Goal: Transaction & Acquisition: Book appointment/travel/reservation

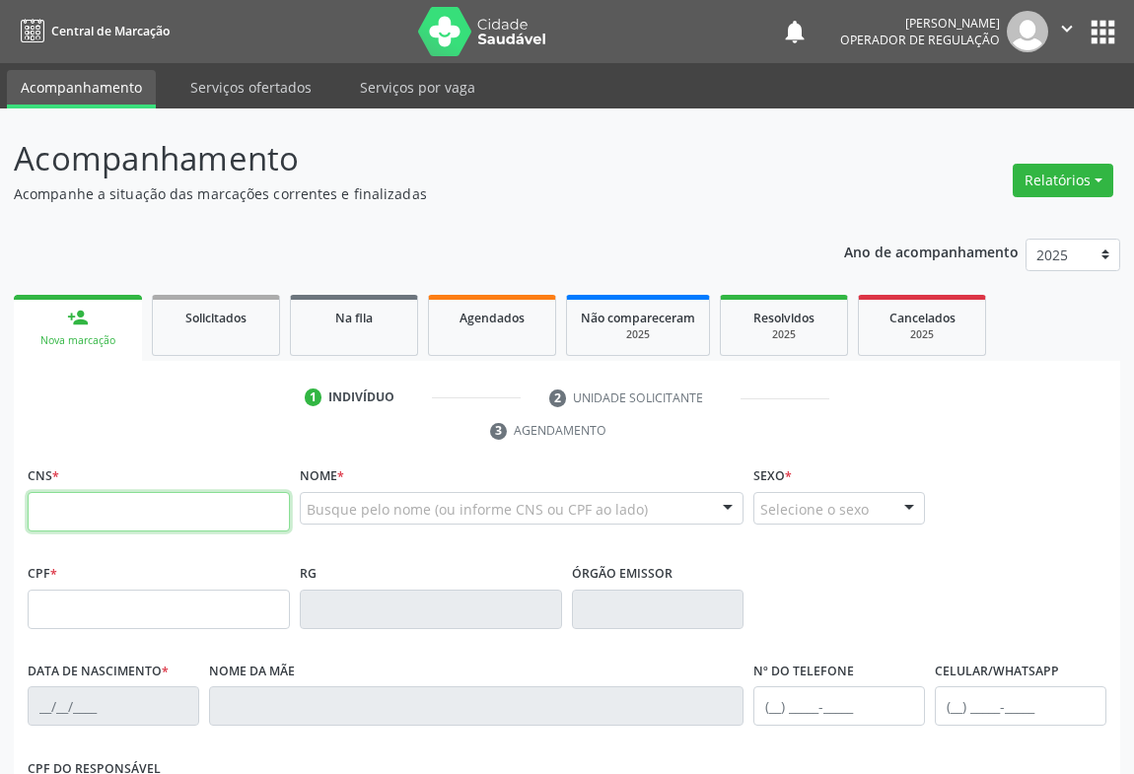
click at [55, 517] on input "text" at bounding box center [159, 511] width 262 height 39
click at [68, 516] on input "text" at bounding box center [159, 511] width 262 height 39
type input "704 3035 8654 1192"
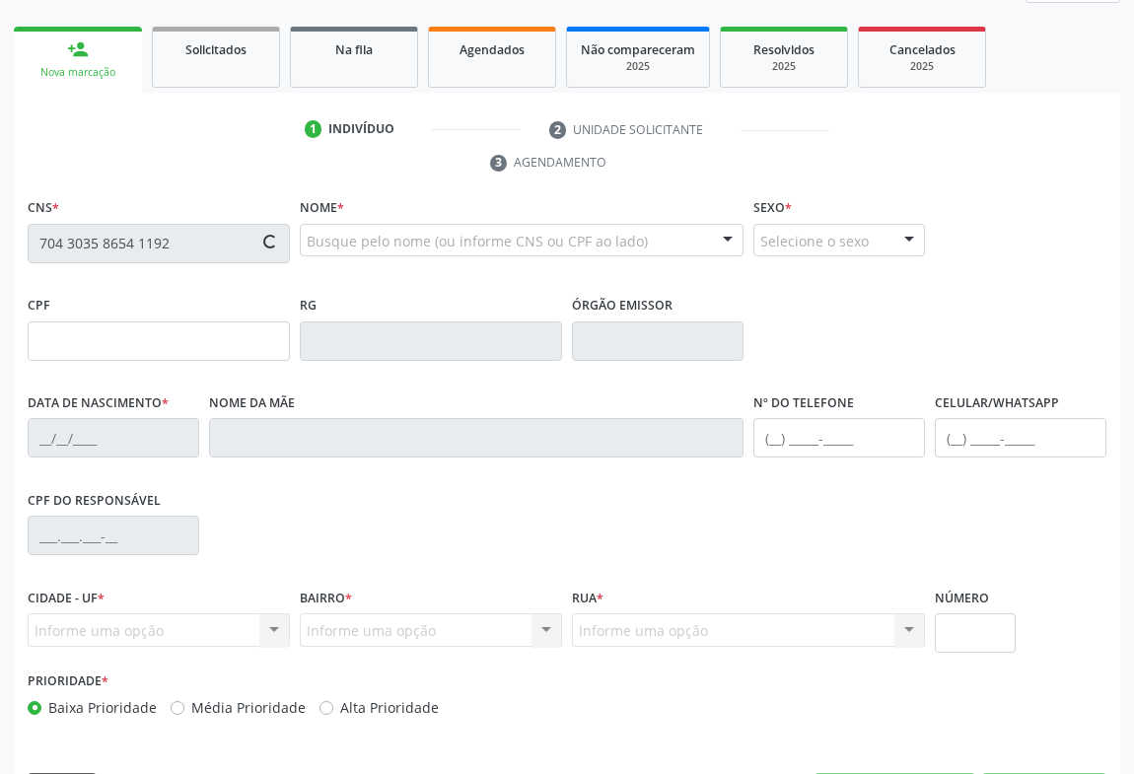
type input "0301948909"
type input "[DATE]"
type input "[PHONE_NUMBER]"
type input "427.265.735-68"
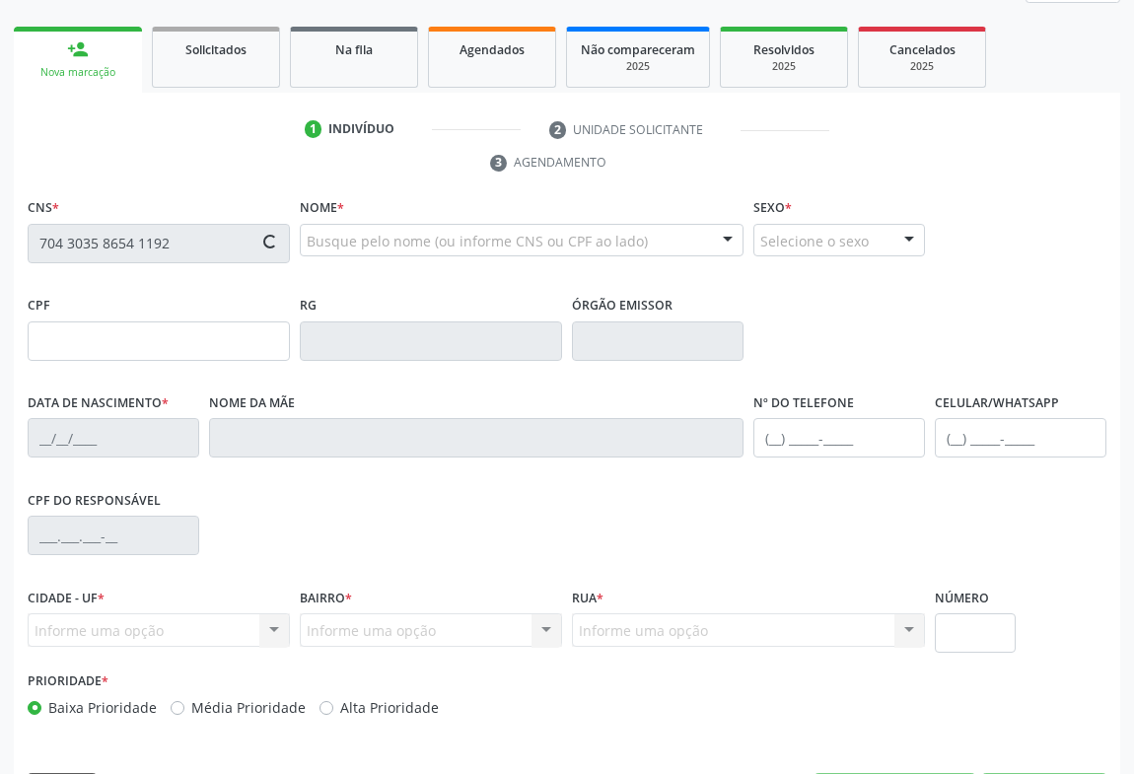
type input "10"
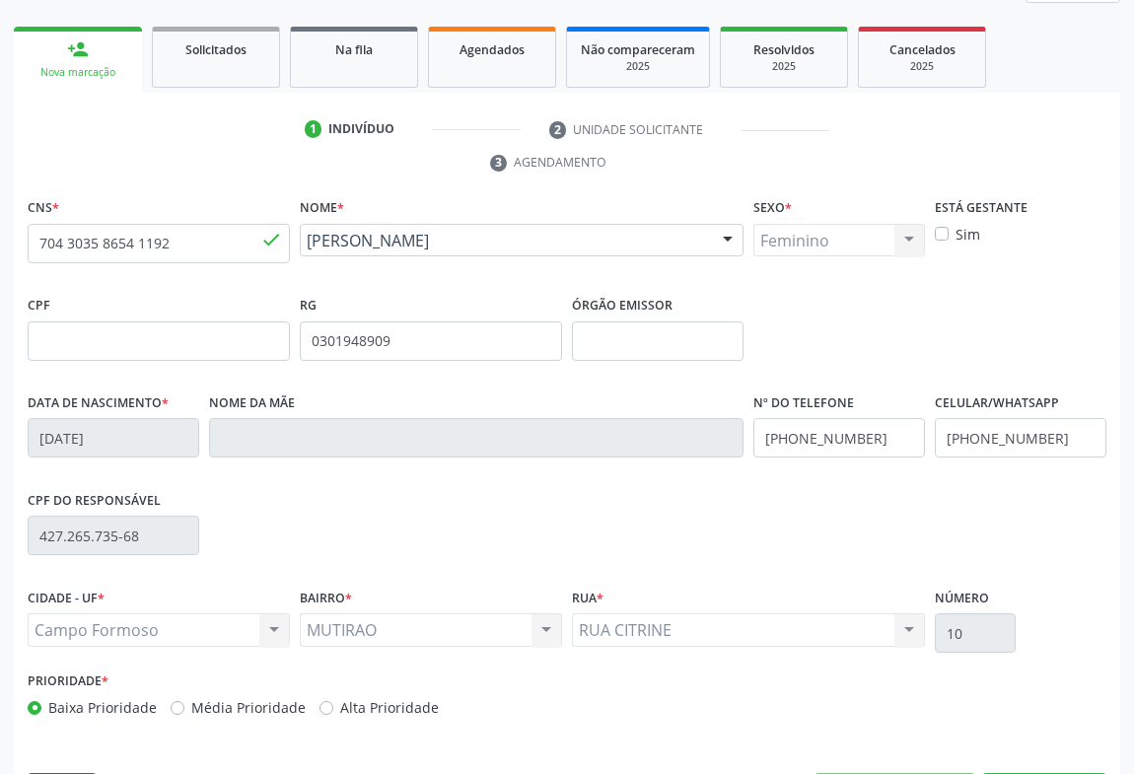
scroll to position [326, 0]
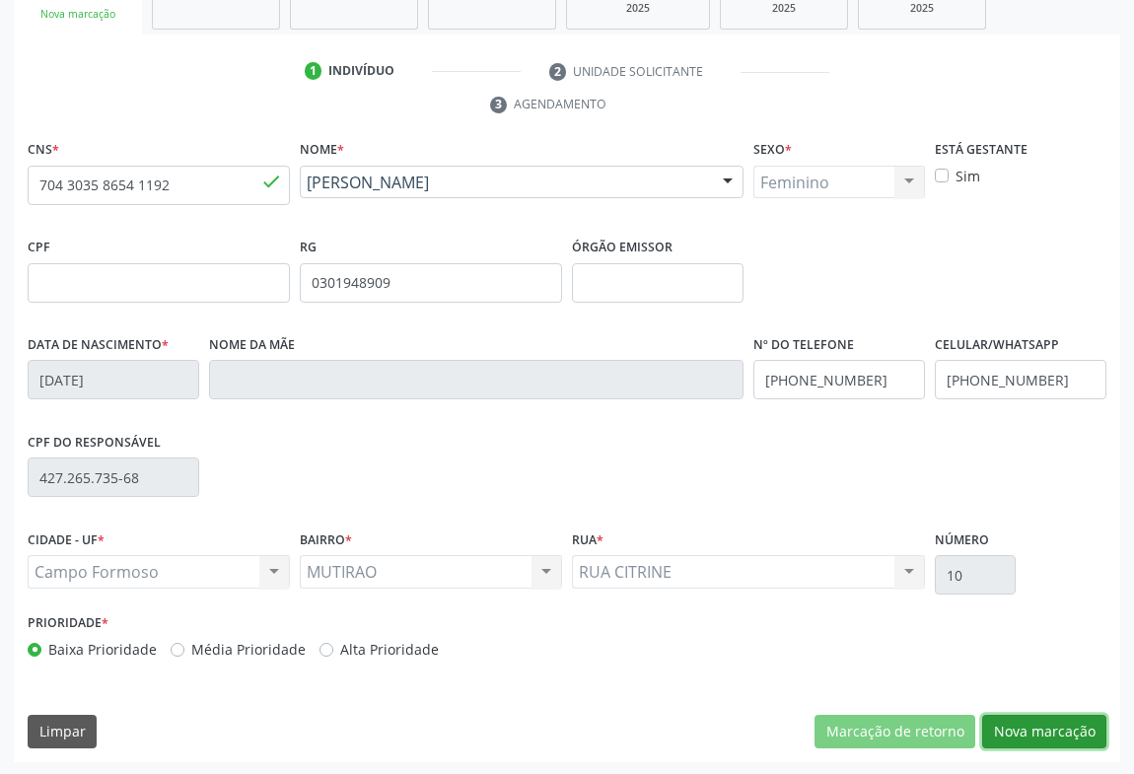
click at [990, 727] on button "Nova marcação" at bounding box center [1044, 732] width 124 height 34
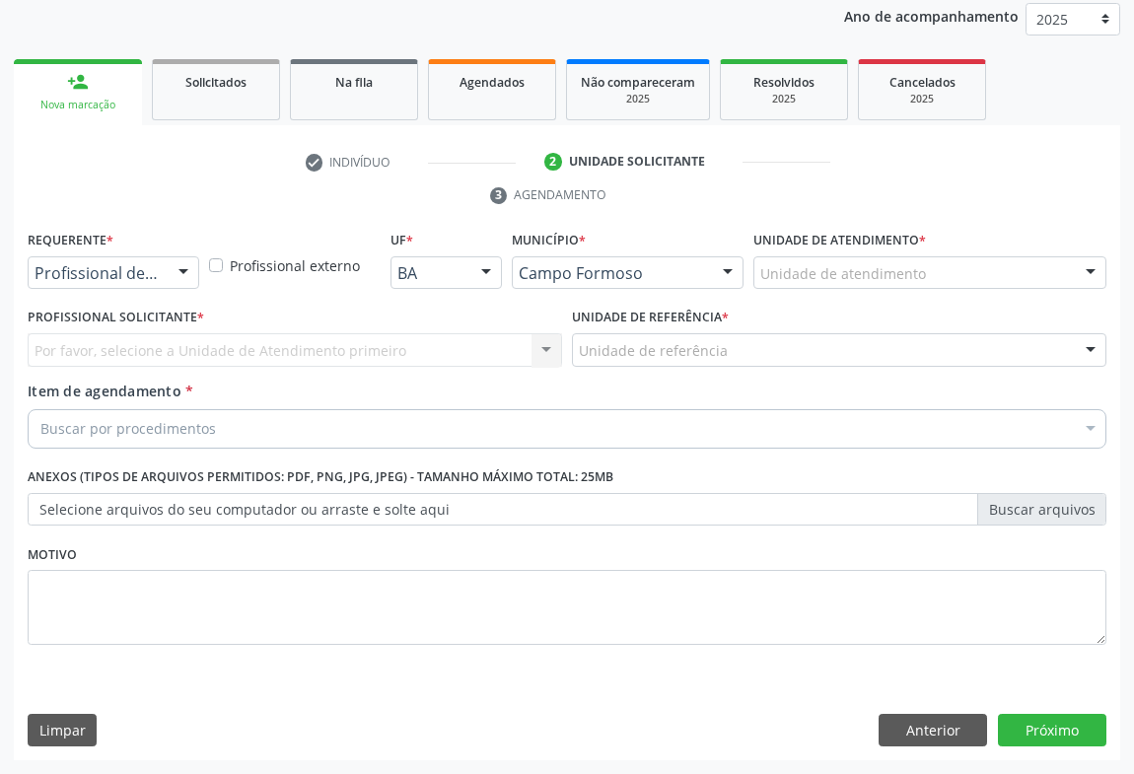
scroll to position [235, 0]
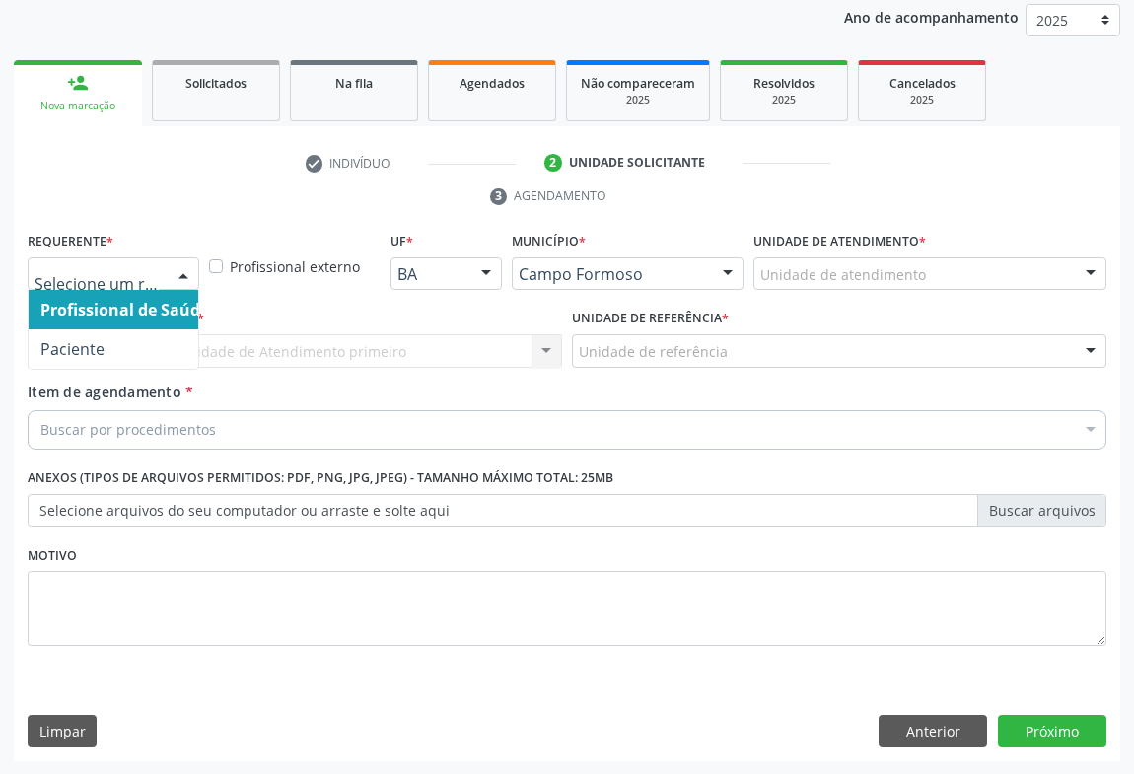
drag, startPoint x: 156, startPoint y: 272, endPoint x: 139, endPoint y: 331, distance: 61.5
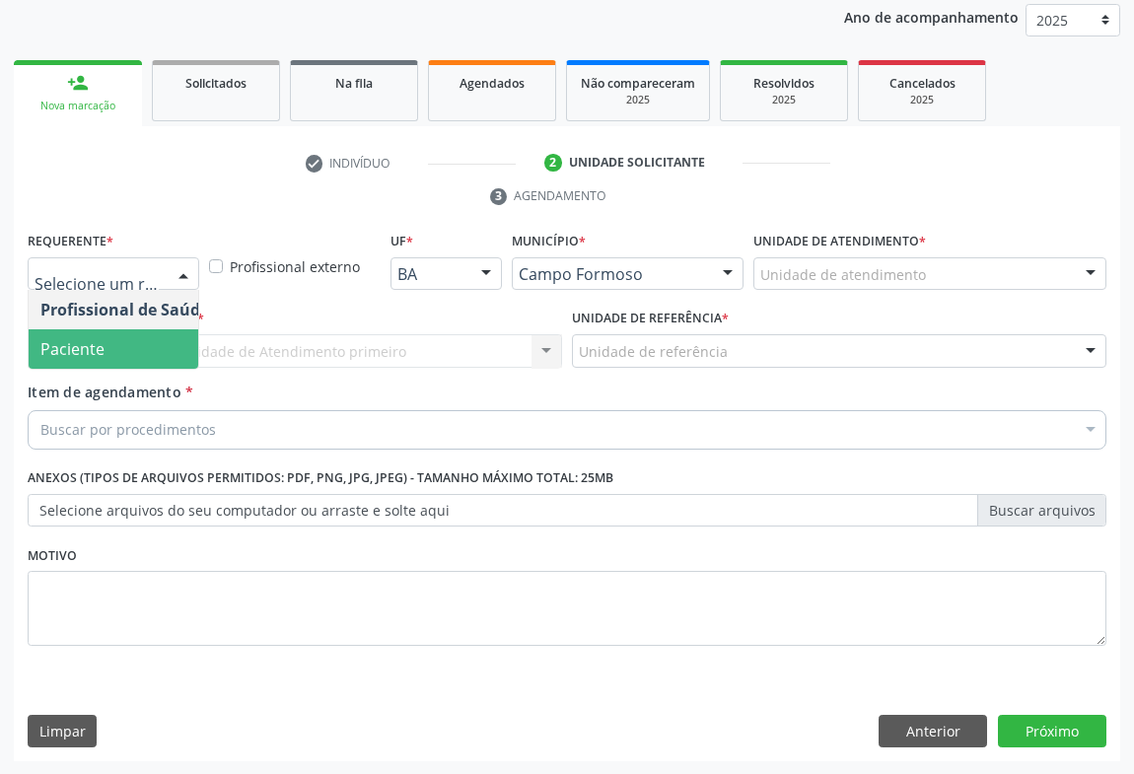
click at [139, 353] on span "Paciente" at bounding box center [125, 348] width 192 height 39
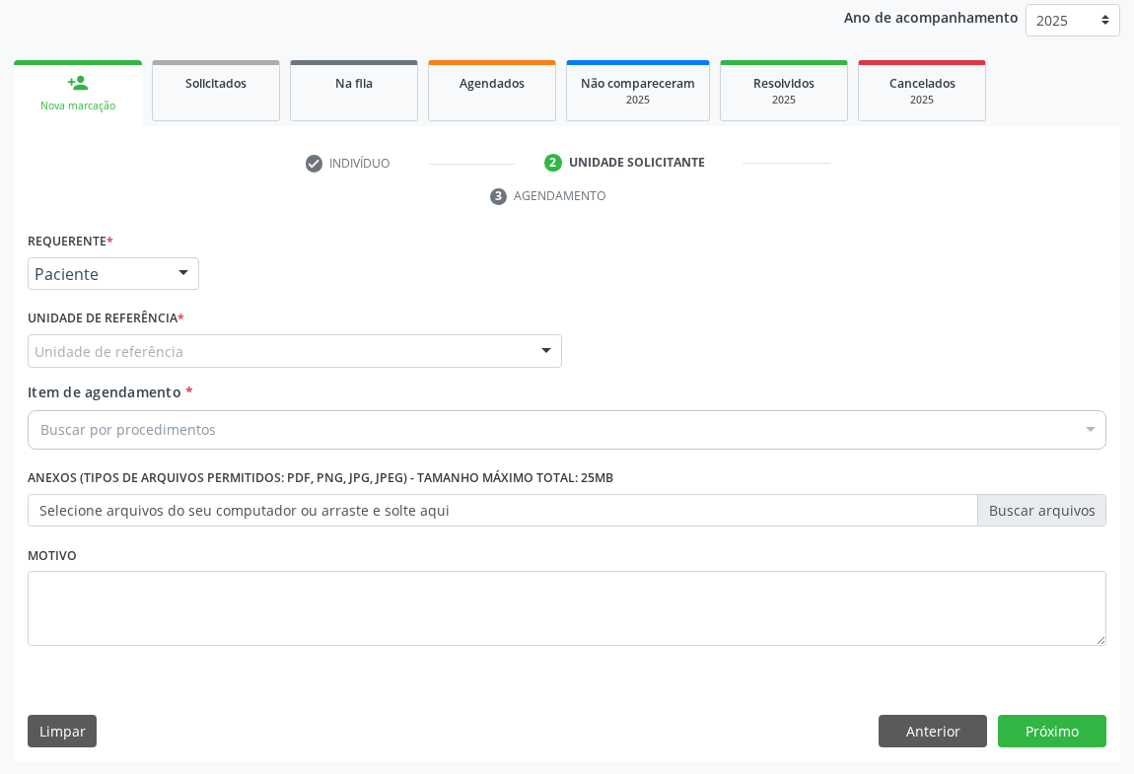
click at [287, 362] on div "Unidade de referência" at bounding box center [295, 351] width 535 height 34
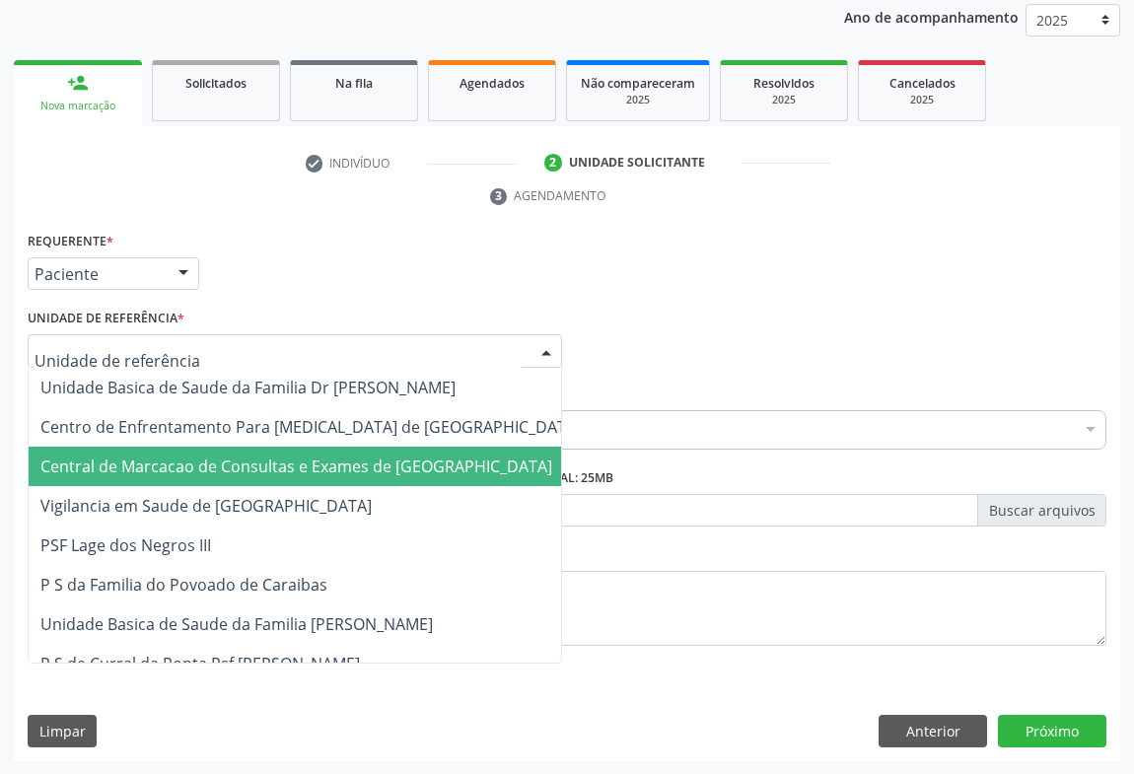
click at [301, 465] on span "Central de Marcacao de Consultas e Exames de [GEOGRAPHIC_DATA]" at bounding box center [296, 467] width 512 height 22
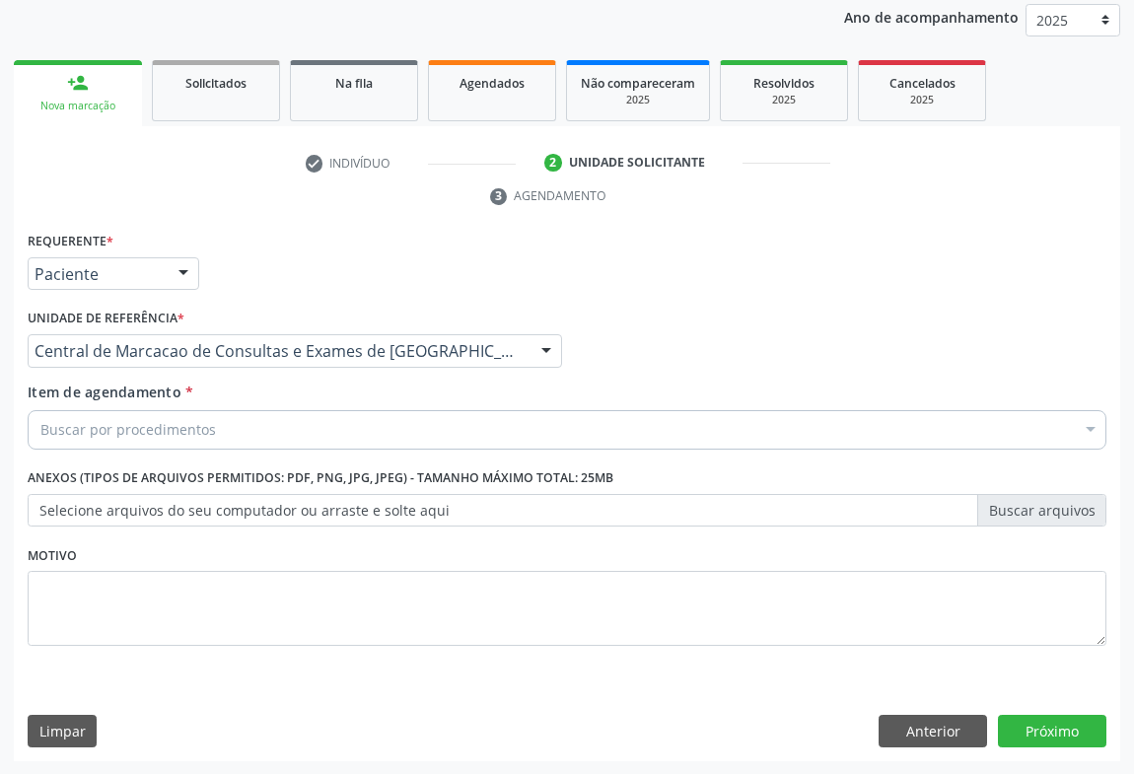
click at [327, 428] on div "Buscar por procedimentos" at bounding box center [567, 429] width 1079 height 39
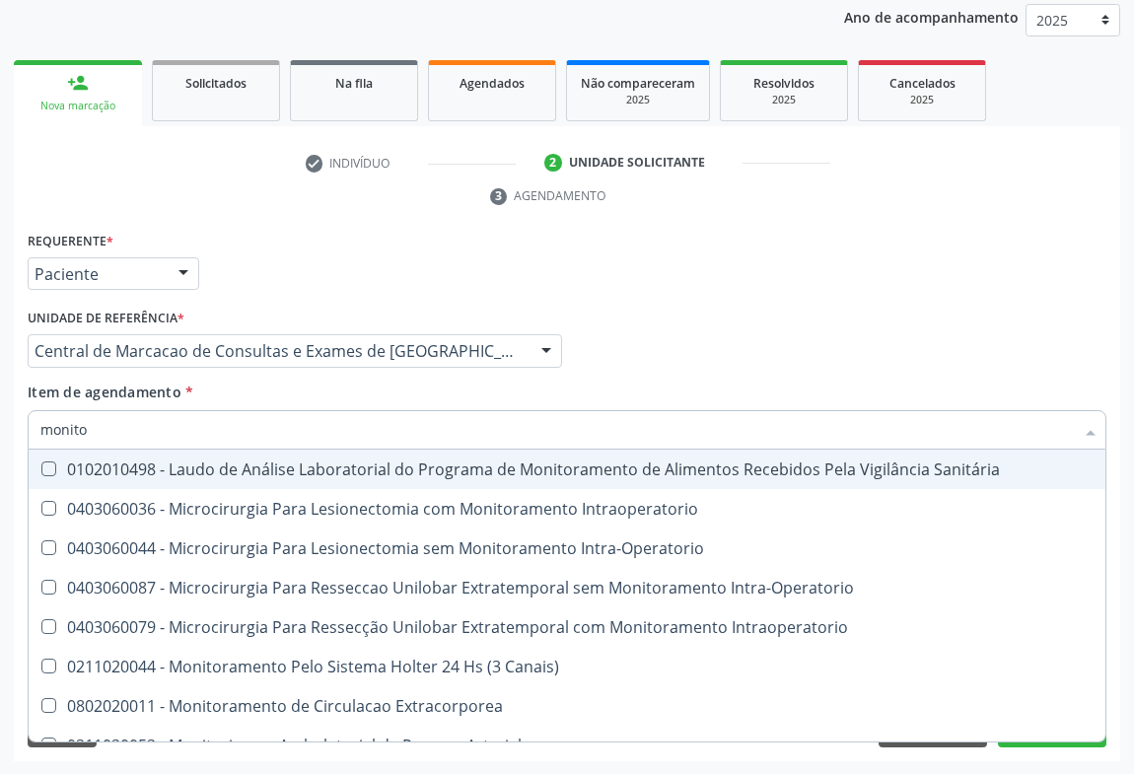
type input "monitor"
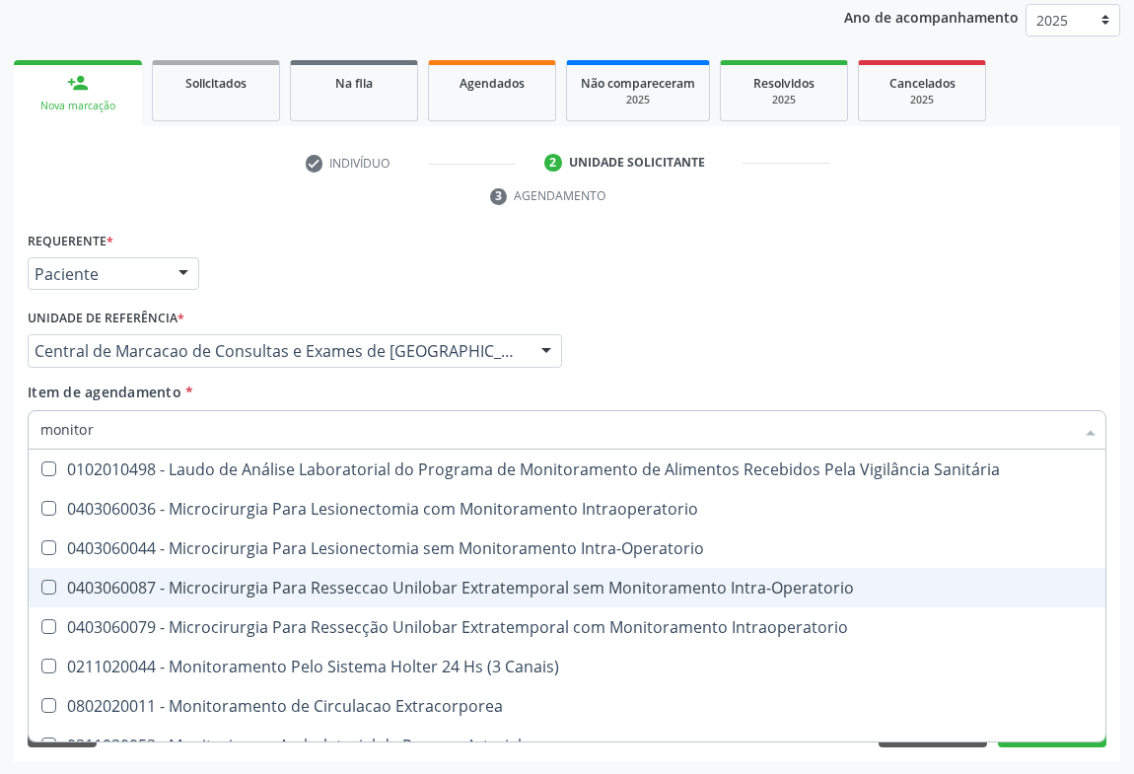
scroll to position [62, 0]
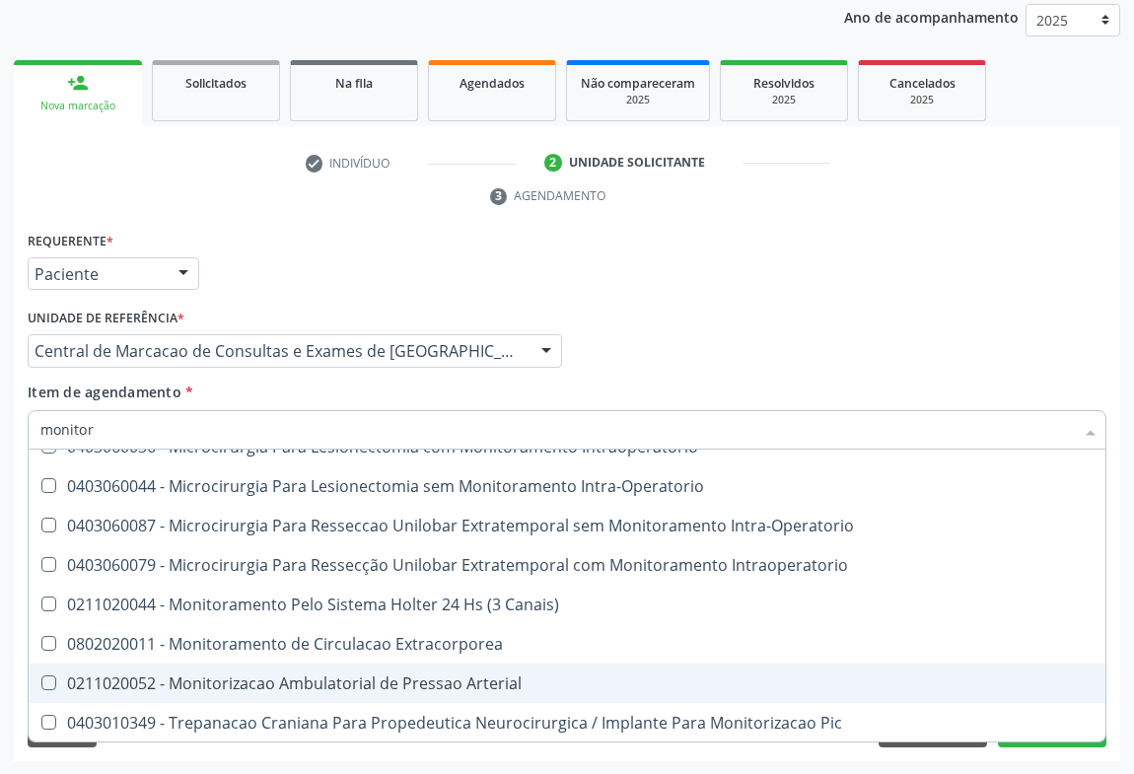
click at [308, 681] on div "0211020052 - Monitorizacao Ambulatorial de Pressao Arterial" at bounding box center [566, 684] width 1053 height 16
checkbox Arterial "true"
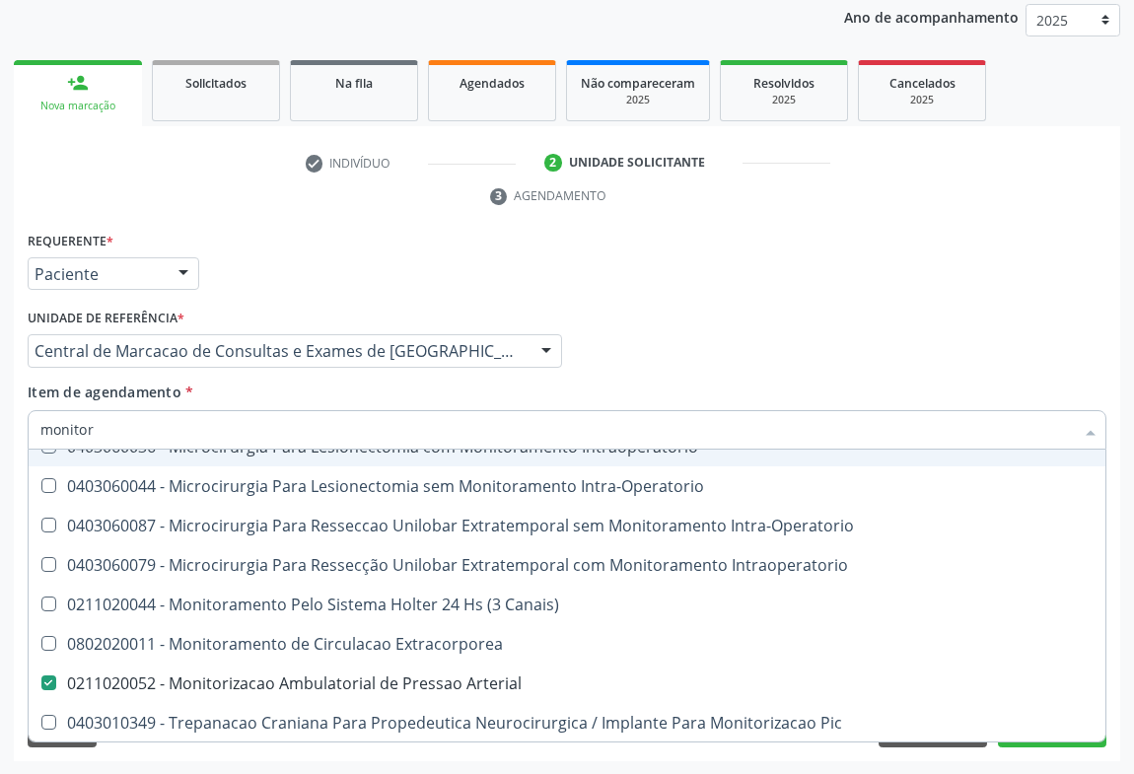
click at [151, 415] on input "monitor" at bounding box center [557, 429] width 1034 height 39
type input "e"
checkbox Arterial "false"
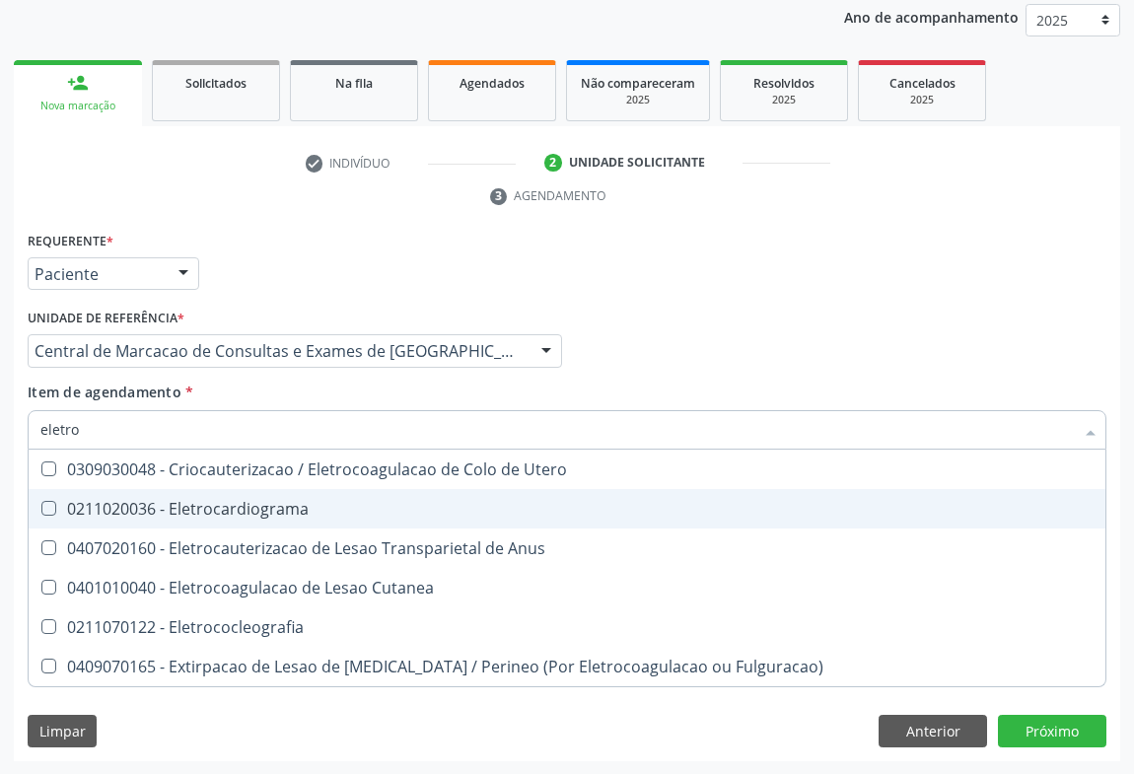
type input "eletroc"
click at [209, 501] on div "0211020036 - Eletrocardiograma" at bounding box center [566, 509] width 1053 height 16
checkbox Eletrocardiograma "true"
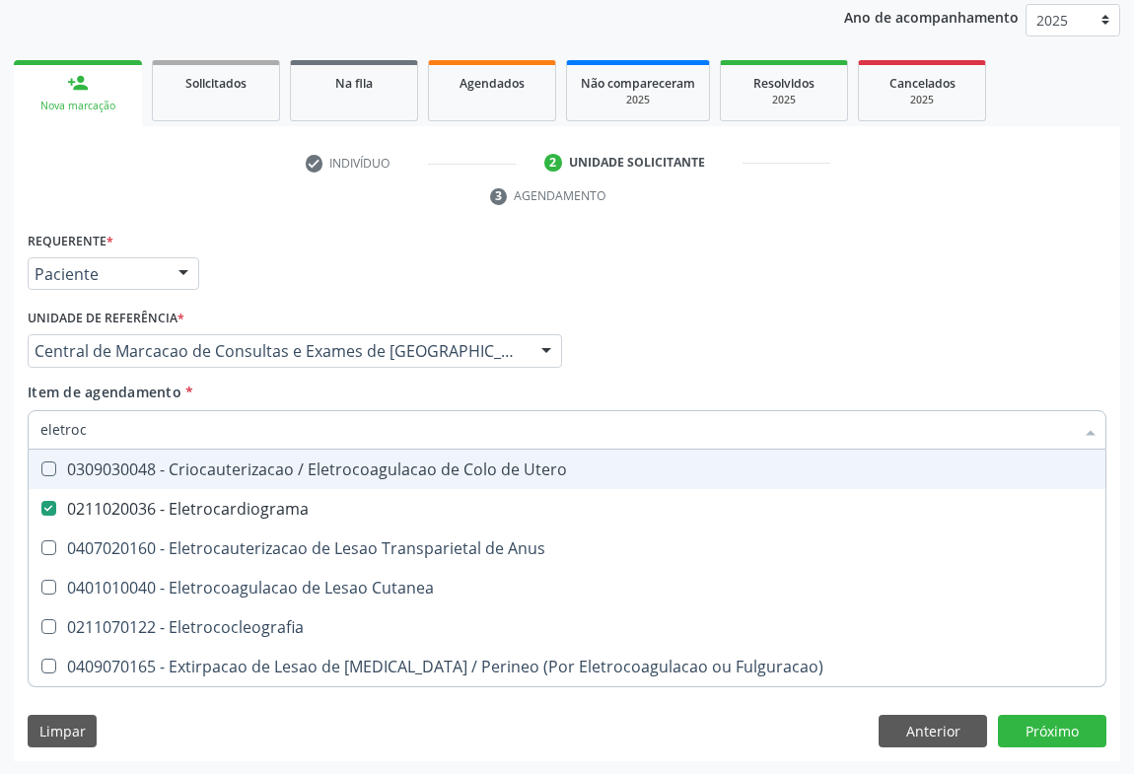
click at [207, 435] on input "eletroc" at bounding box center [557, 429] width 1034 height 39
type input "e"
checkbox Eletrocardiograma "false"
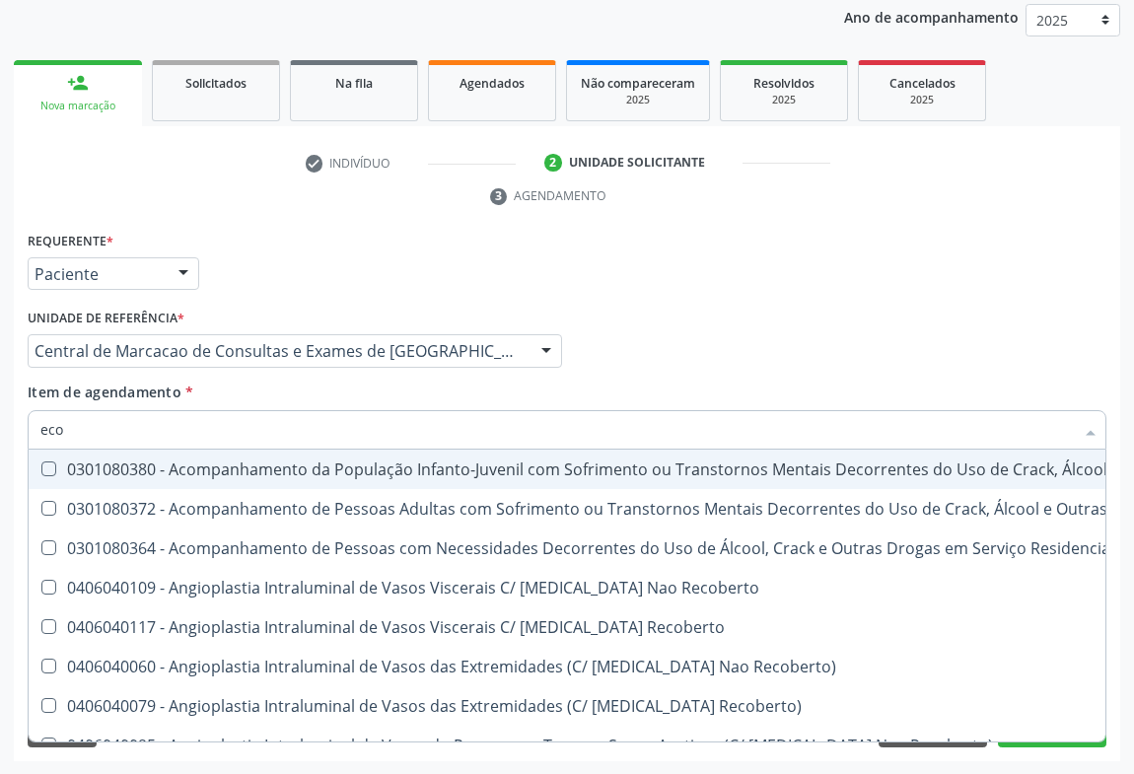
type input "ecoc"
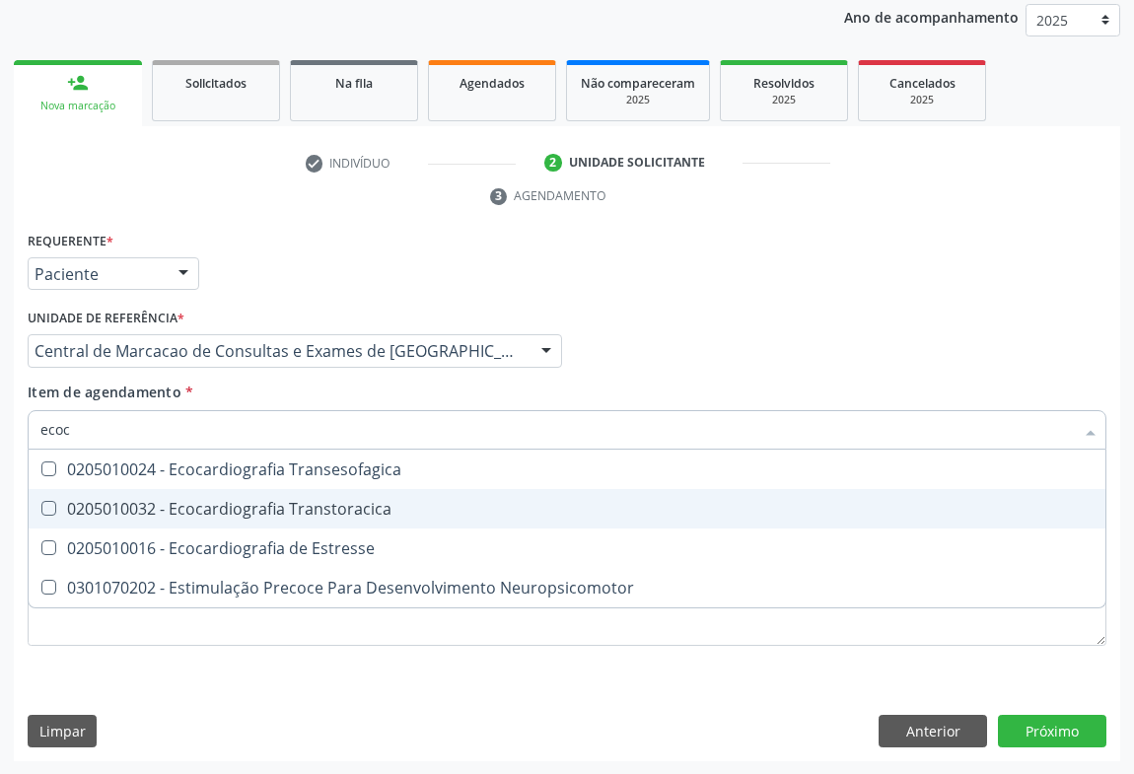
click at [207, 501] on div "0205010032 - Ecocardiografia Transtoracica" at bounding box center [566, 509] width 1053 height 16
checkbox Transtoracica "true"
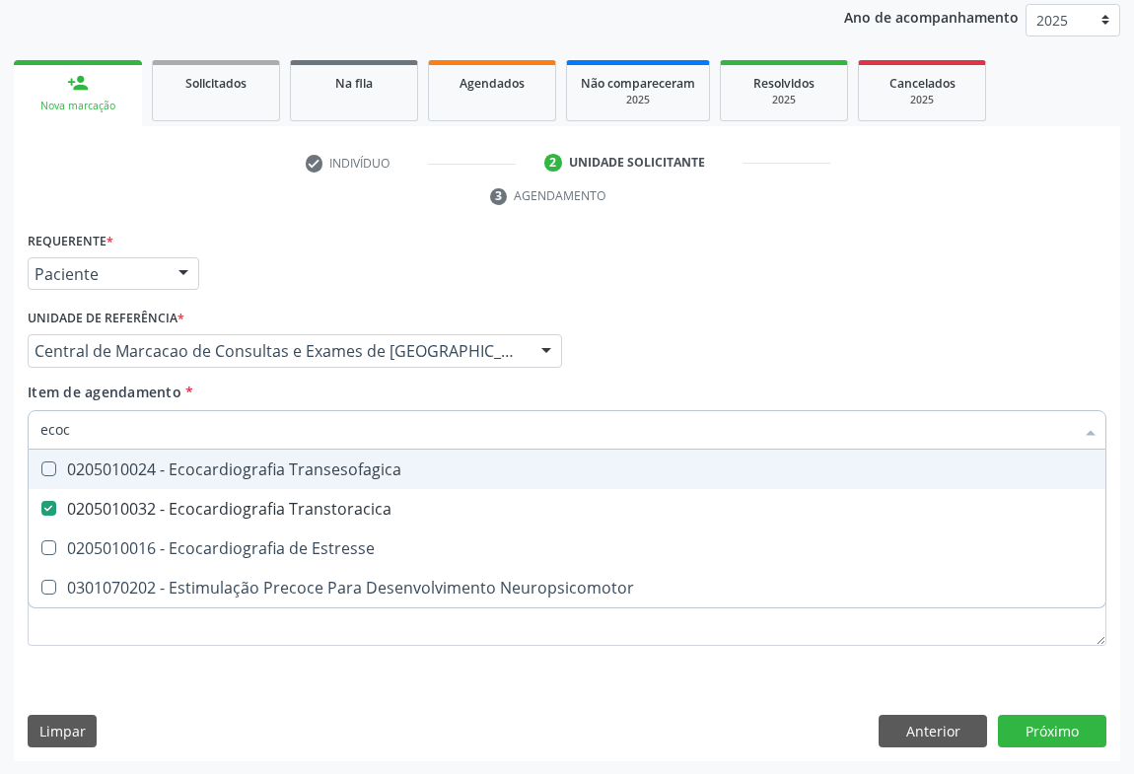
click at [201, 433] on input "ecoc" at bounding box center [557, 429] width 1034 height 39
type input "te"
checkbox Transtoracica "false"
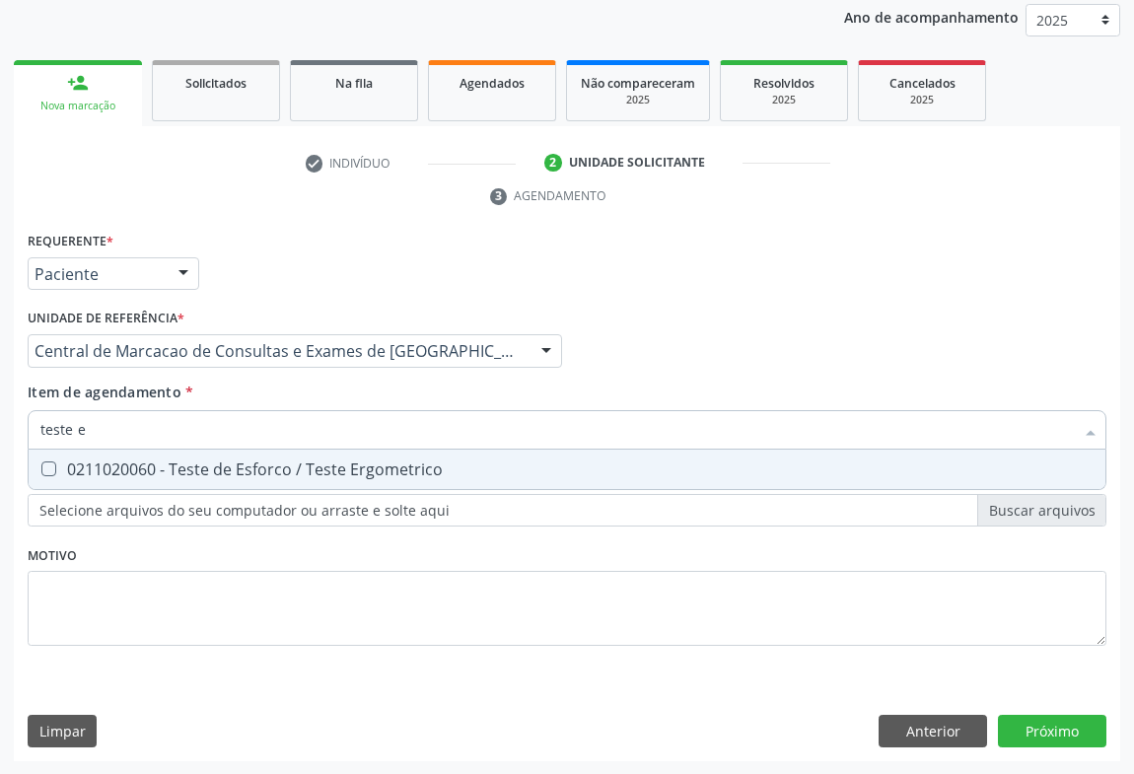
type input "teste er"
click at [229, 466] on div "0211020060 - Teste de Esforco / Teste Ergometrico" at bounding box center [566, 470] width 1053 height 16
checkbox Ergometrico "true"
click at [1046, 728] on div "Requerente * Paciente Profissional de Saúde Paciente Nenhum resultado encontrad…" at bounding box center [567, 495] width 1107 height 536
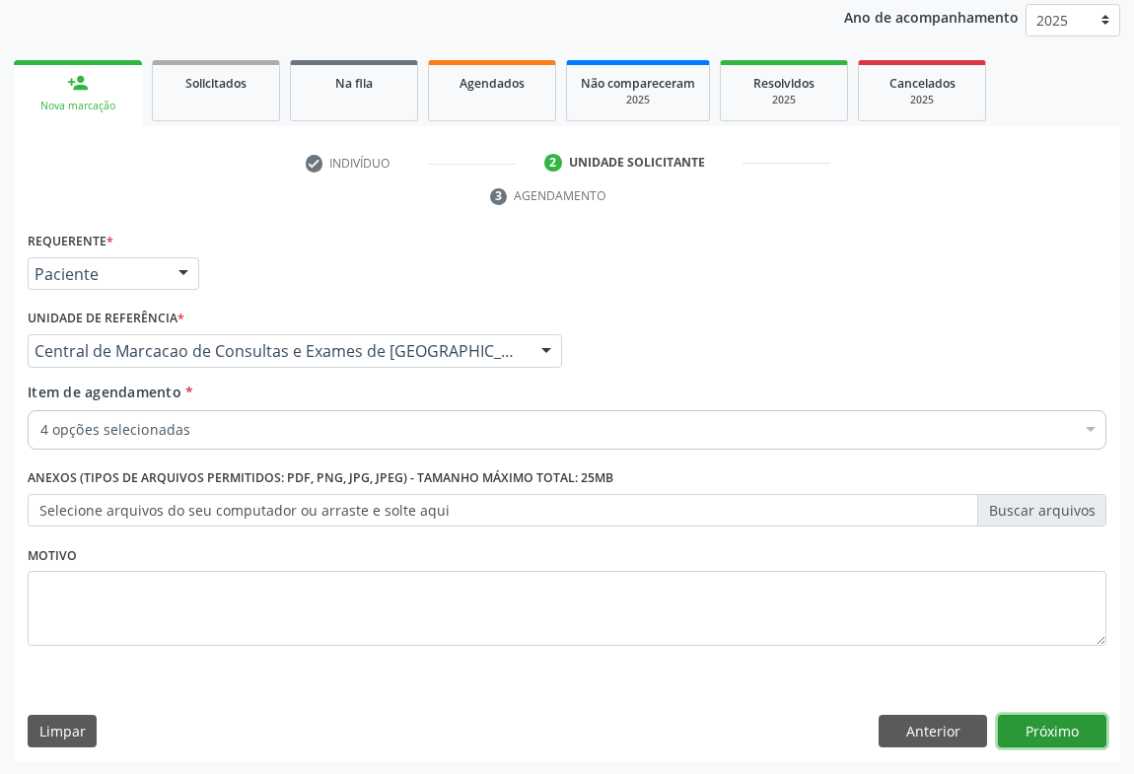
click at [1046, 728] on button "Próximo" at bounding box center [1052, 732] width 108 height 34
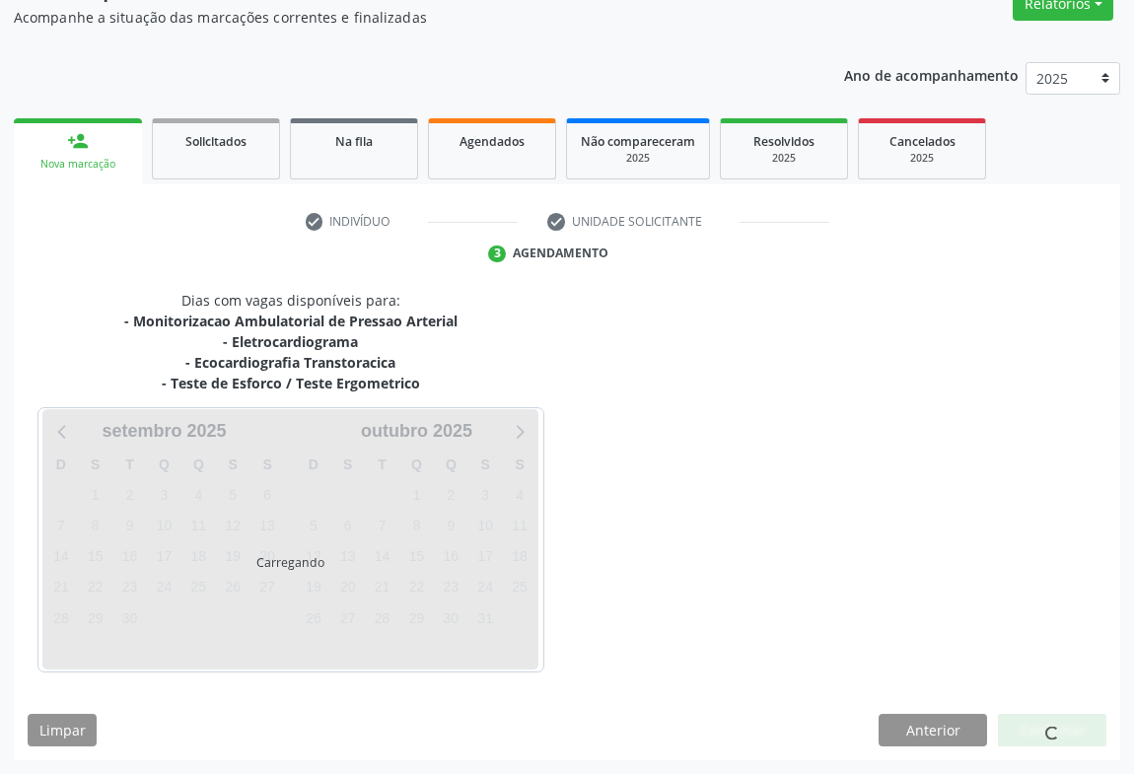
scroll to position [234, 0]
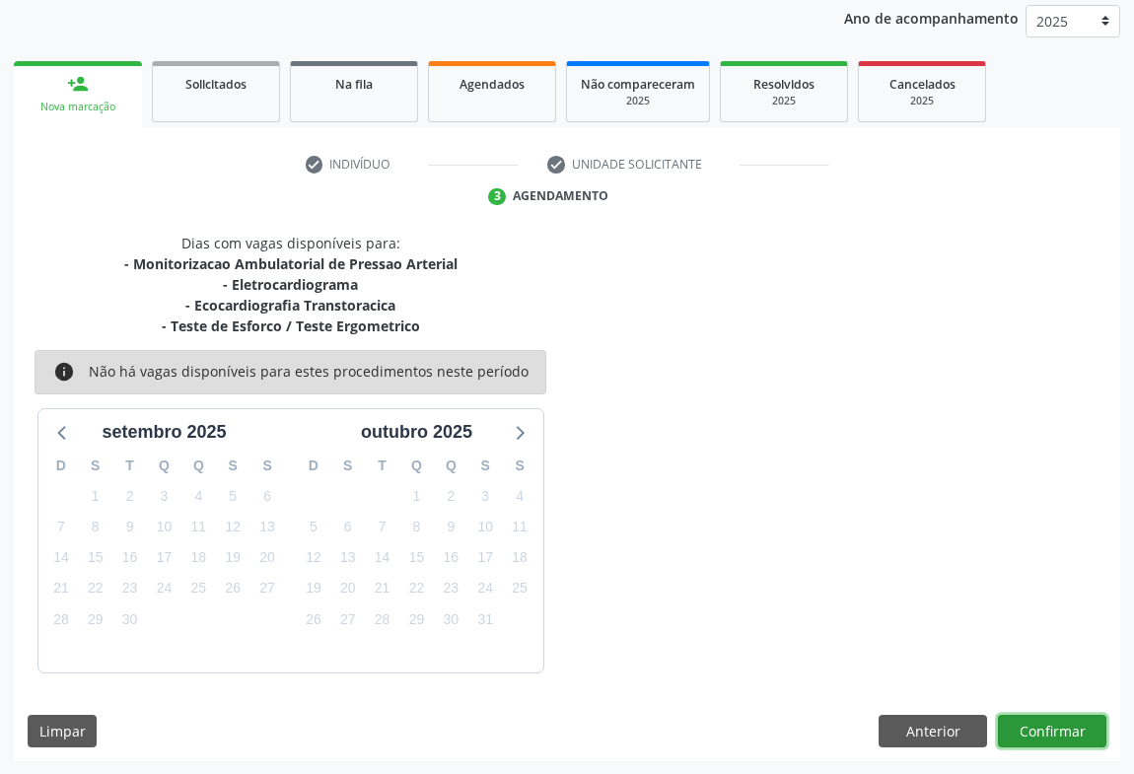
click at [1057, 730] on button "Confirmar" at bounding box center [1052, 732] width 108 height 34
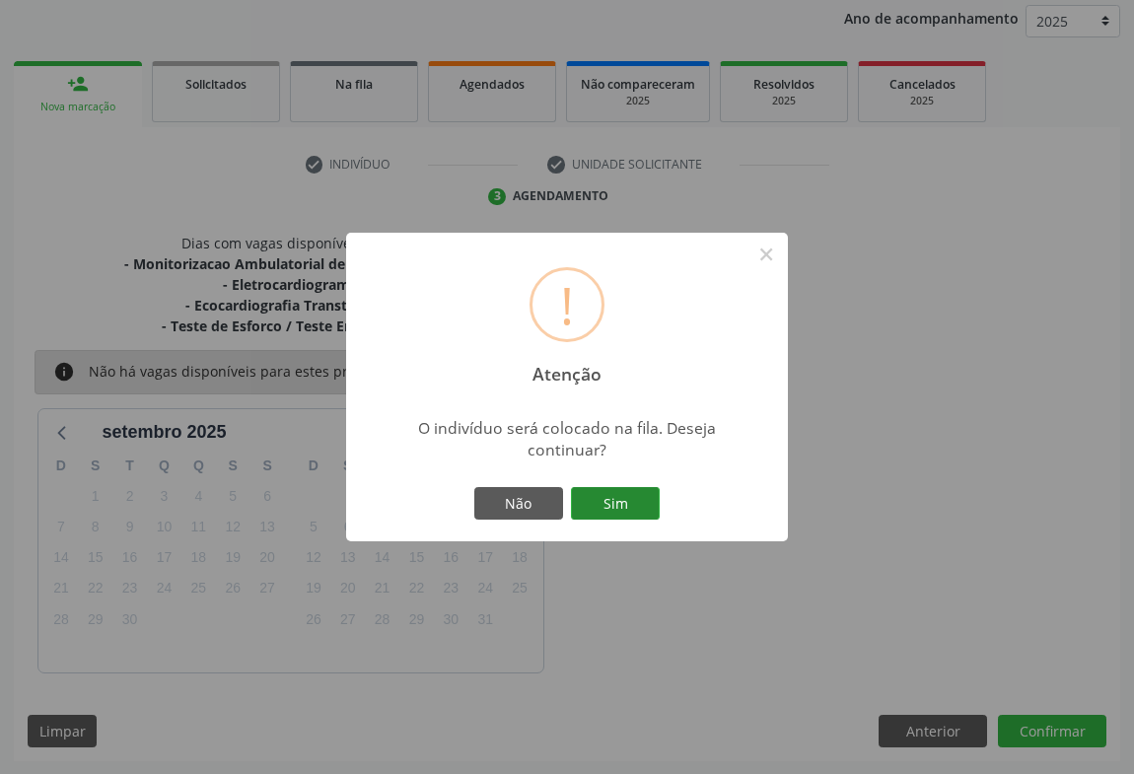
click at [612, 496] on button "Sim" at bounding box center [615, 504] width 89 height 34
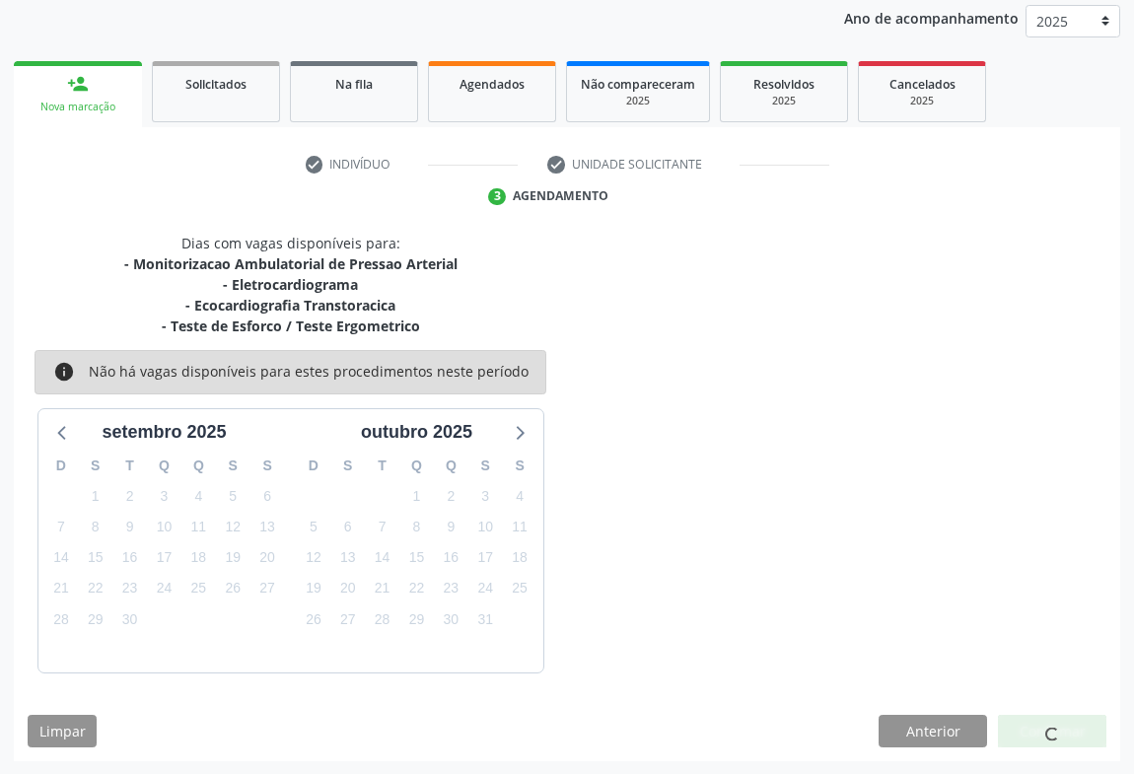
scroll to position [0, 0]
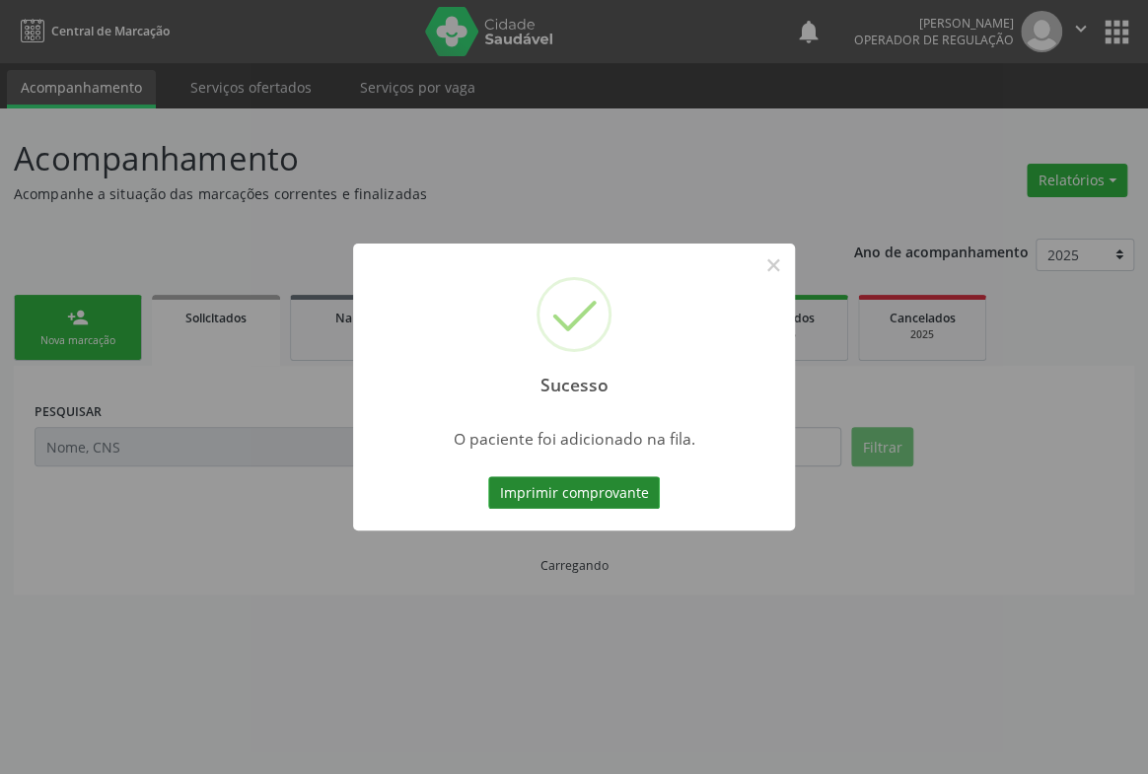
click at [621, 490] on button "Imprimir comprovante" at bounding box center [574, 493] width 172 height 34
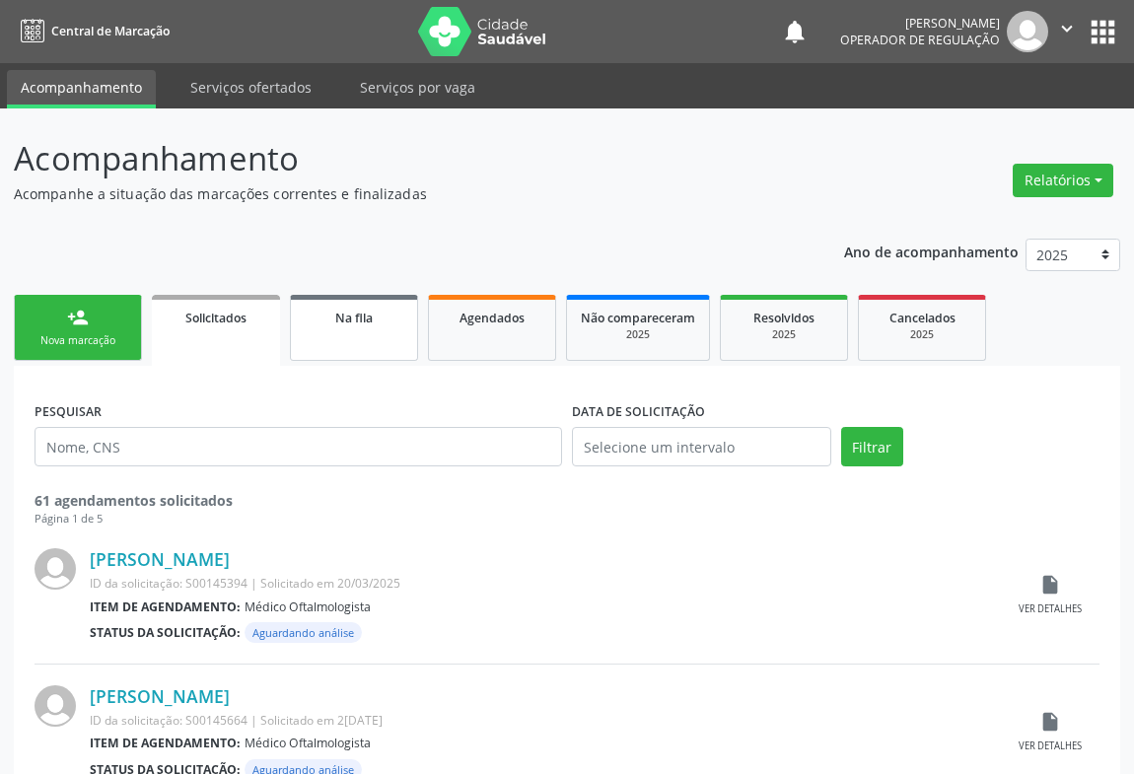
click at [338, 317] on span "Na fila" at bounding box center [353, 318] width 37 height 17
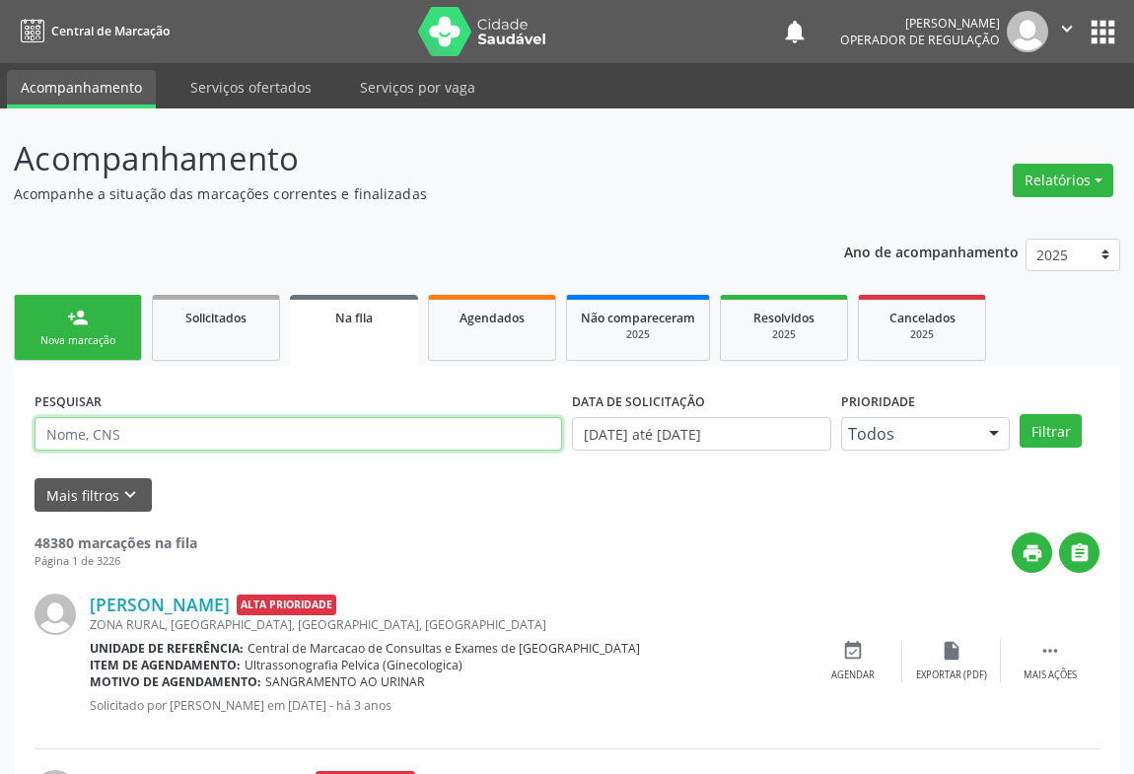
click at [88, 433] on input "text" at bounding box center [299, 434] width 528 height 34
paste input "704 3035 8654 1192"
type input "704 3035 8654 1192"
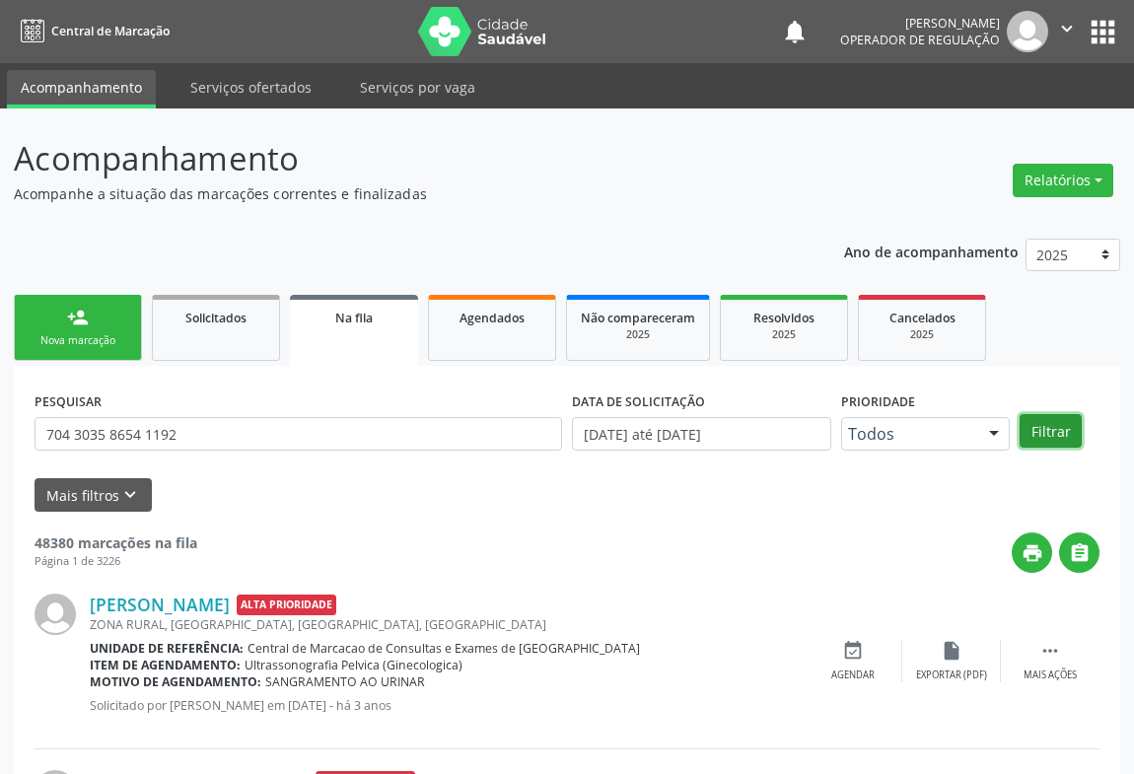
click at [1043, 425] on button "Filtrar" at bounding box center [1051, 431] width 62 height 34
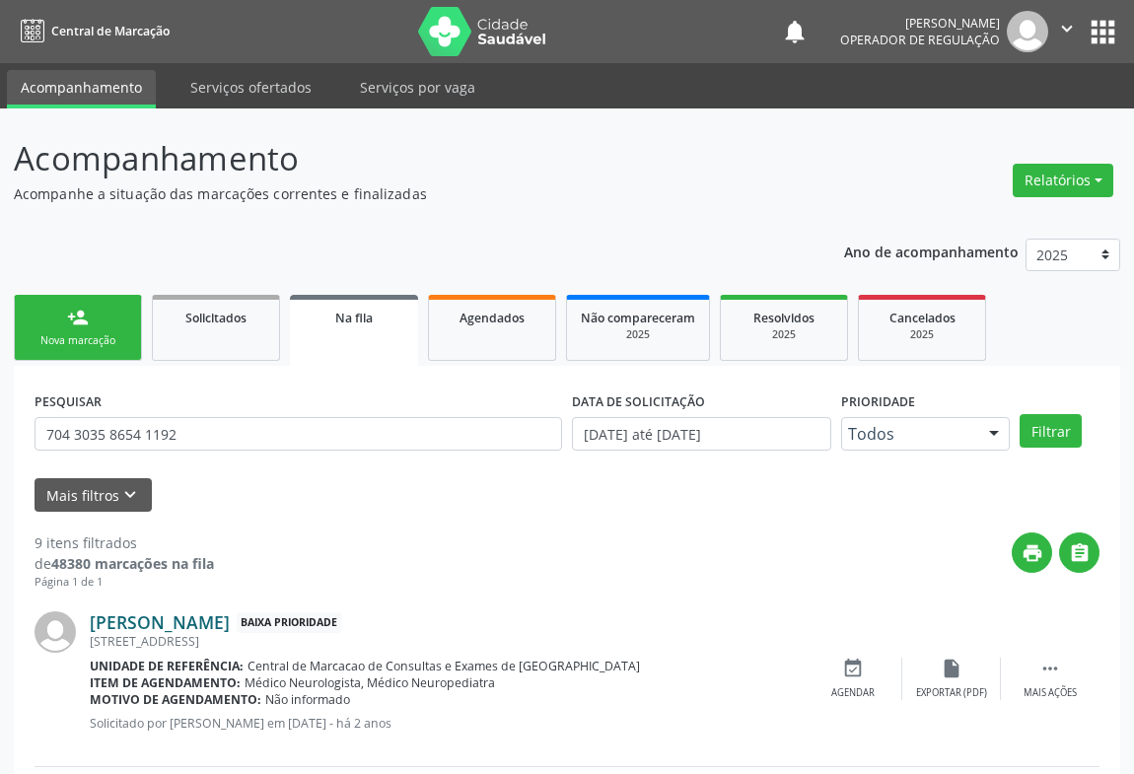
click at [152, 621] on link "[PERSON_NAME]" at bounding box center [160, 623] width 140 height 22
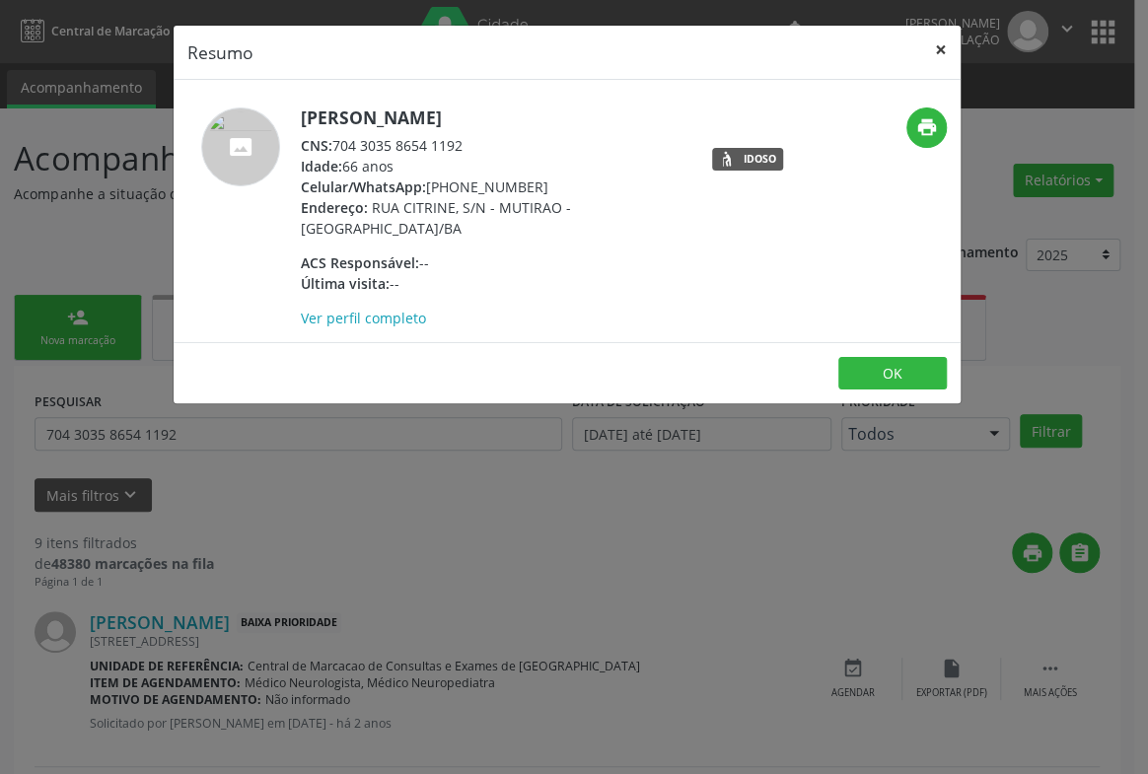
click at [938, 45] on button "×" at bounding box center [940, 50] width 39 height 48
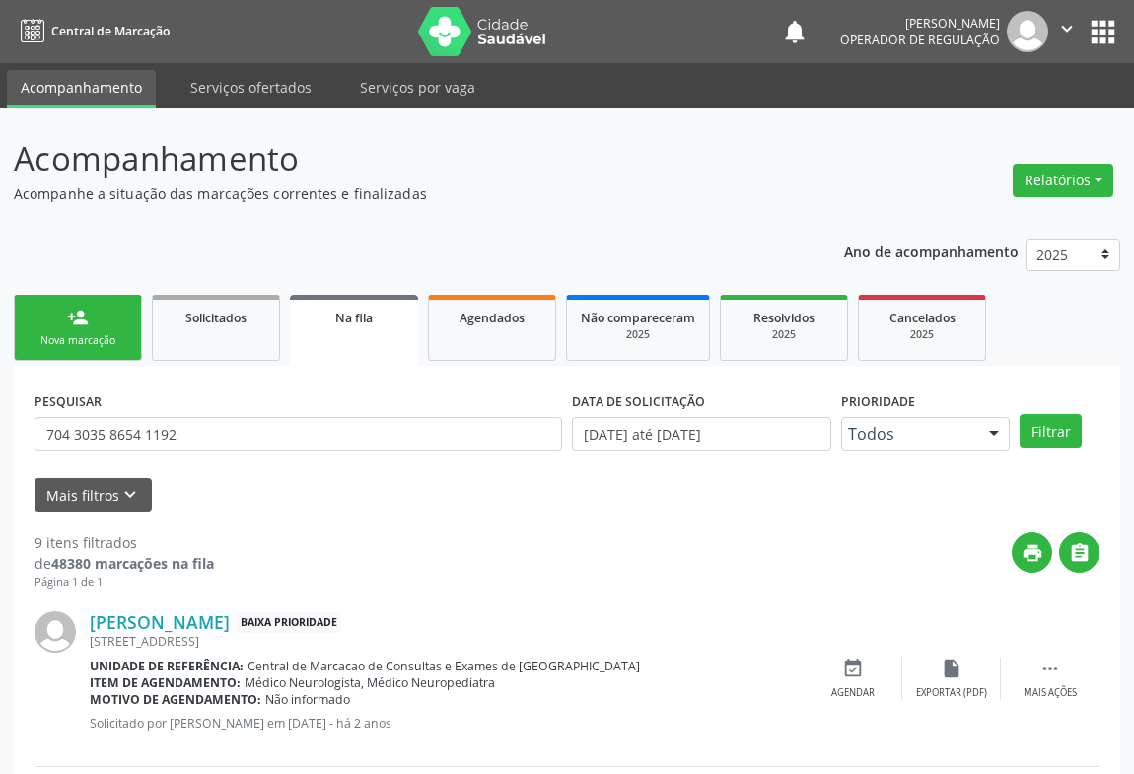
click at [99, 311] on link "person_add Nova marcação" at bounding box center [78, 328] width 128 height 66
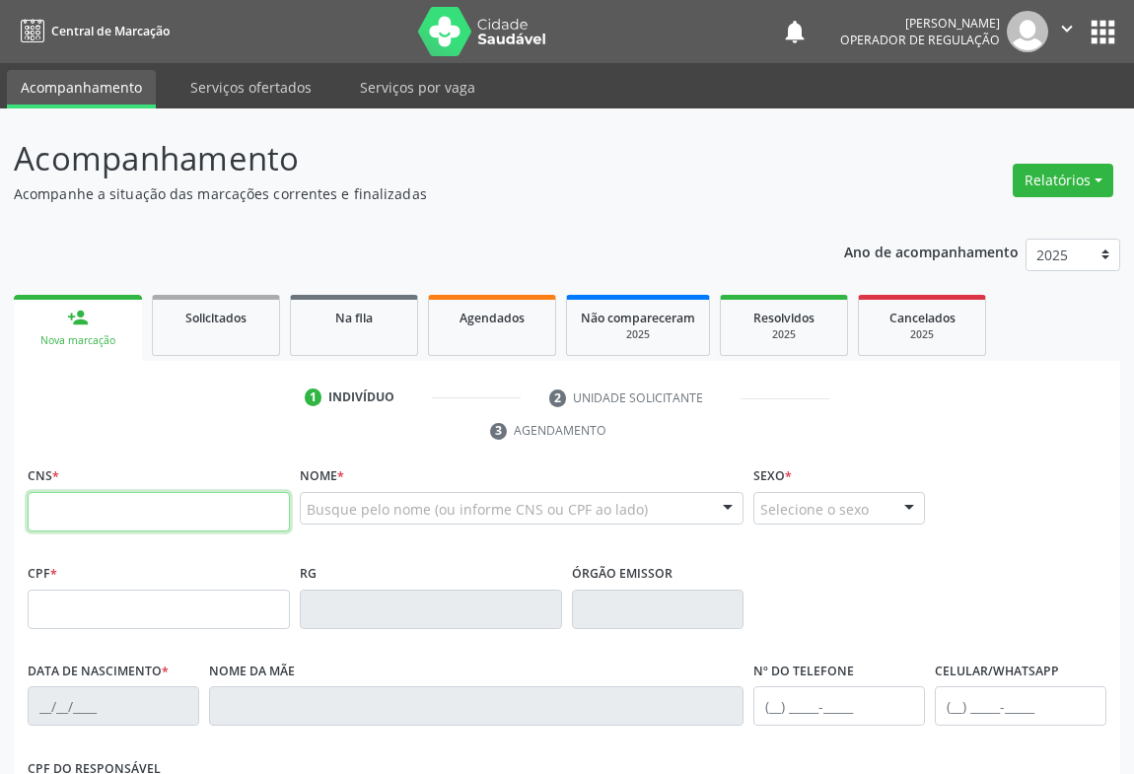
click at [115, 516] on input "text" at bounding box center [159, 511] width 262 height 39
type input "706 9081 0348 1438"
type input "05017116823"
type input "[DATE]"
type input "[PHONE_NUMBER]"
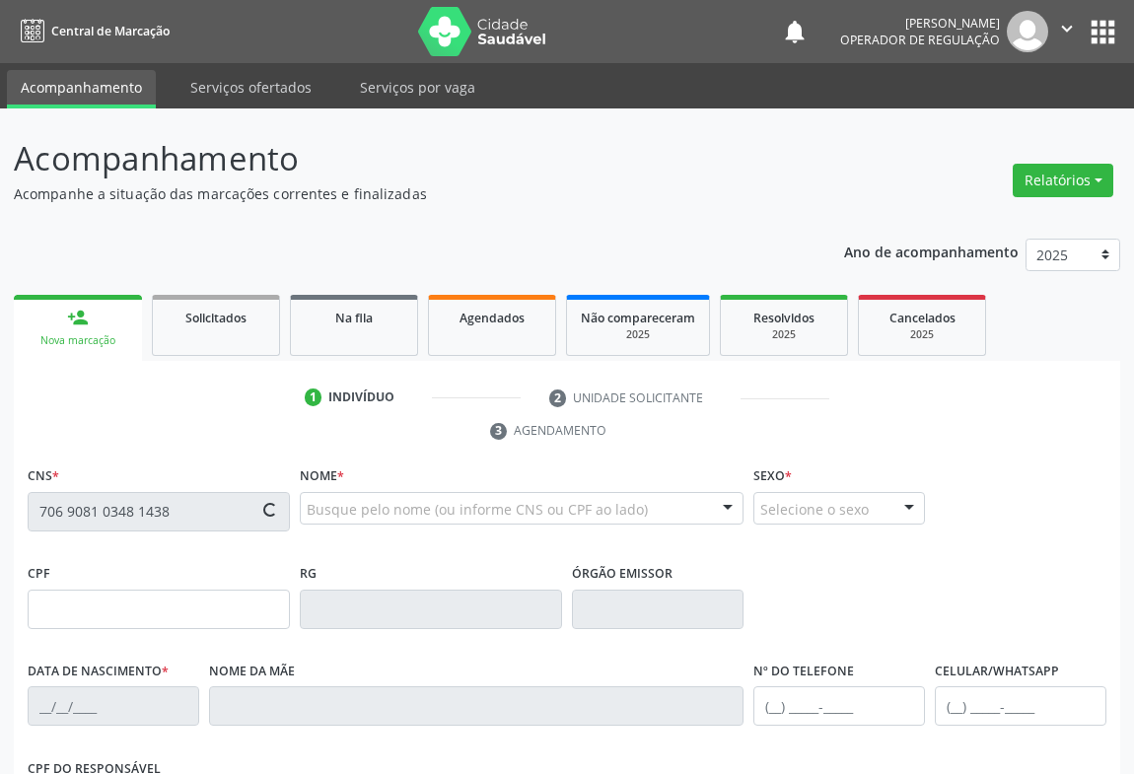
type input "[PHONE_NUMBER]"
type input "S/N"
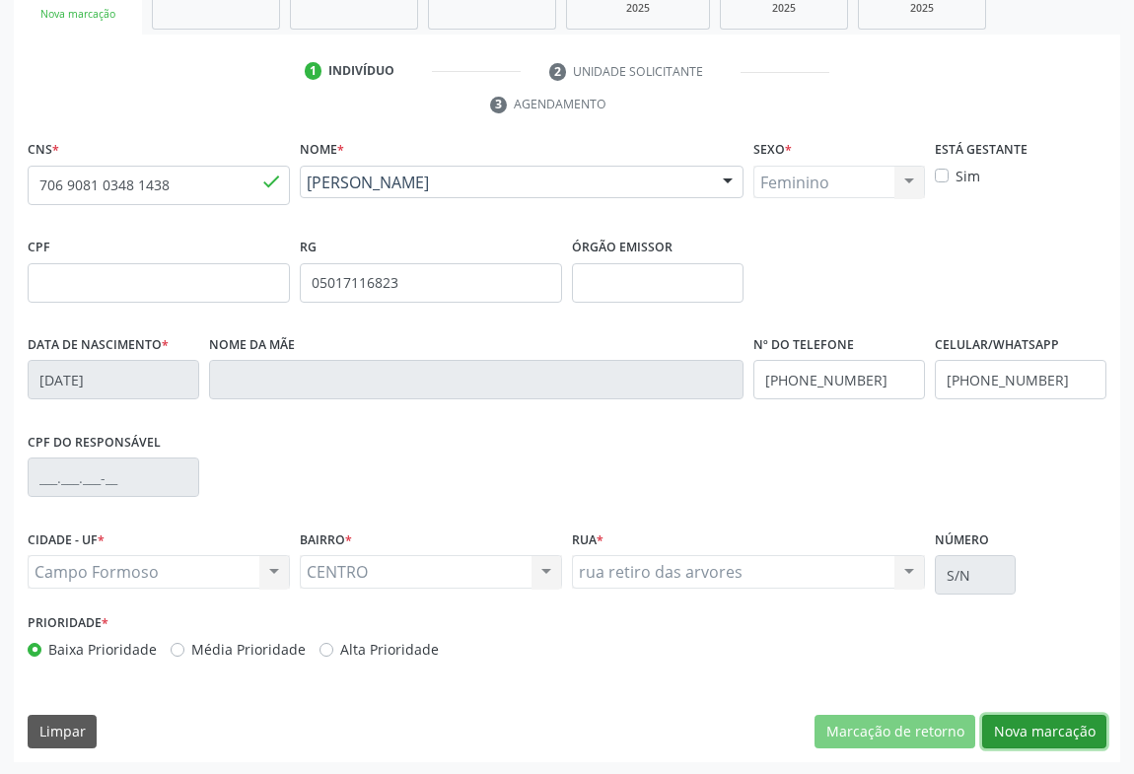
click at [1004, 716] on button "Nova marcação" at bounding box center [1044, 732] width 124 height 34
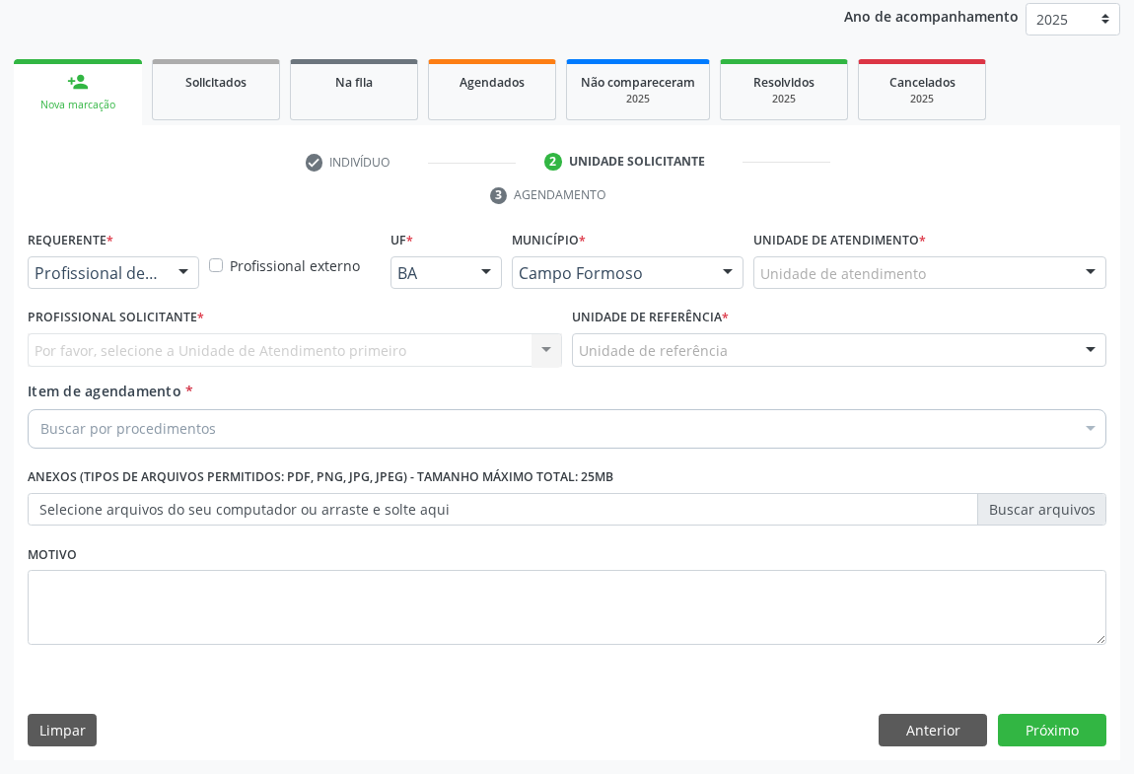
scroll to position [235, 0]
click at [169, 276] on div at bounding box center [184, 275] width 30 height 34
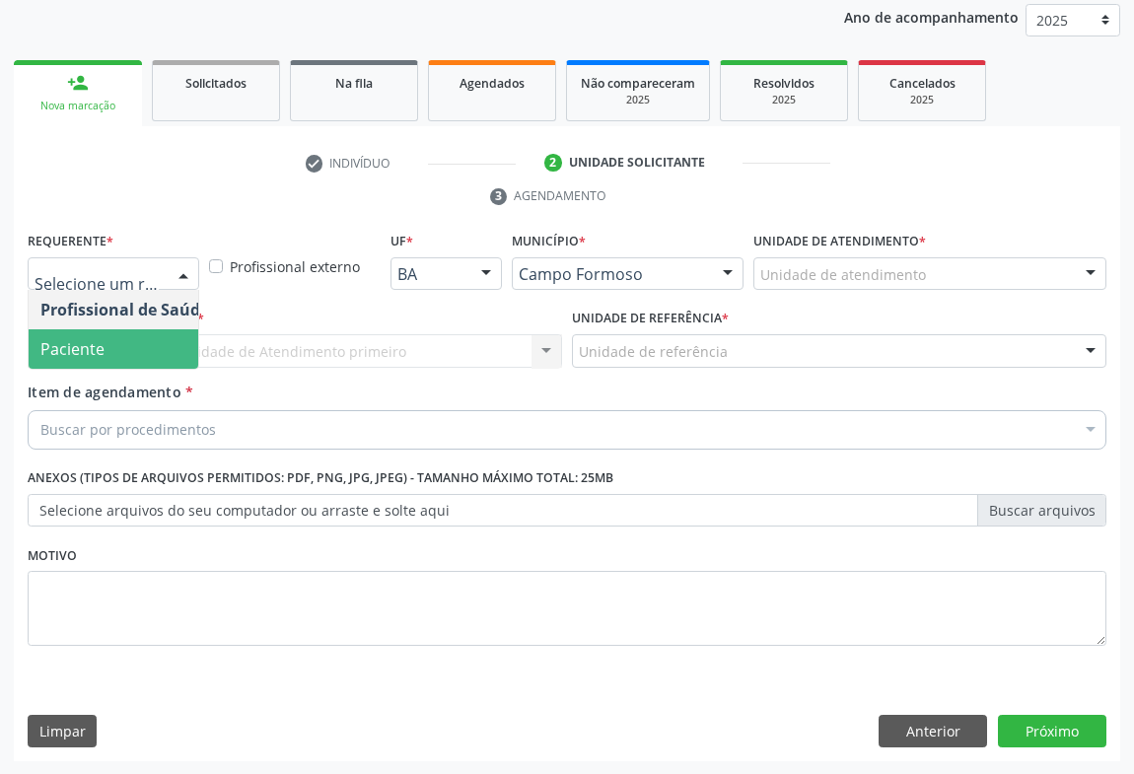
click at [102, 356] on span "Paciente" at bounding box center [72, 349] width 64 height 22
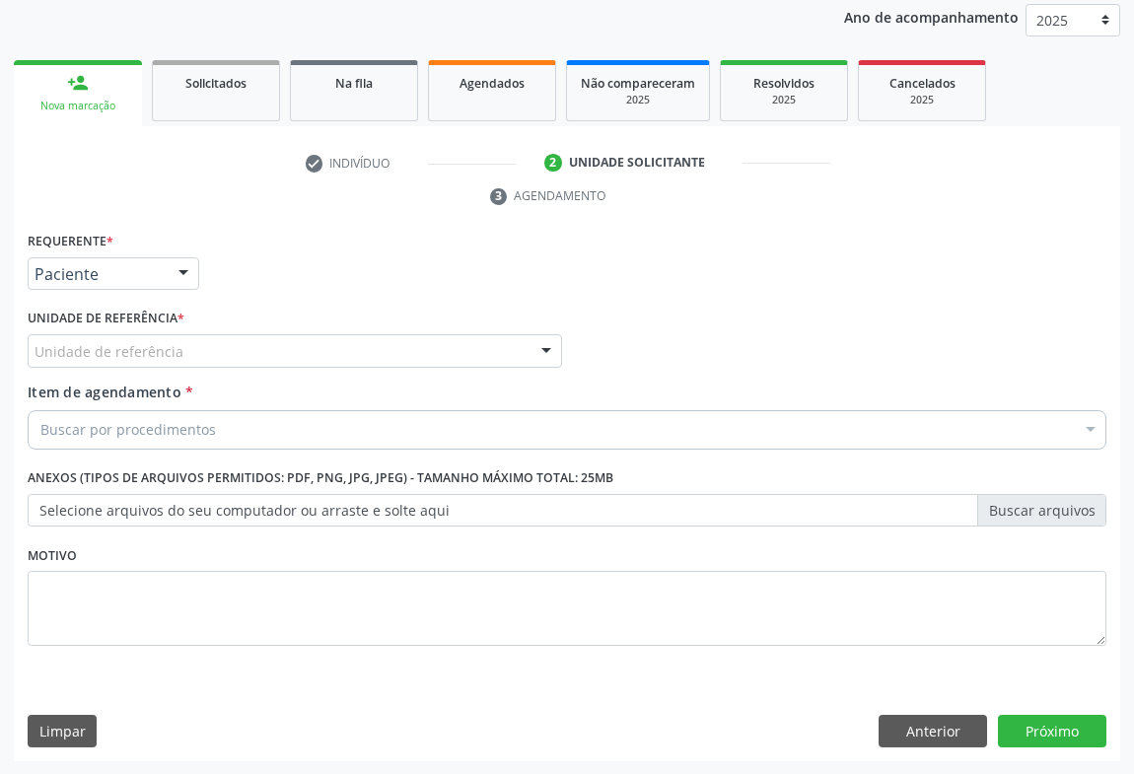
click at [282, 350] on div "Unidade de referência" at bounding box center [295, 351] width 535 height 34
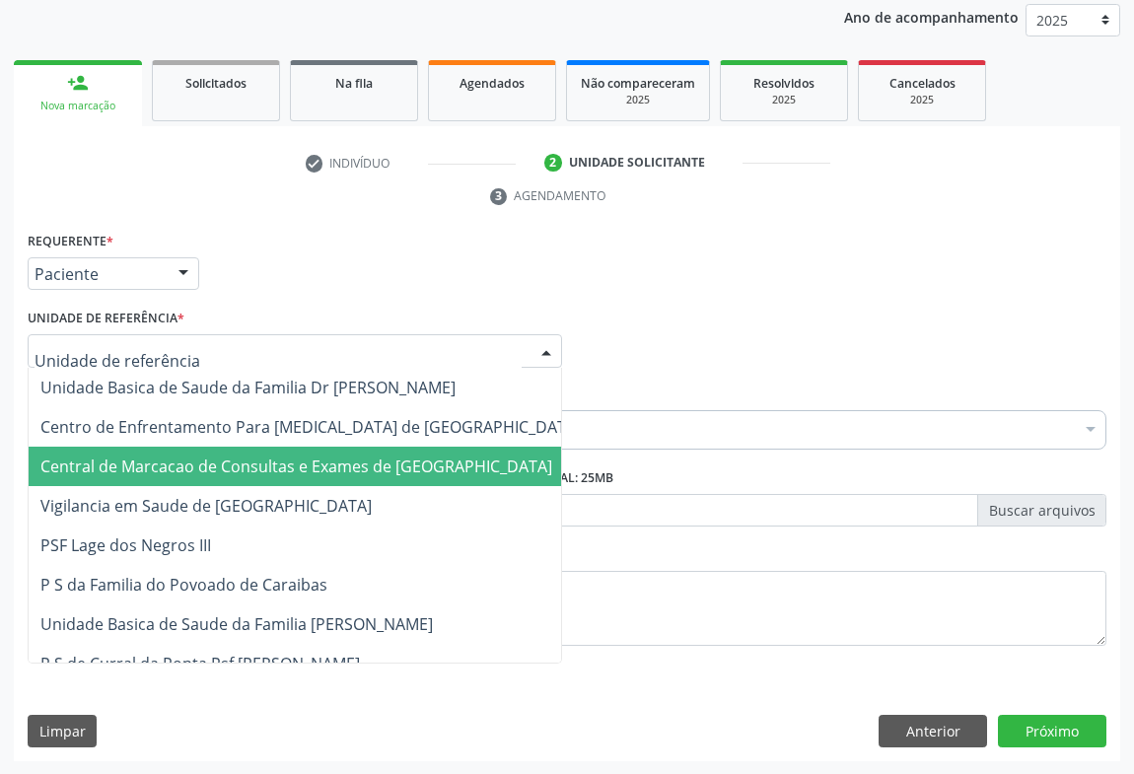
click at [311, 464] on span "Central de Marcacao de Consultas e Exames de [GEOGRAPHIC_DATA]" at bounding box center [296, 467] width 512 height 22
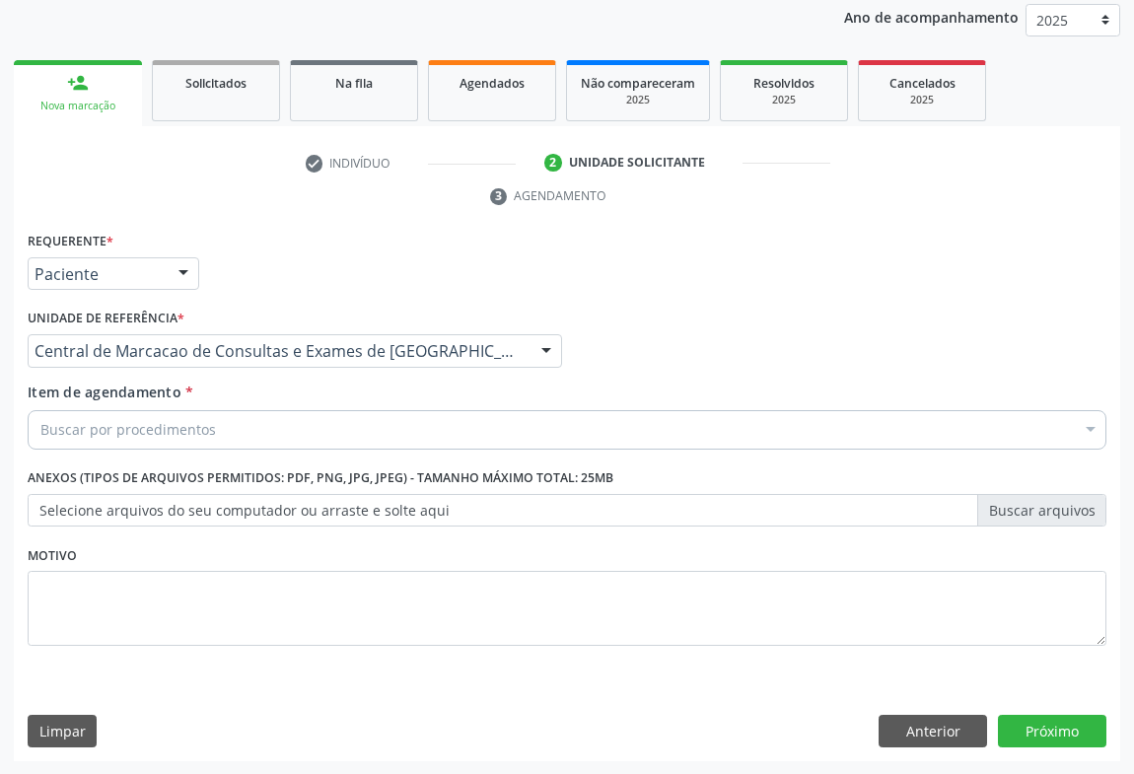
click at [336, 440] on div "Buscar por procedimentos" at bounding box center [567, 429] width 1079 height 39
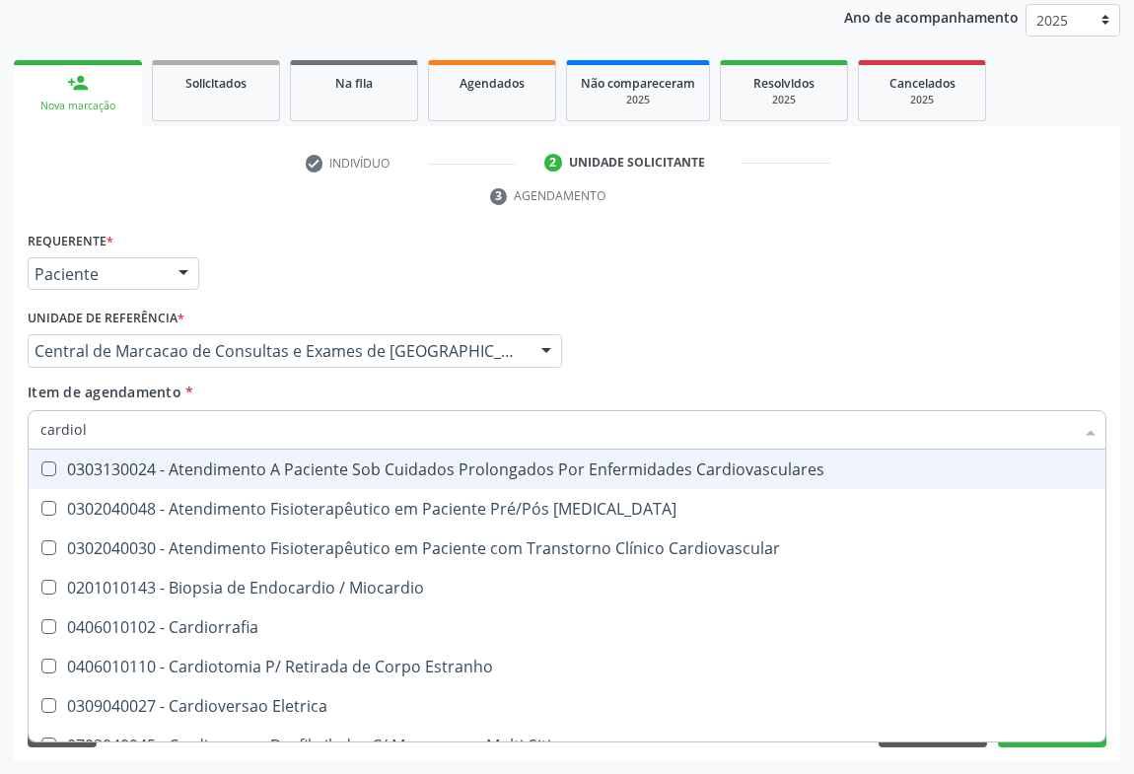
type input "cardiolo"
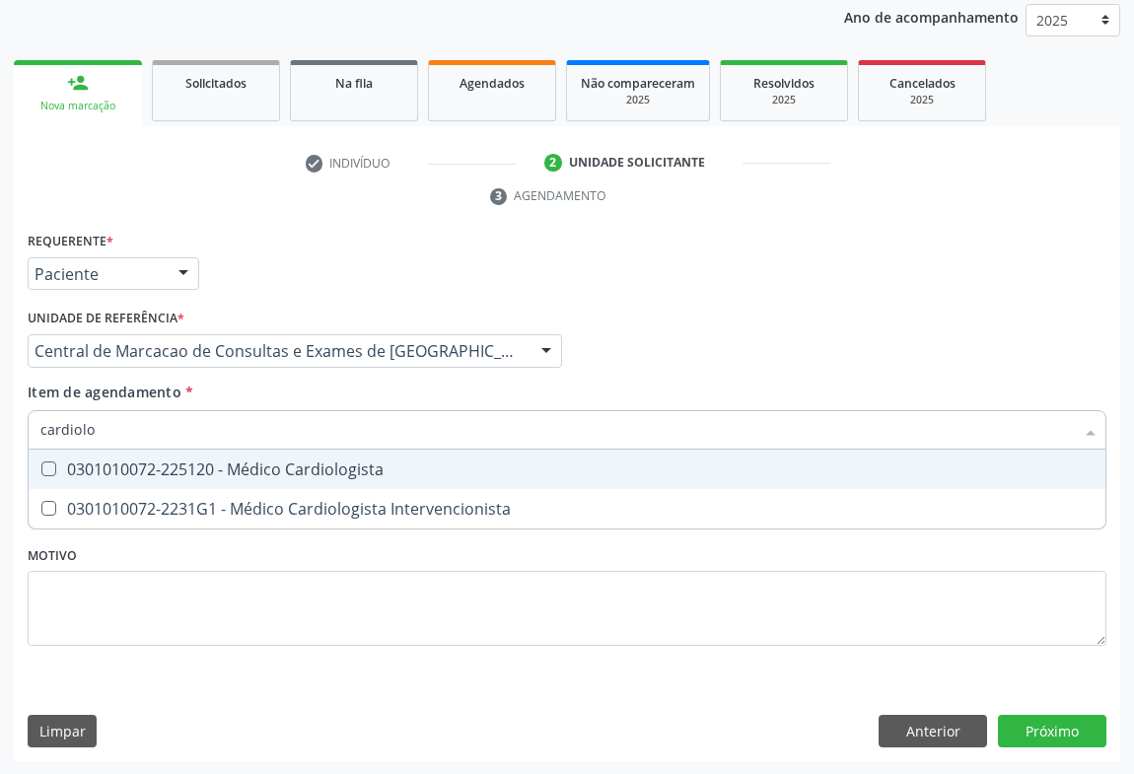
click at [355, 469] on div "0301010072-225120 - Médico Cardiologista" at bounding box center [566, 470] width 1053 height 16
checkbox Cardiologista "true"
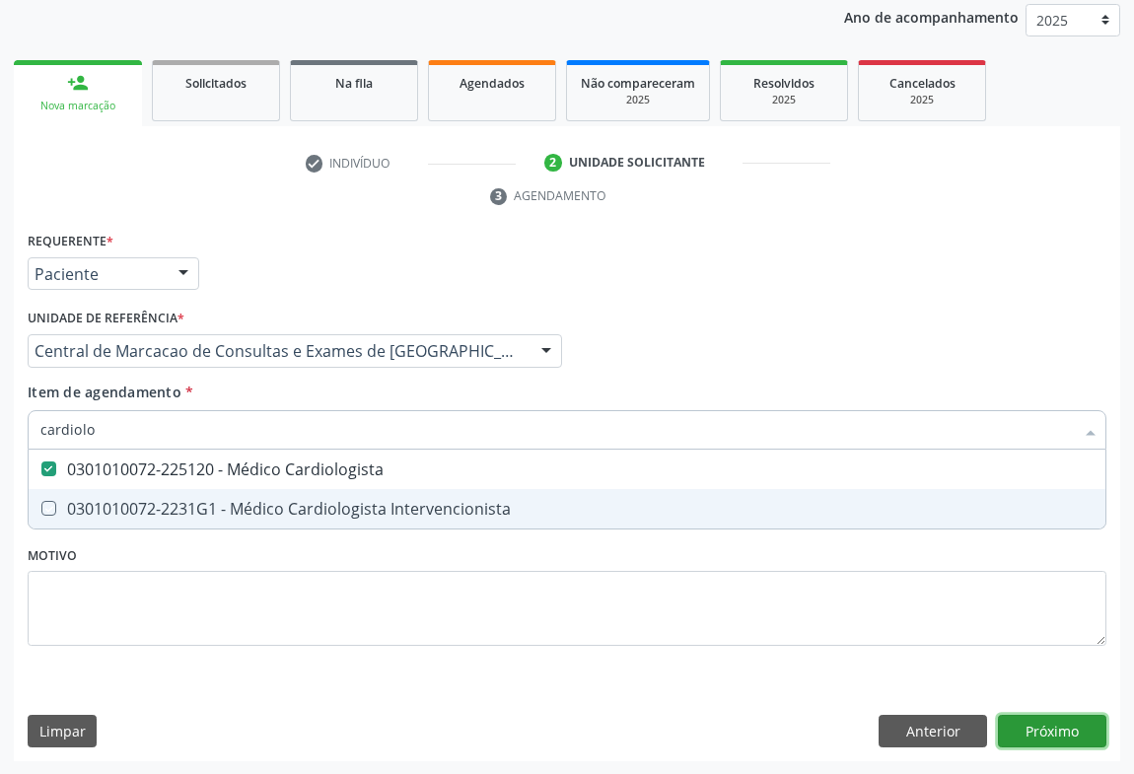
click at [1021, 732] on div "Requerente * Paciente Profissional de Saúde Paciente Nenhum resultado encontrad…" at bounding box center [567, 495] width 1107 height 536
checkbox Intervencionista "true"
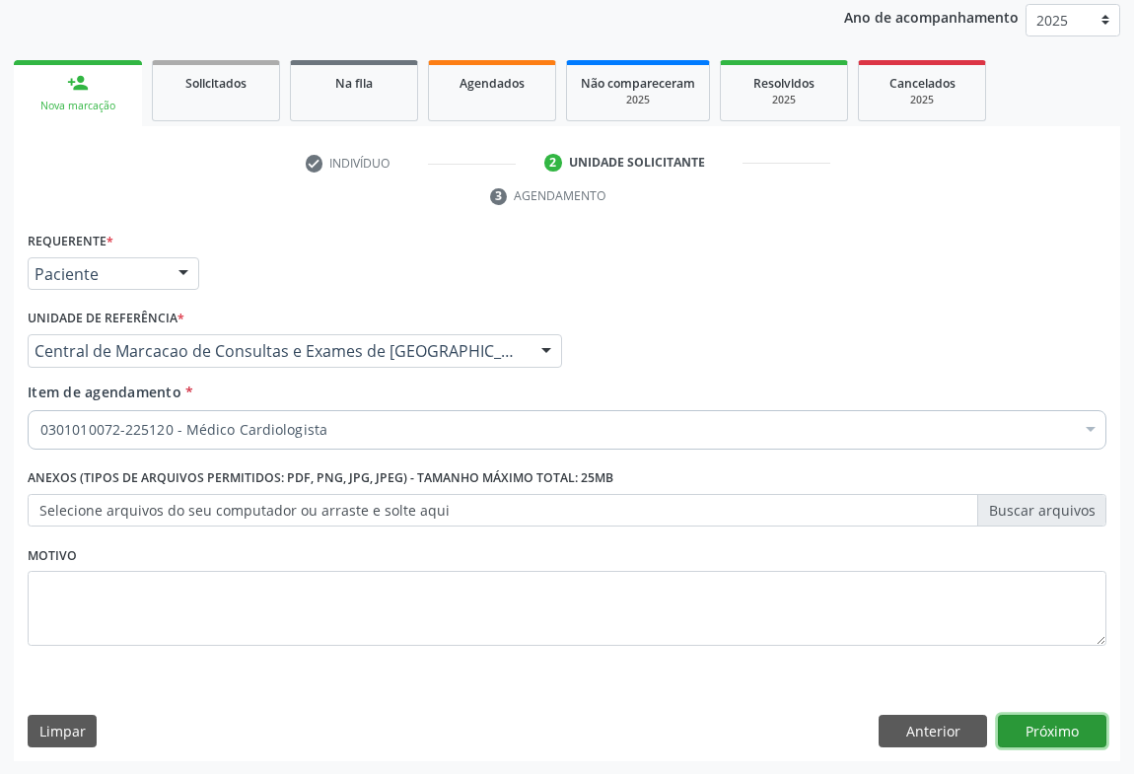
click at [1032, 726] on button "Próximo" at bounding box center [1052, 732] width 108 height 34
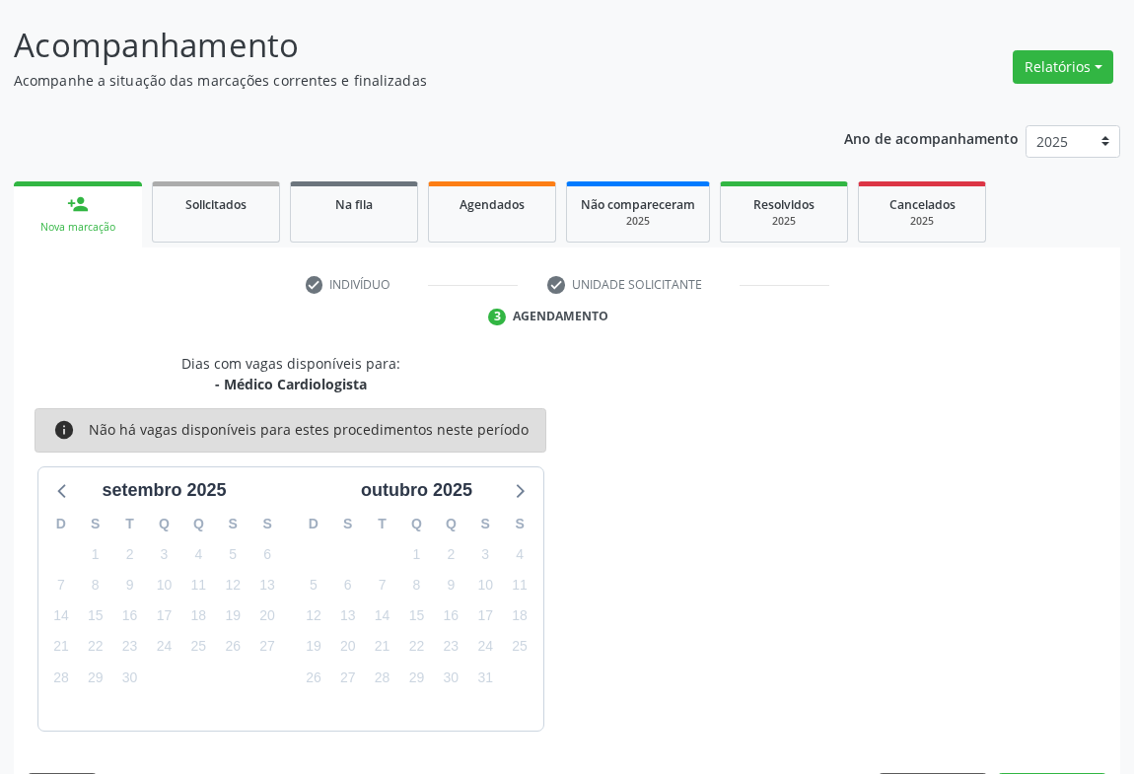
scroll to position [172, 0]
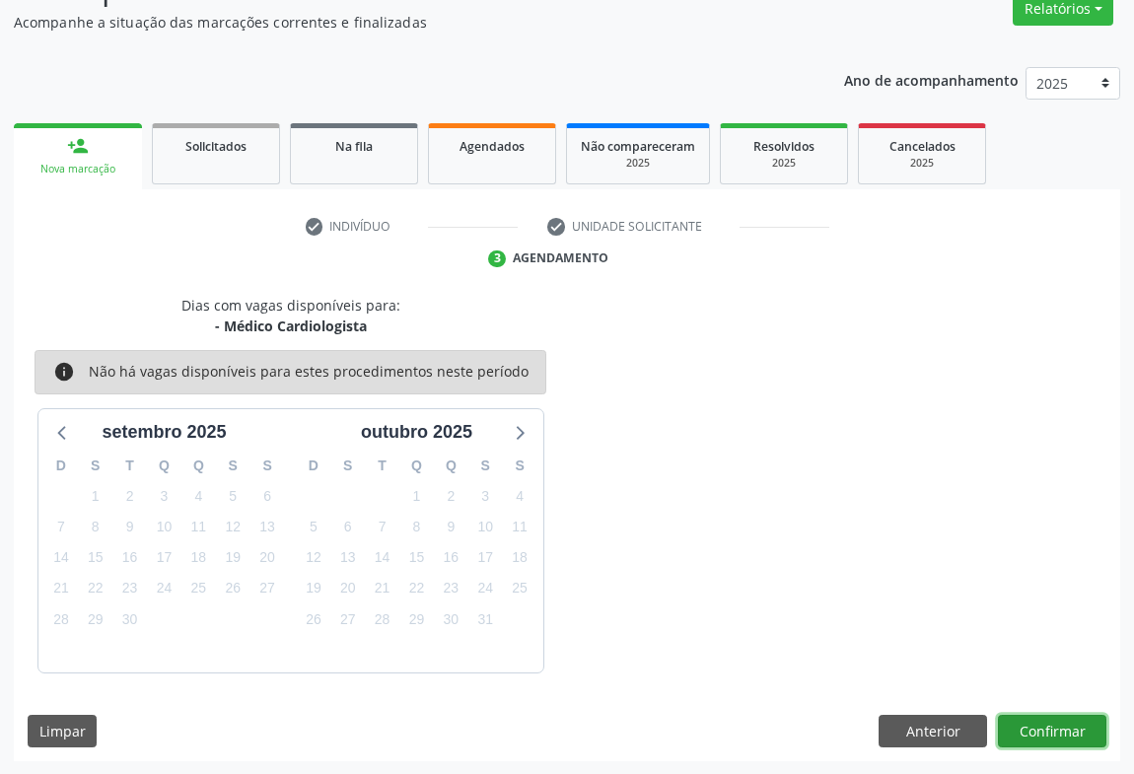
click at [1047, 721] on button "Confirmar" at bounding box center [1052, 732] width 108 height 34
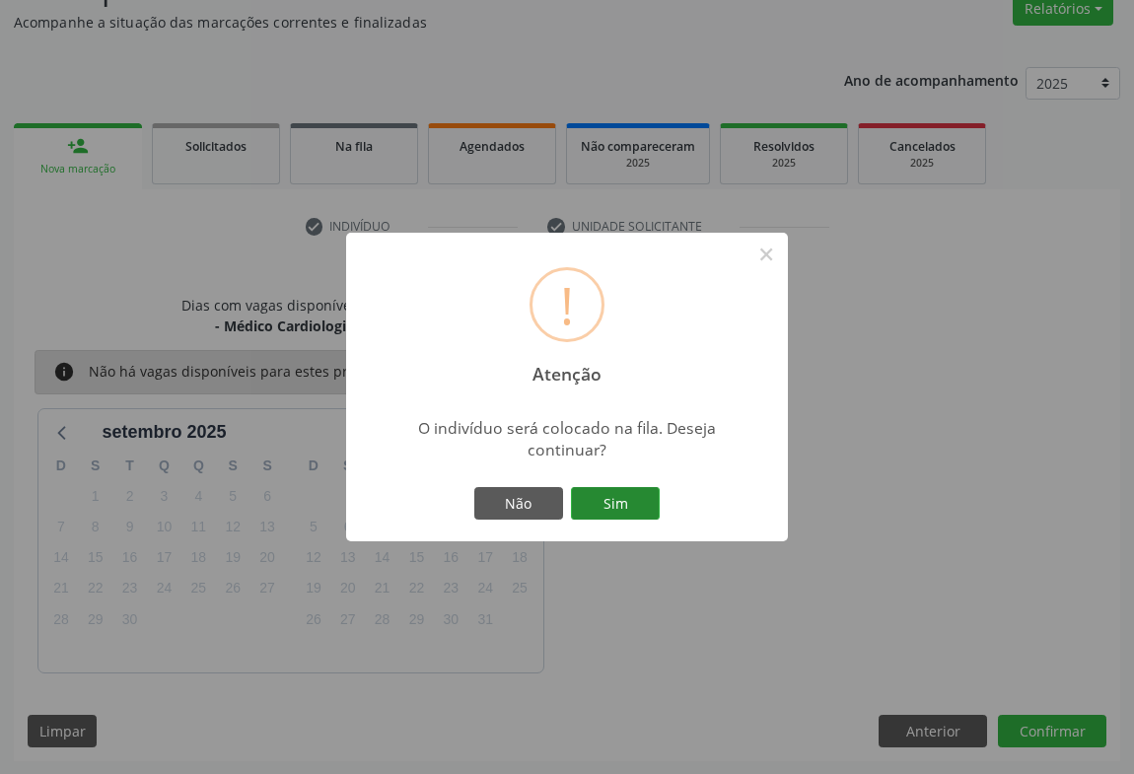
click at [606, 519] on button "Sim" at bounding box center [615, 504] width 89 height 34
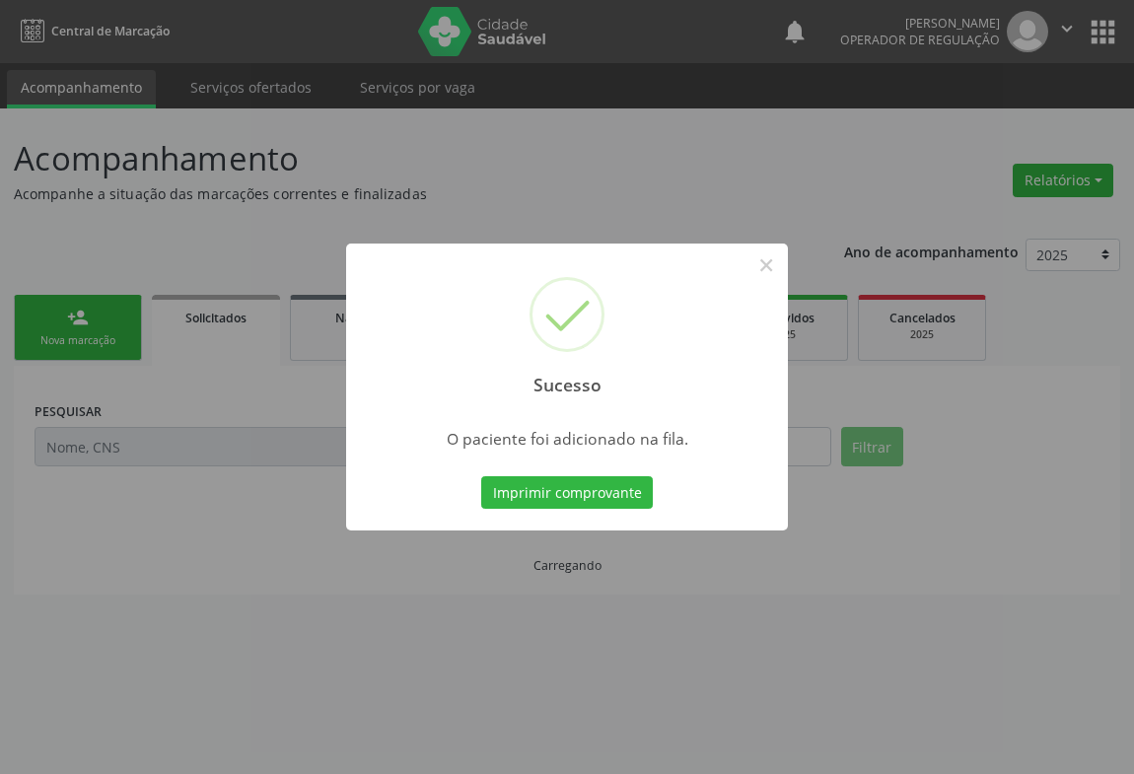
scroll to position [0, 0]
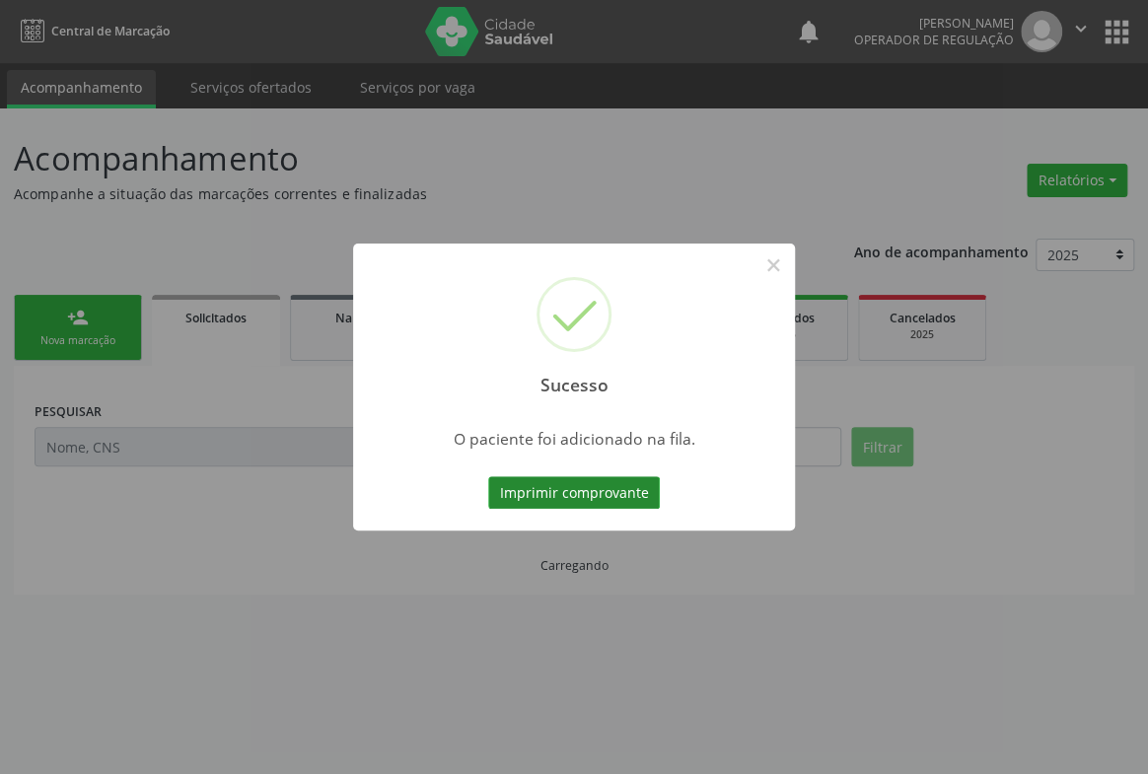
click at [614, 498] on button "Imprimir comprovante" at bounding box center [574, 493] width 172 height 34
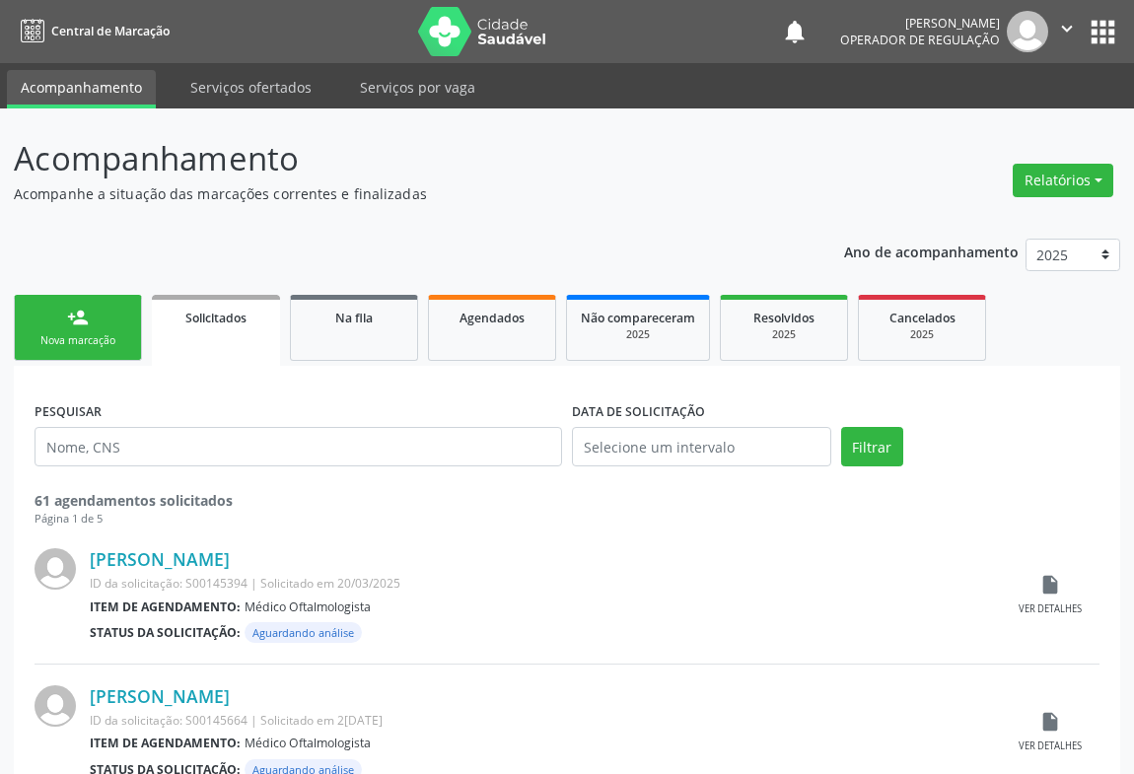
click at [118, 318] on link "person_add Nova marcação" at bounding box center [78, 328] width 128 height 66
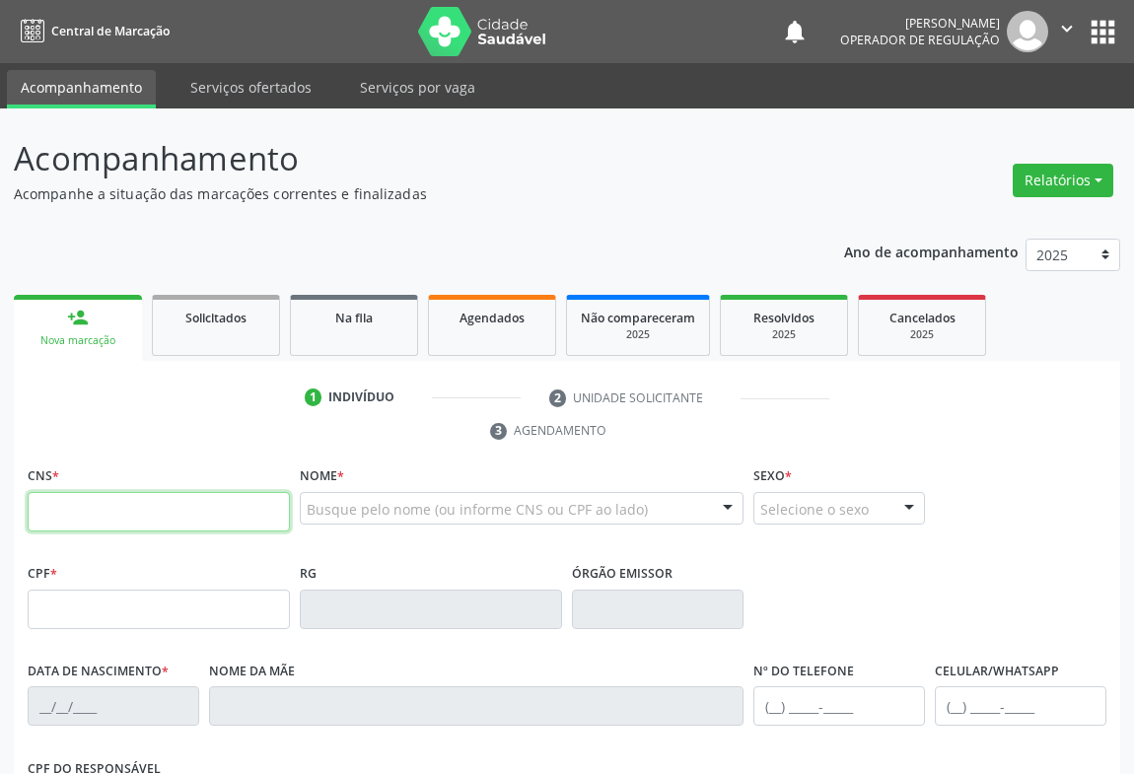
click at [89, 514] on input "text" at bounding box center [159, 511] width 262 height 39
type input "705 0034 6007 8850"
type input "2258736722"
type input "0[DATE]"
type input "[PHONE_NUMBER]"
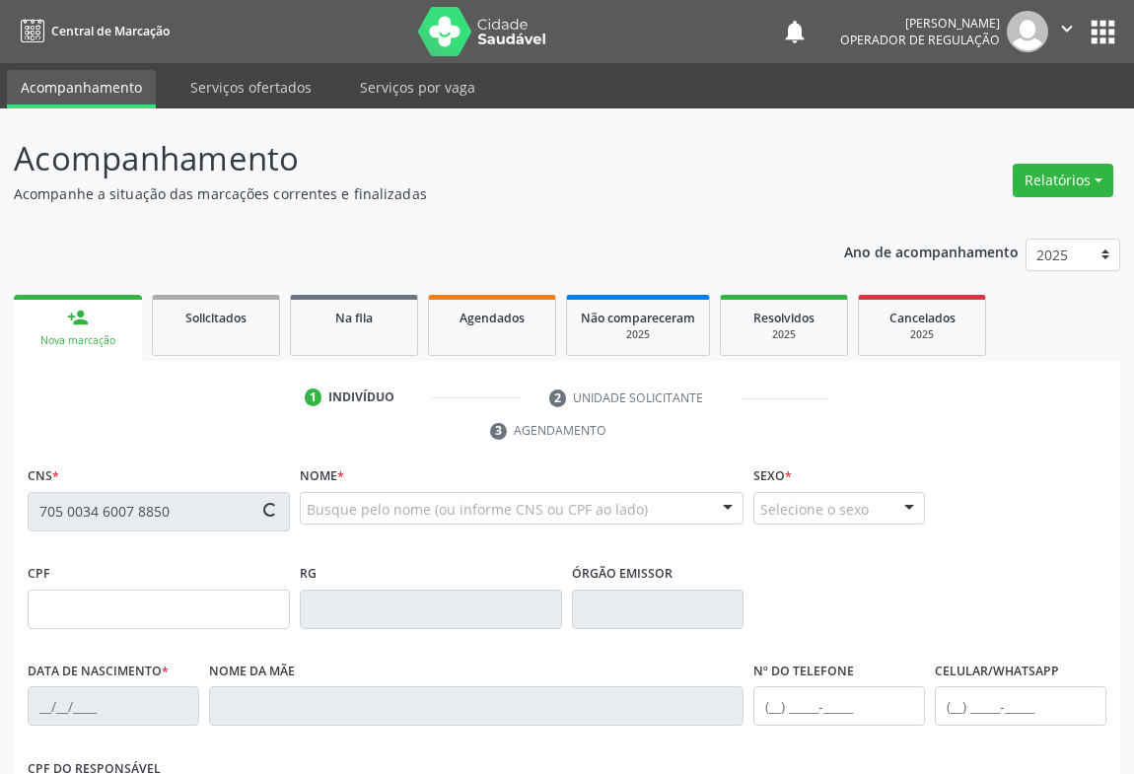
type input "S/N"
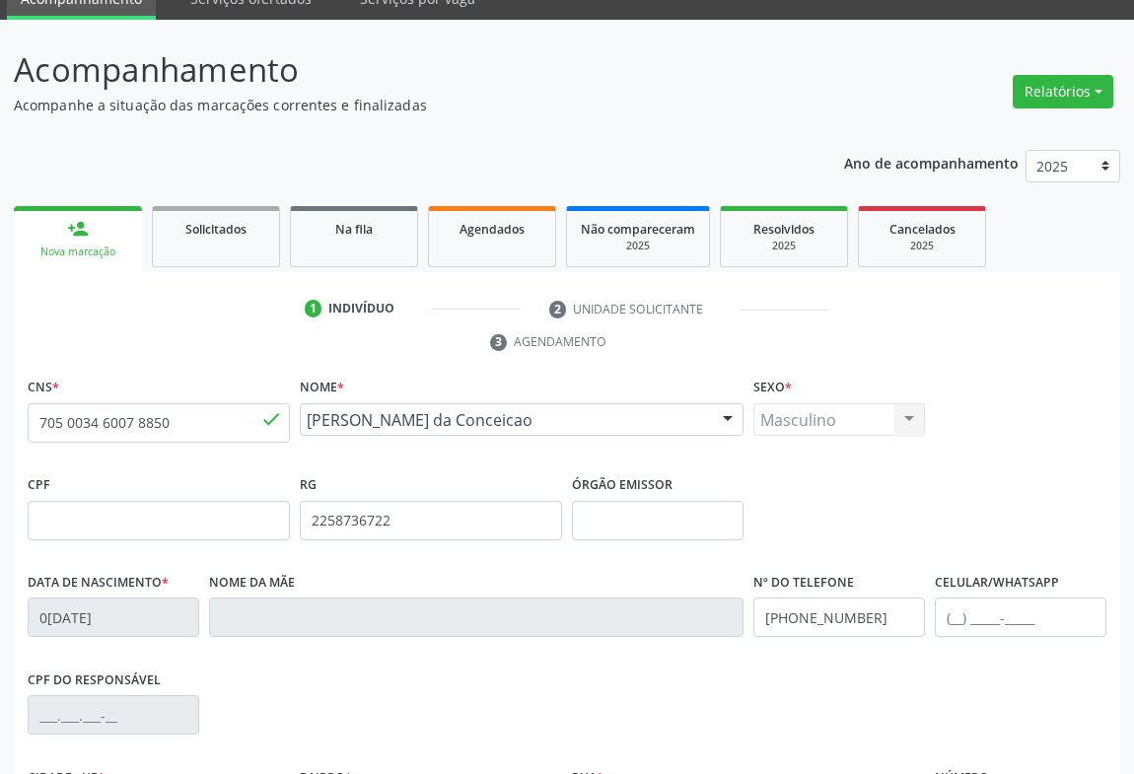
scroll to position [326, 0]
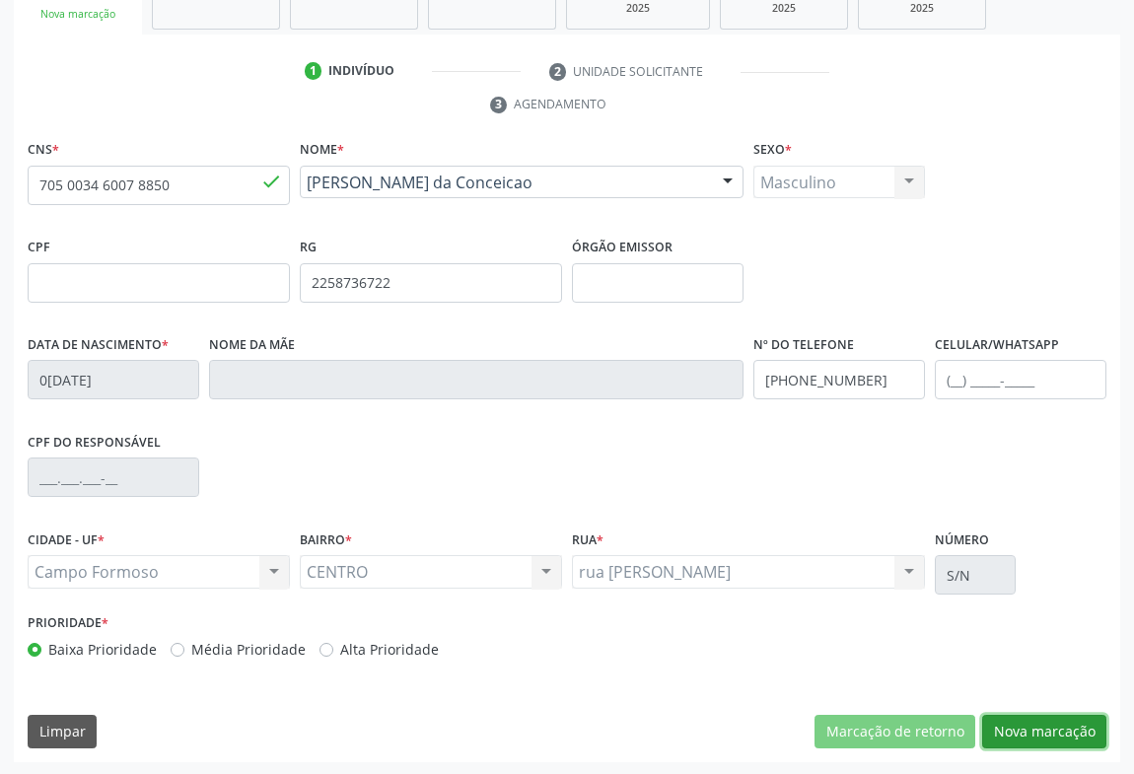
drag, startPoint x: 1012, startPoint y: 720, endPoint x: 432, endPoint y: 423, distance: 651.5
click at [1011, 720] on button "Nova marcação" at bounding box center [1044, 732] width 124 height 34
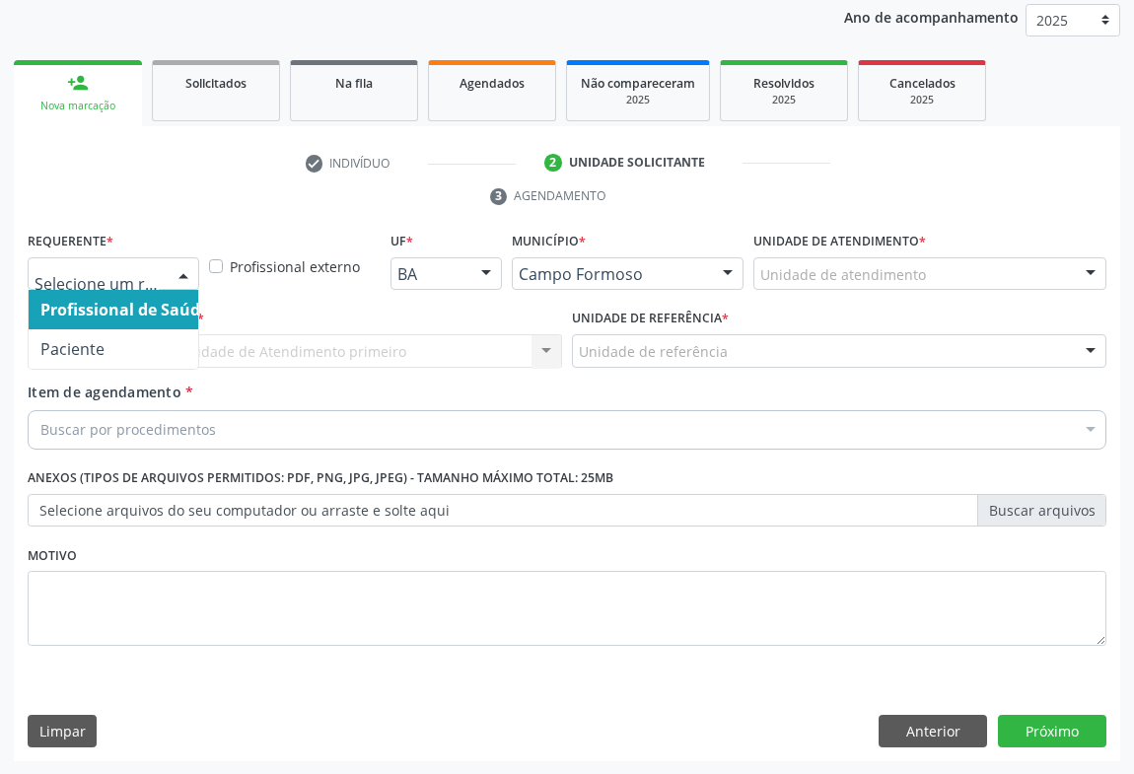
click at [178, 273] on div at bounding box center [184, 275] width 30 height 34
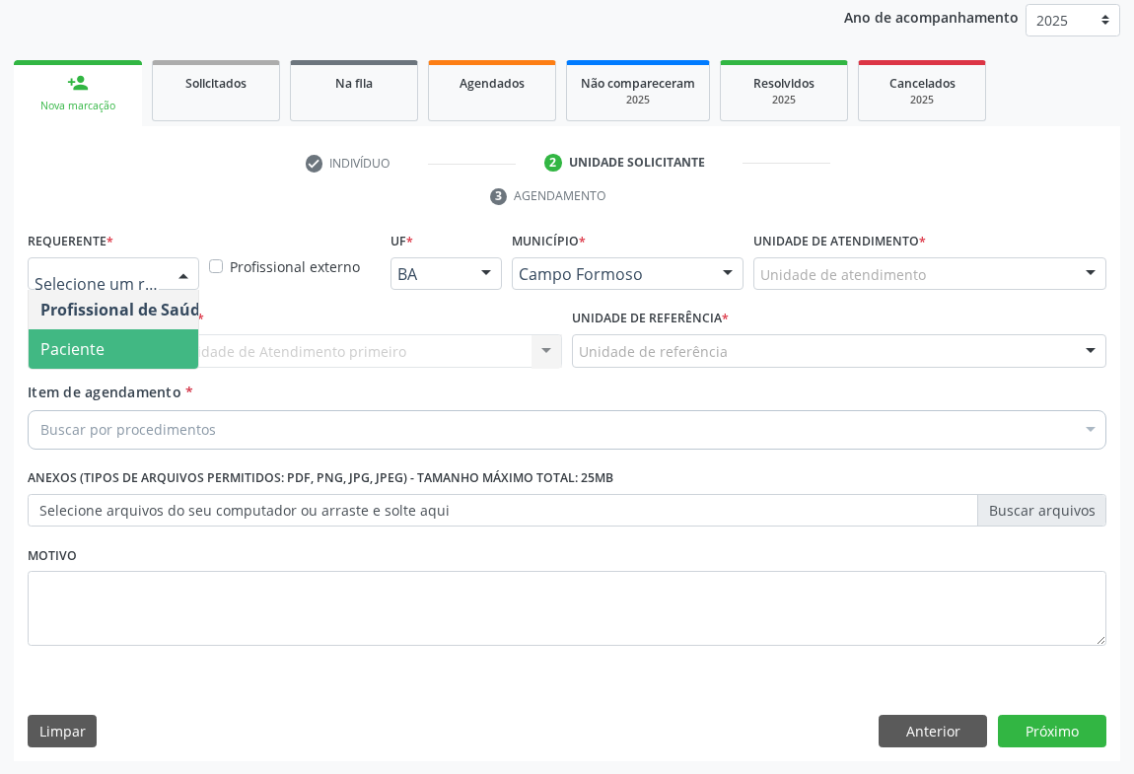
click at [142, 356] on span "Paciente" at bounding box center [125, 348] width 192 height 39
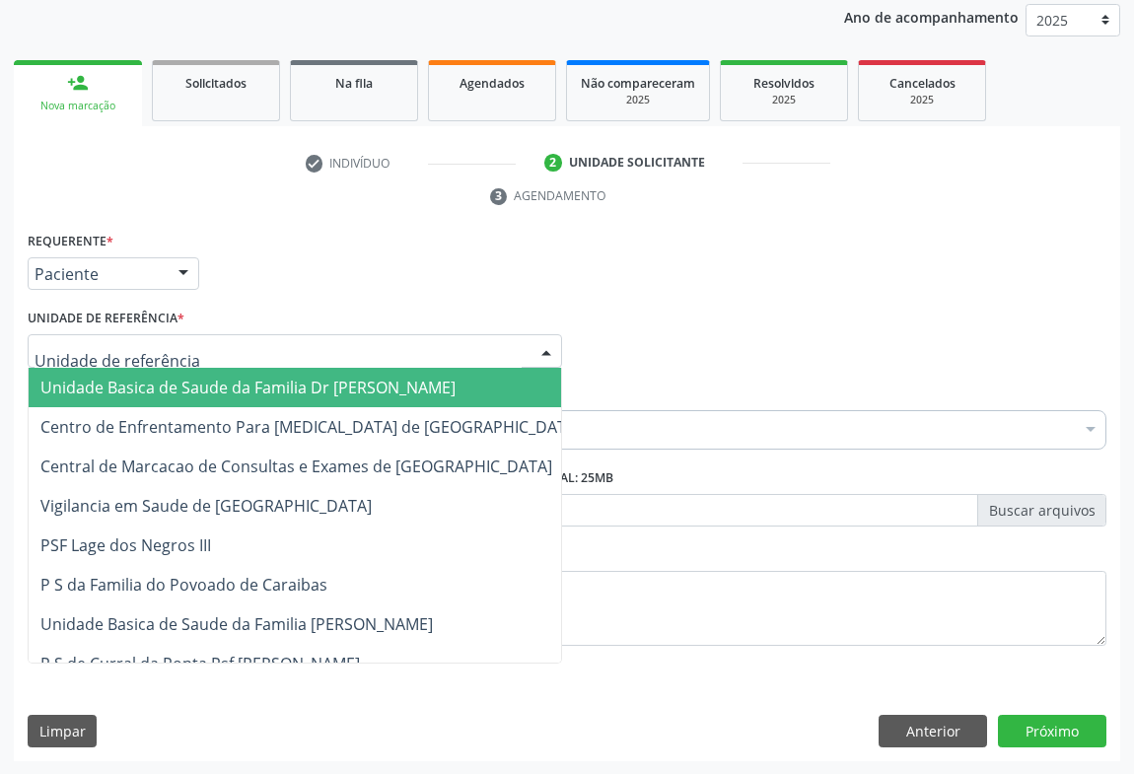
click at [272, 352] on div at bounding box center [295, 351] width 535 height 34
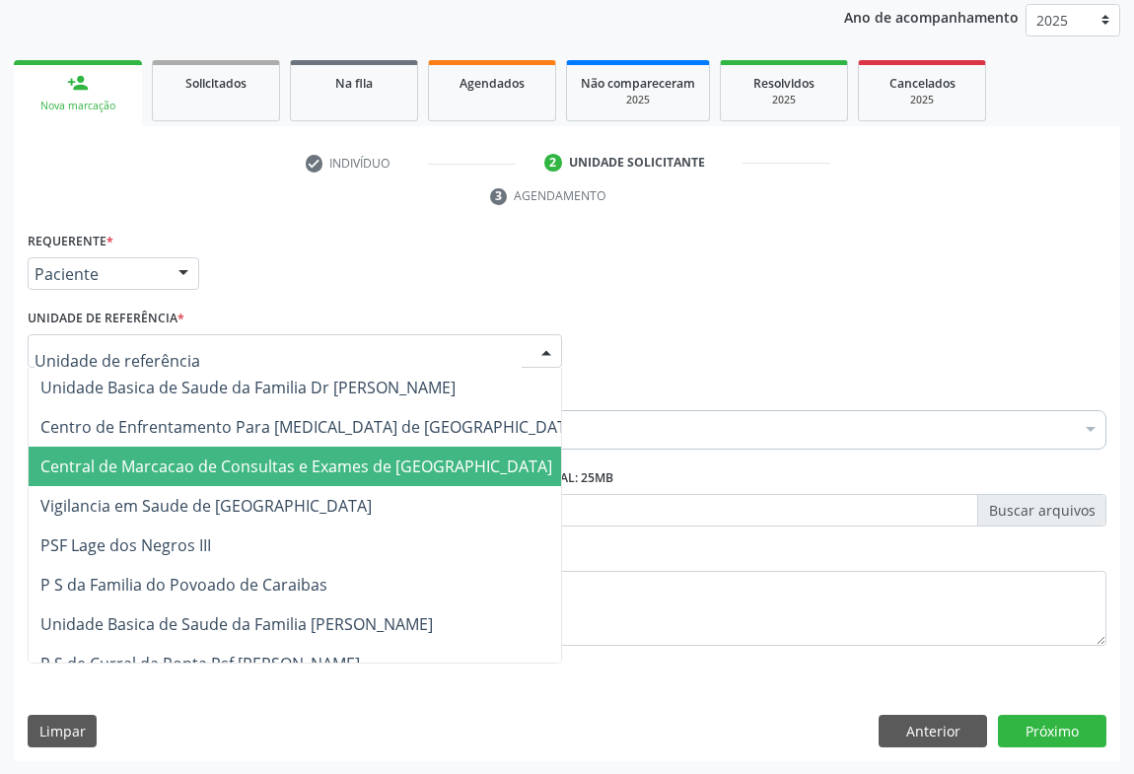
click at [268, 452] on span "Central de Marcacao de Consultas e Exames de [GEOGRAPHIC_DATA]" at bounding box center [311, 466] width 564 height 39
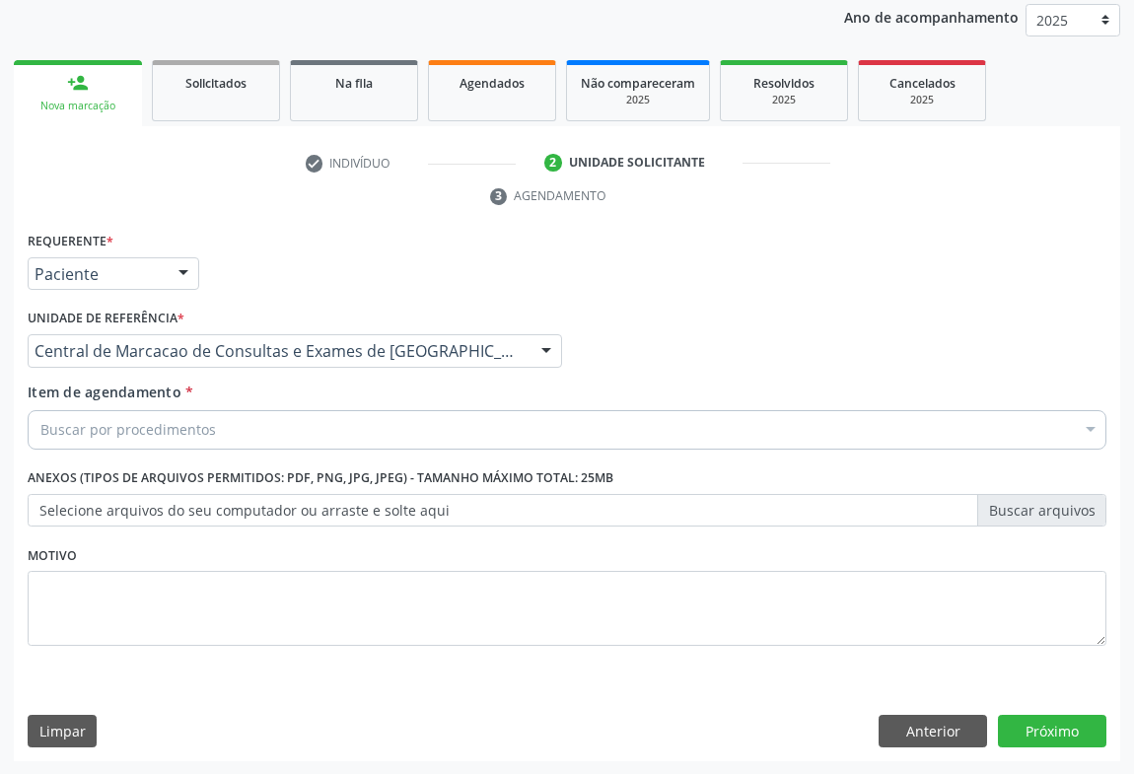
click at [294, 423] on div "Buscar por procedimentos" at bounding box center [567, 429] width 1079 height 39
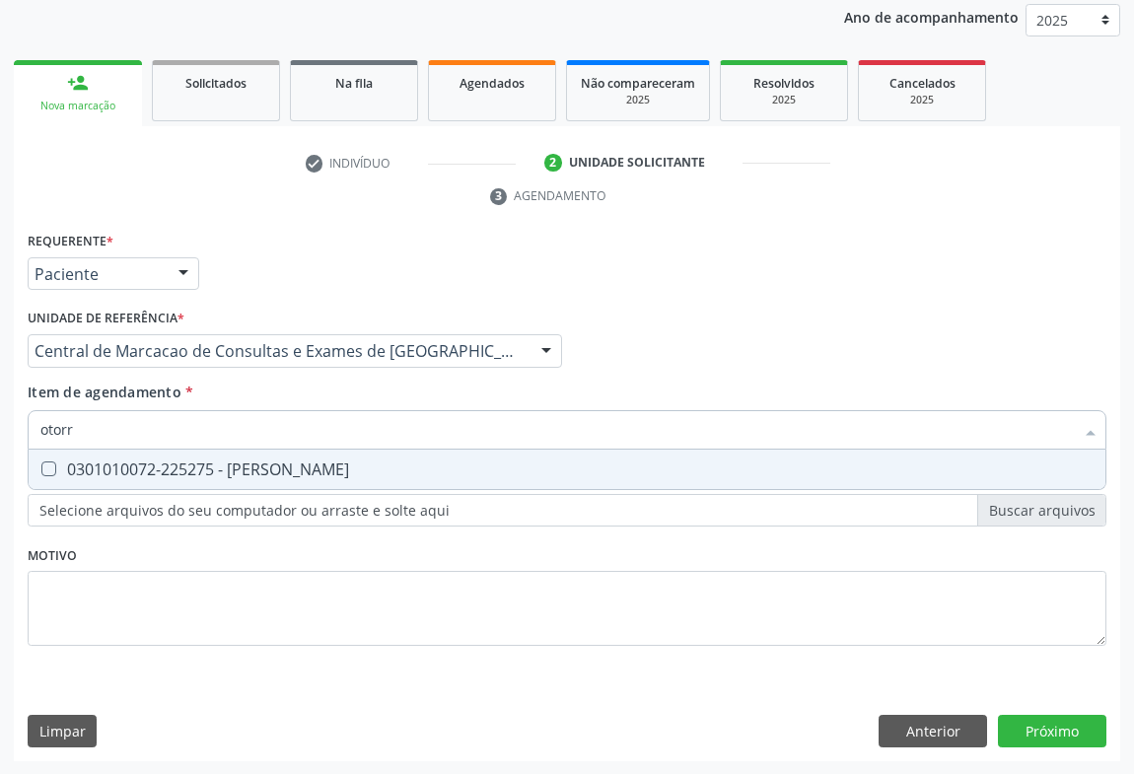
type input "otorri"
click at [295, 463] on div "0301010072-225275 - [PERSON_NAME]" at bounding box center [566, 470] width 1053 height 16
checkbox Otorrinolaringologista "true"
click at [1011, 720] on div "Requerente * Paciente Profissional de Saúde Paciente Nenhum resultado encontrad…" at bounding box center [567, 495] width 1107 height 536
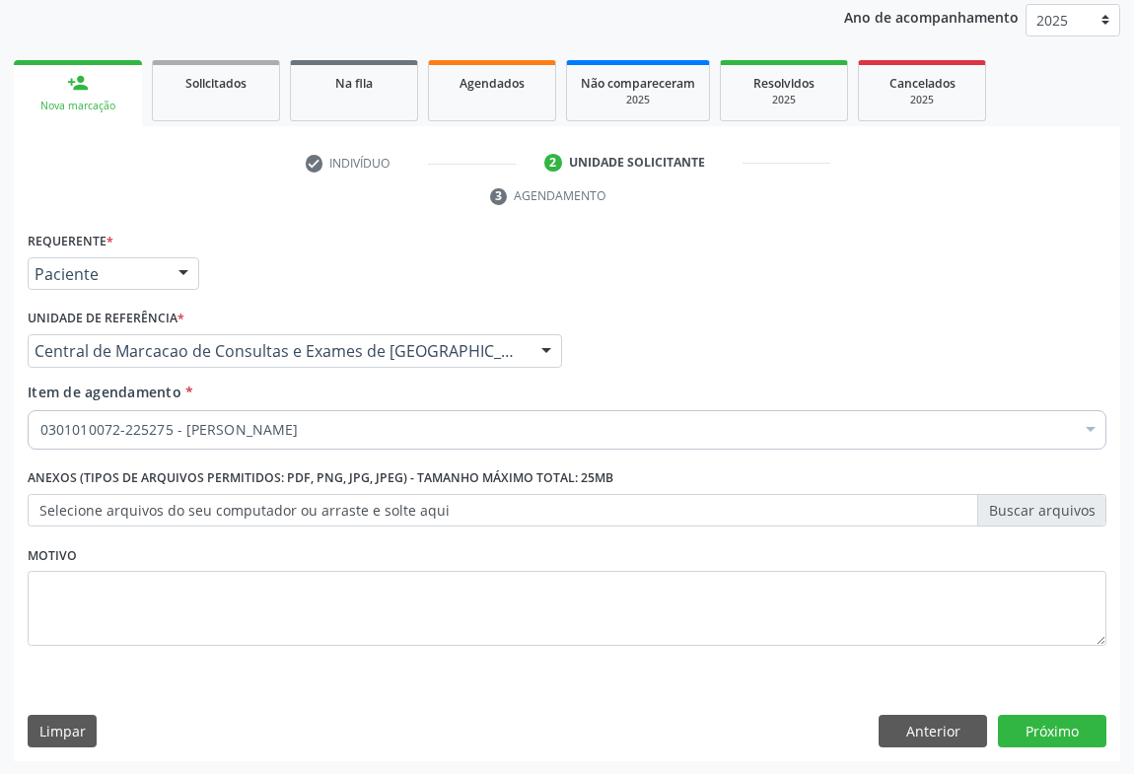
click at [1057, 711] on div "Requerente * Paciente Profissional de Saúde Paciente Nenhum resultado encontrad…" at bounding box center [567, 495] width 1107 height 536
click at [1055, 724] on button "Próximo" at bounding box center [1052, 732] width 108 height 34
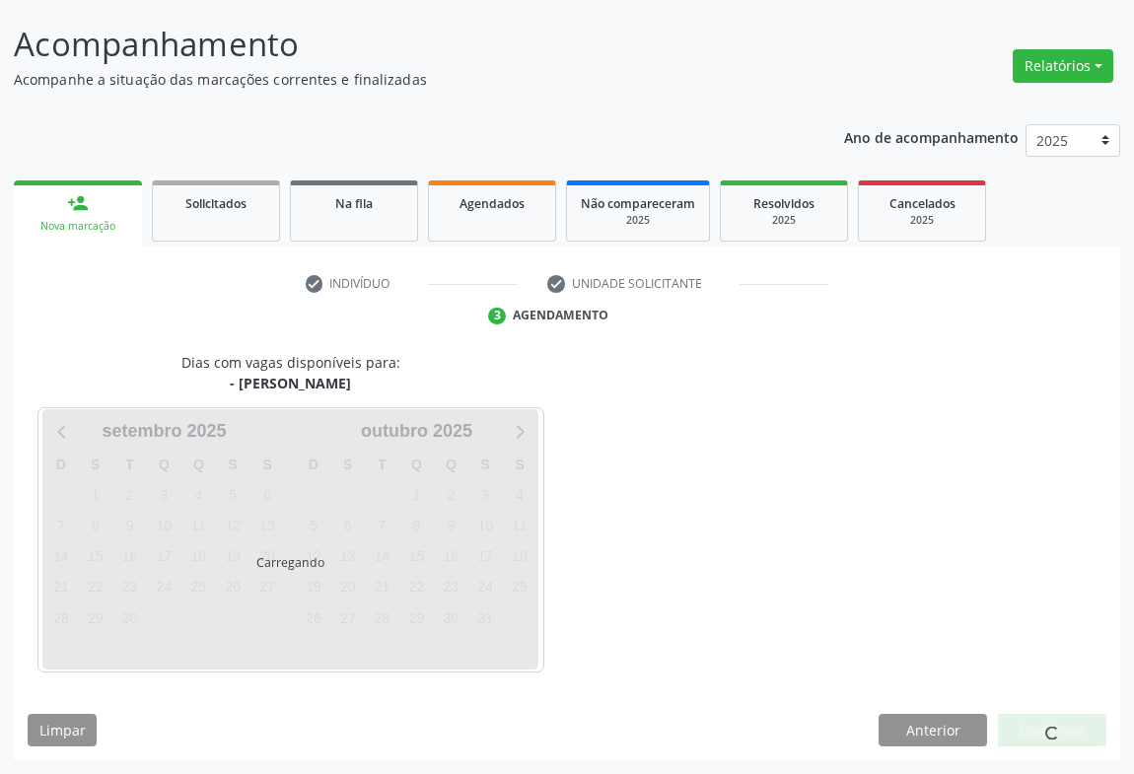
scroll to position [113, 0]
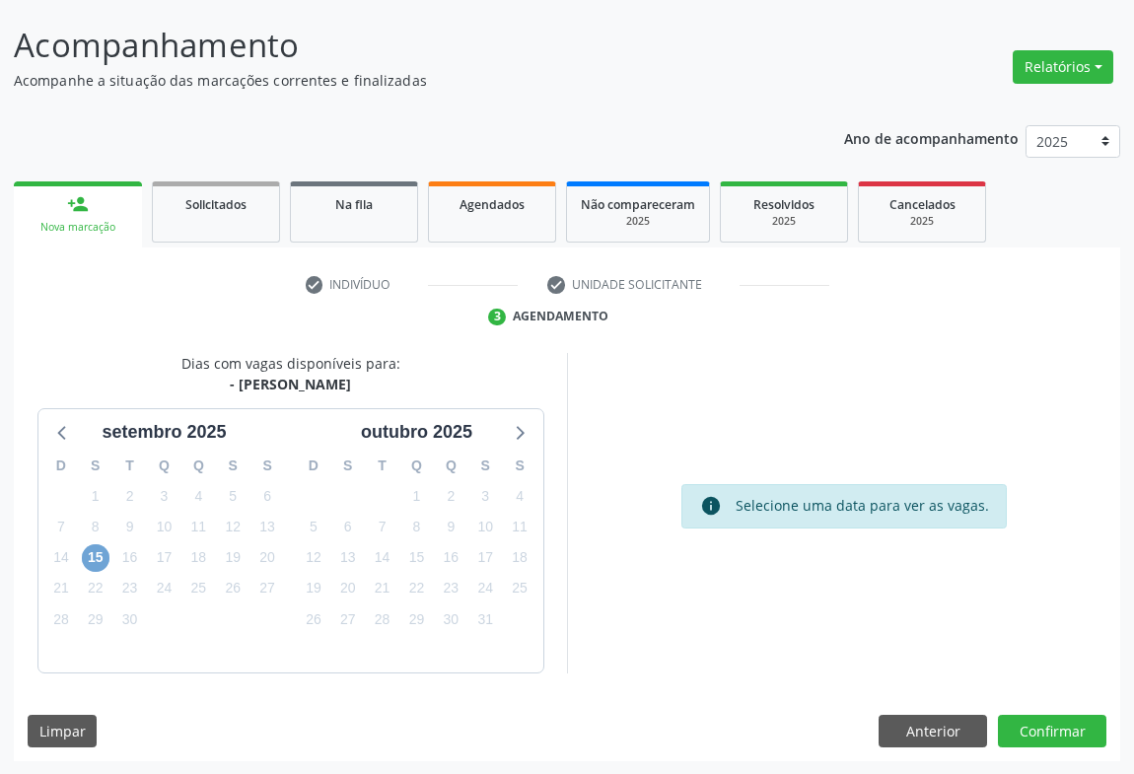
click at [89, 553] on span "15" at bounding box center [96, 558] width 28 height 28
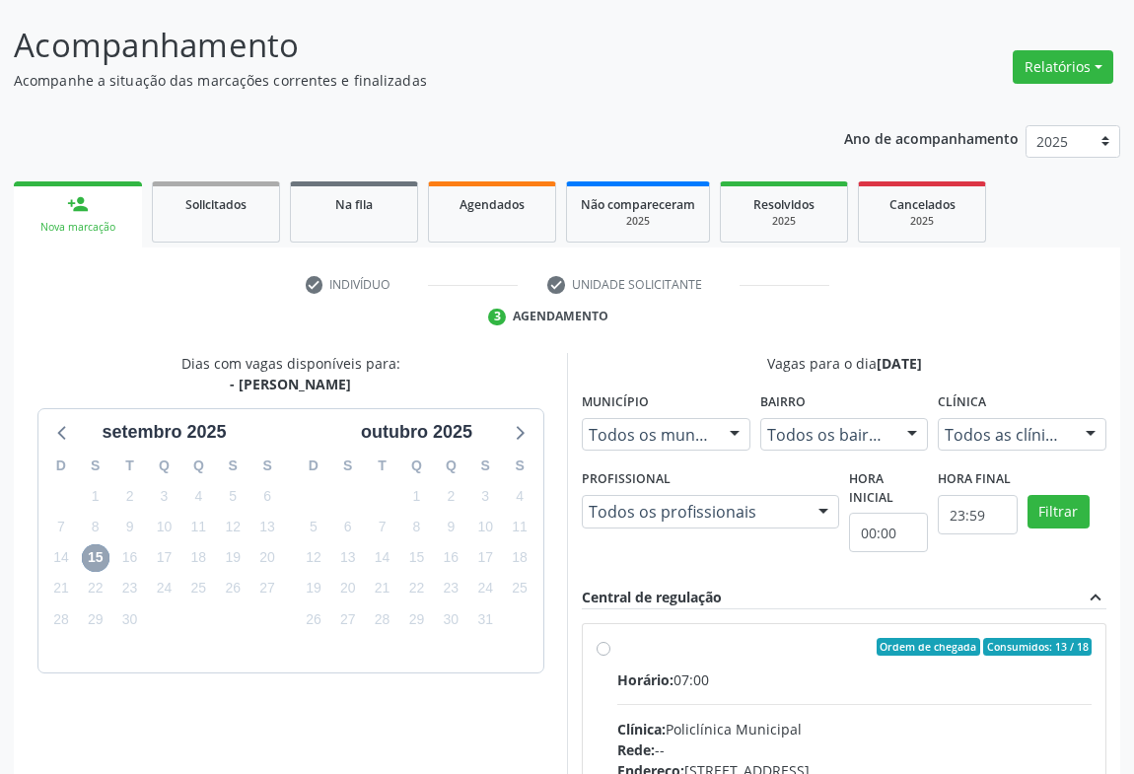
scroll to position [409, 0]
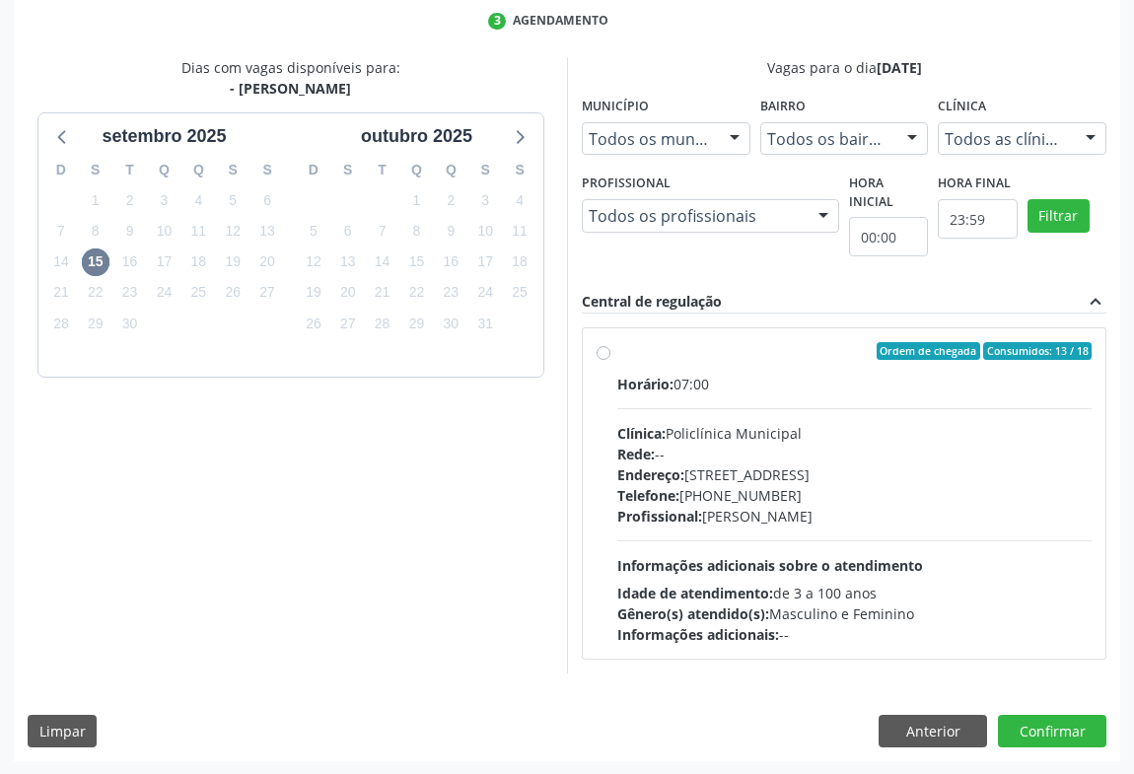
click at [836, 414] on div "Horário: 07:00 Clínica: Policlínica Municipal Rede: -- [GEOGRAPHIC_DATA]: [STRE…" at bounding box center [854, 509] width 474 height 271
click at [611, 360] on input "Ordem de chegada Consumidos: 13 / 18 Horário: 07:00 Clínica: Policlínica Munici…" at bounding box center [604, 351] width 14 height 18
radio input "true"
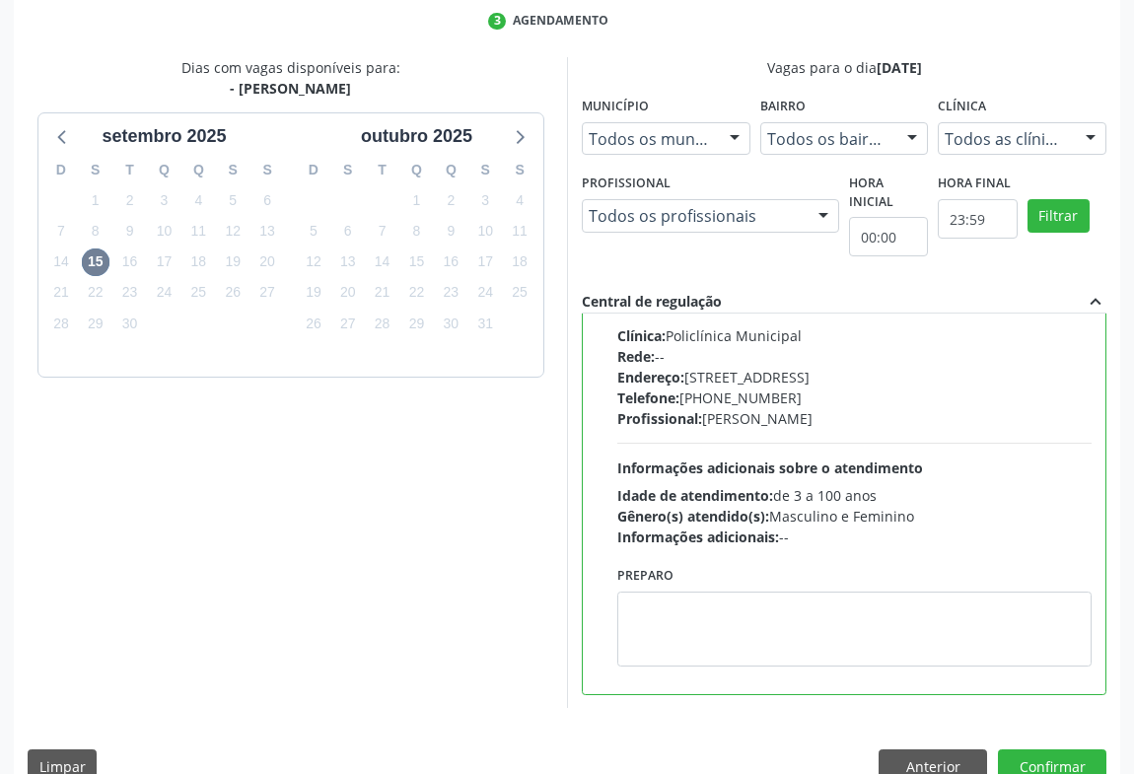
scroll to position [445, 0]
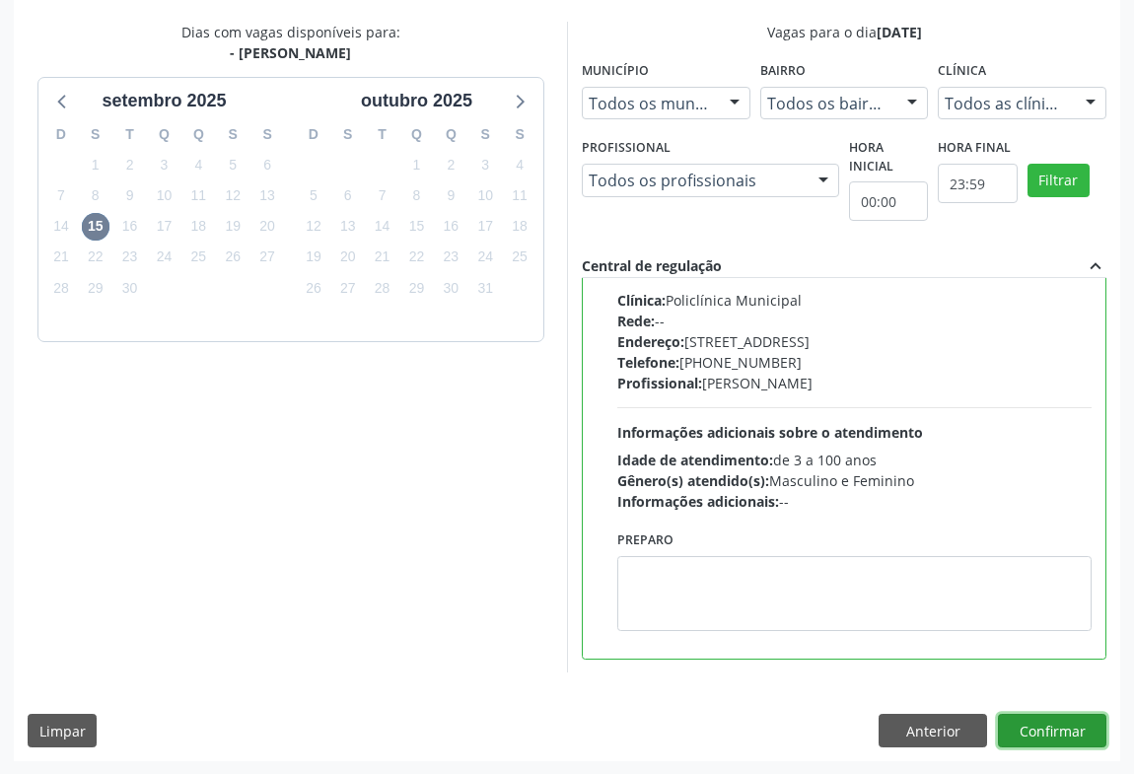
click at [1015, 724] on button "Confirmar" at bounding box center [1052, 731] width 108 height 34
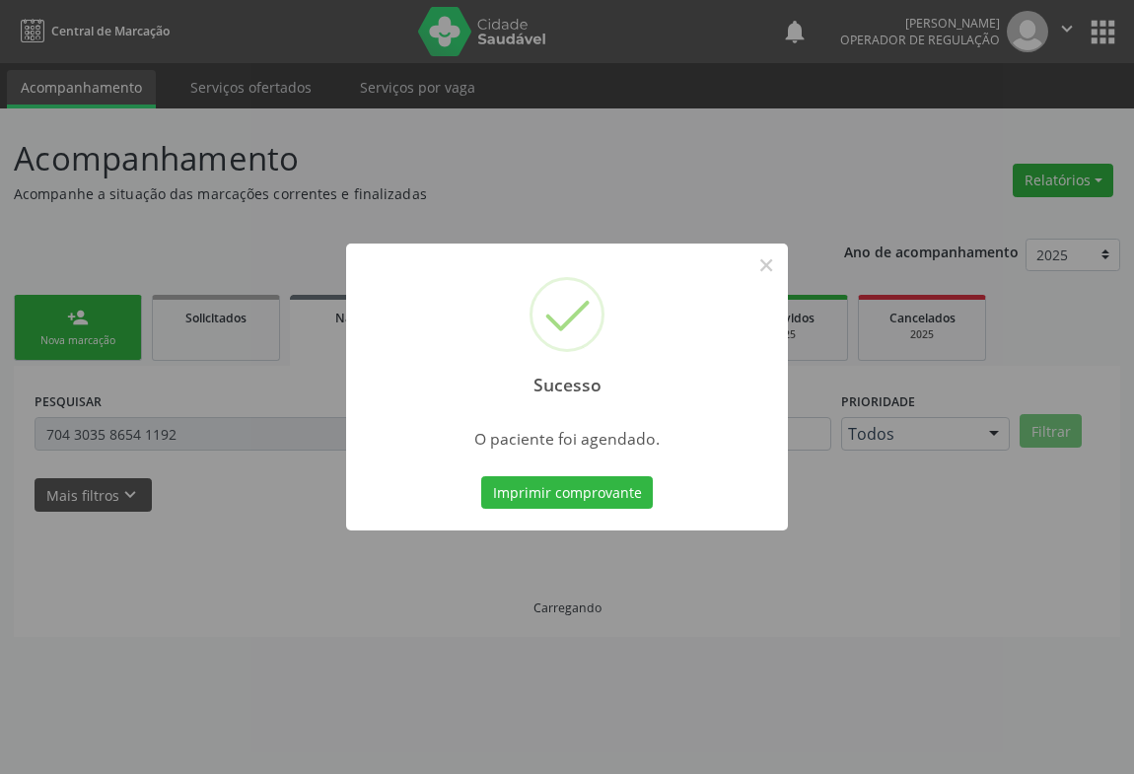
scroll to position [0, 0]
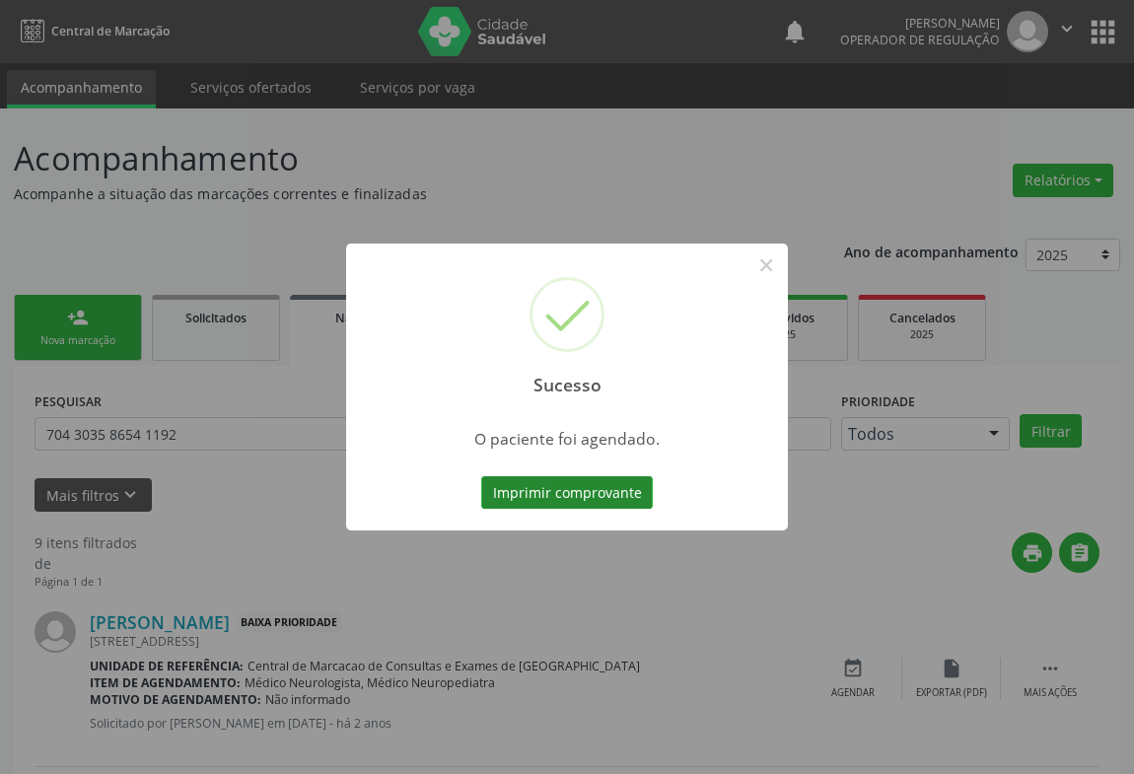
click at [550, 500] on button "Imprimir comprovante" at bounding box center [567, 493] width 172 height 34
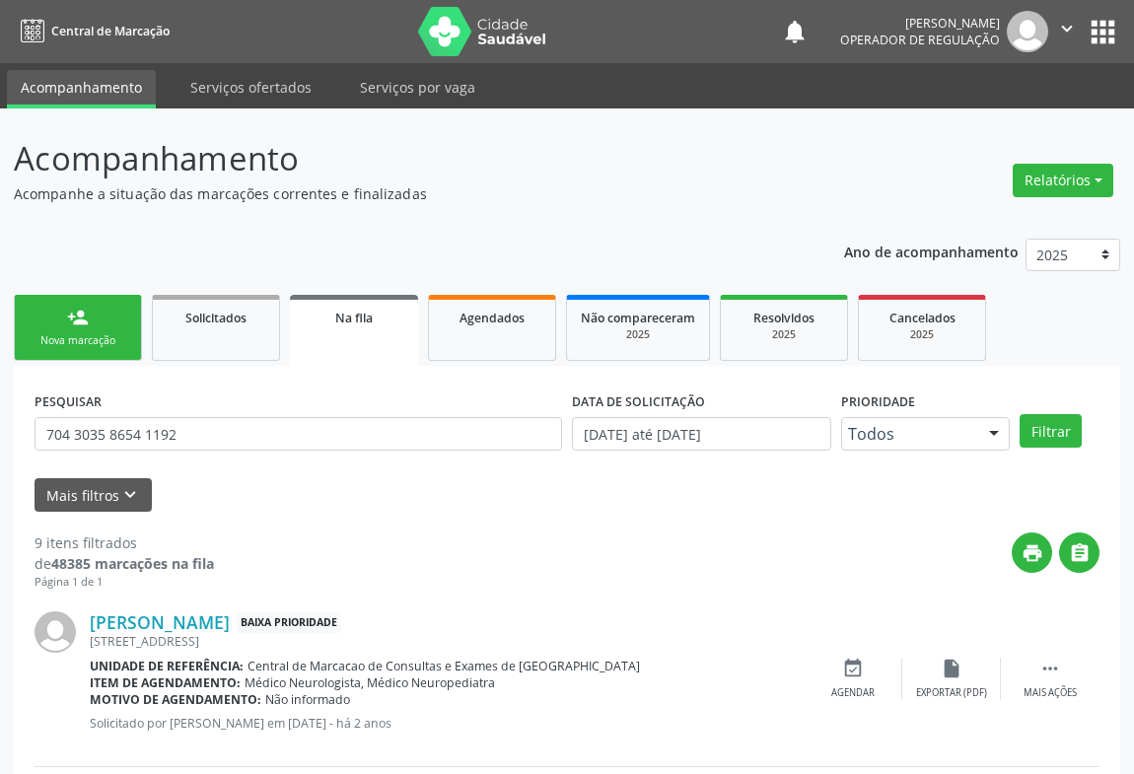
click at [83, 300] on link "person_add Nova marcação" at bounding box center [78, 328] width 128 height 66
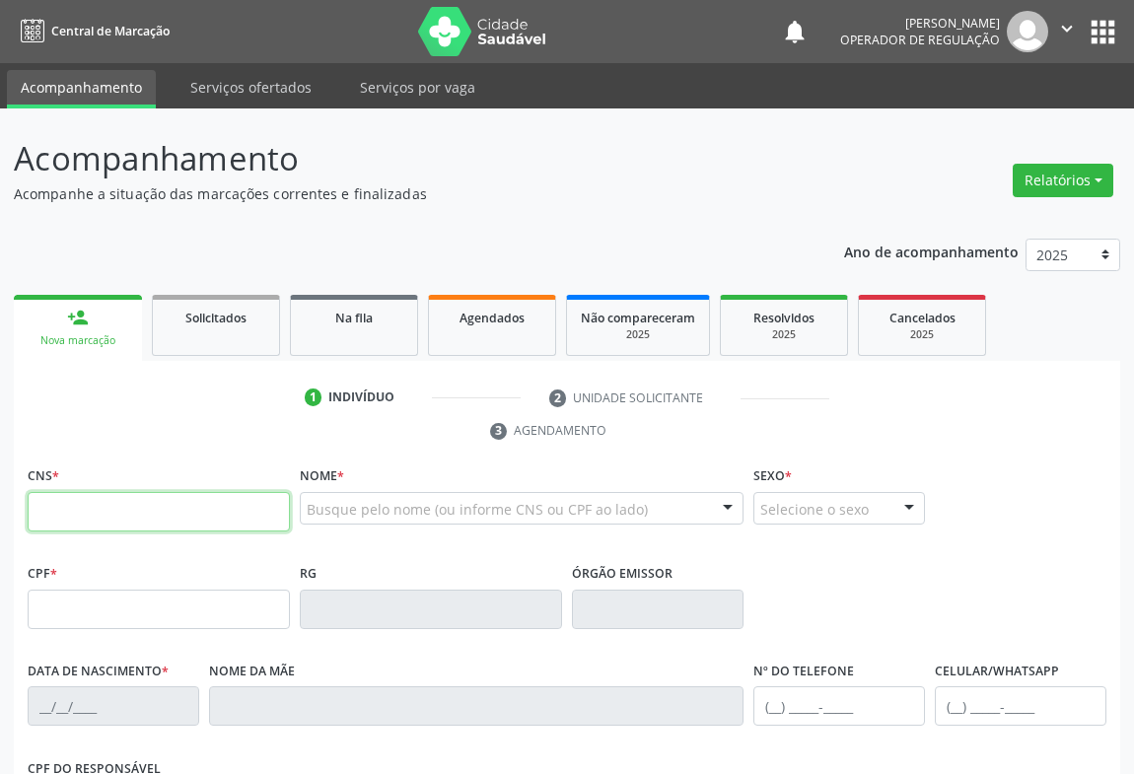
click at [79, 513] on input "text" at bounding box center [159, 511] width 262 height 39
type input "701 1008 1050 3680"
type input "[DATE]"
type input "[PERSON_NAME]"
type input "[PHONE_NUMBER]"
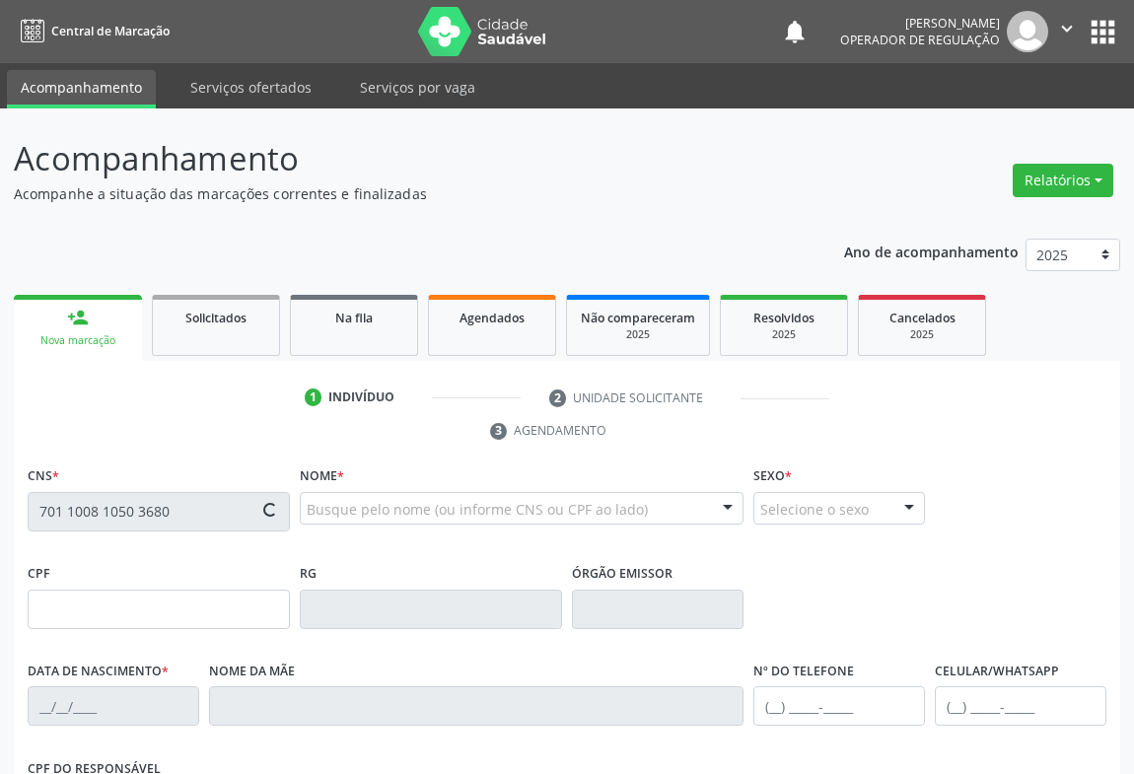
type input "S/N"
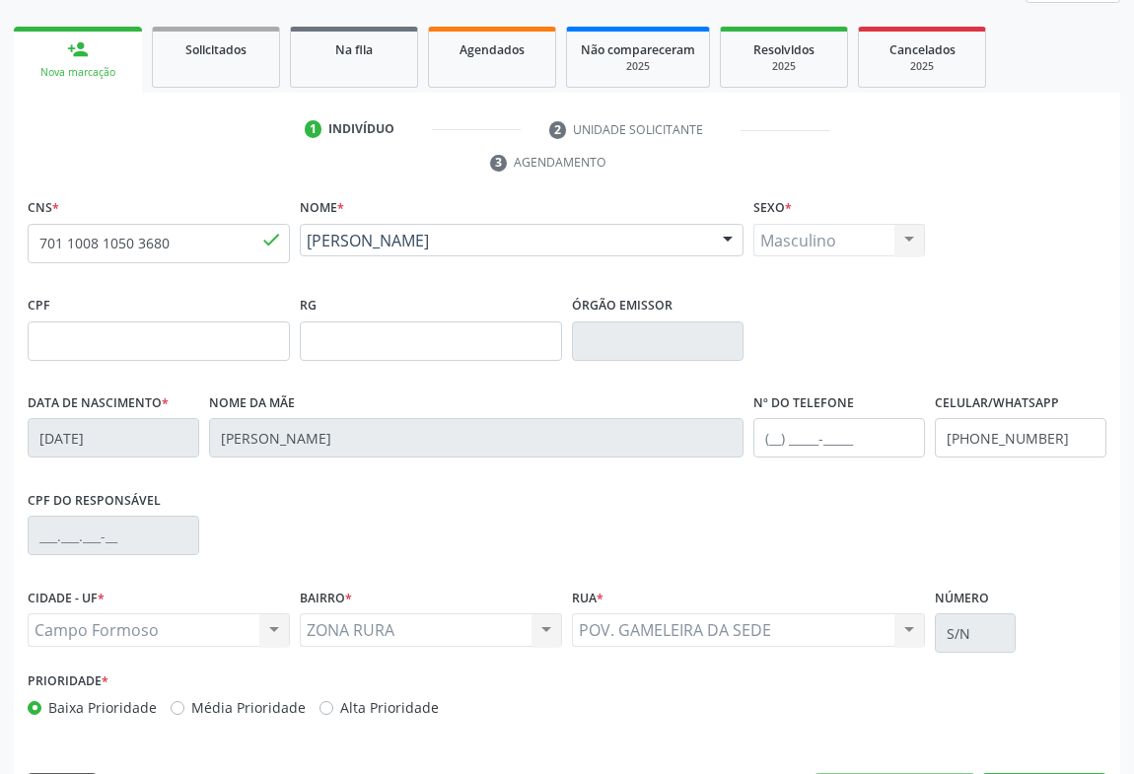
scroll to position [326, 0]
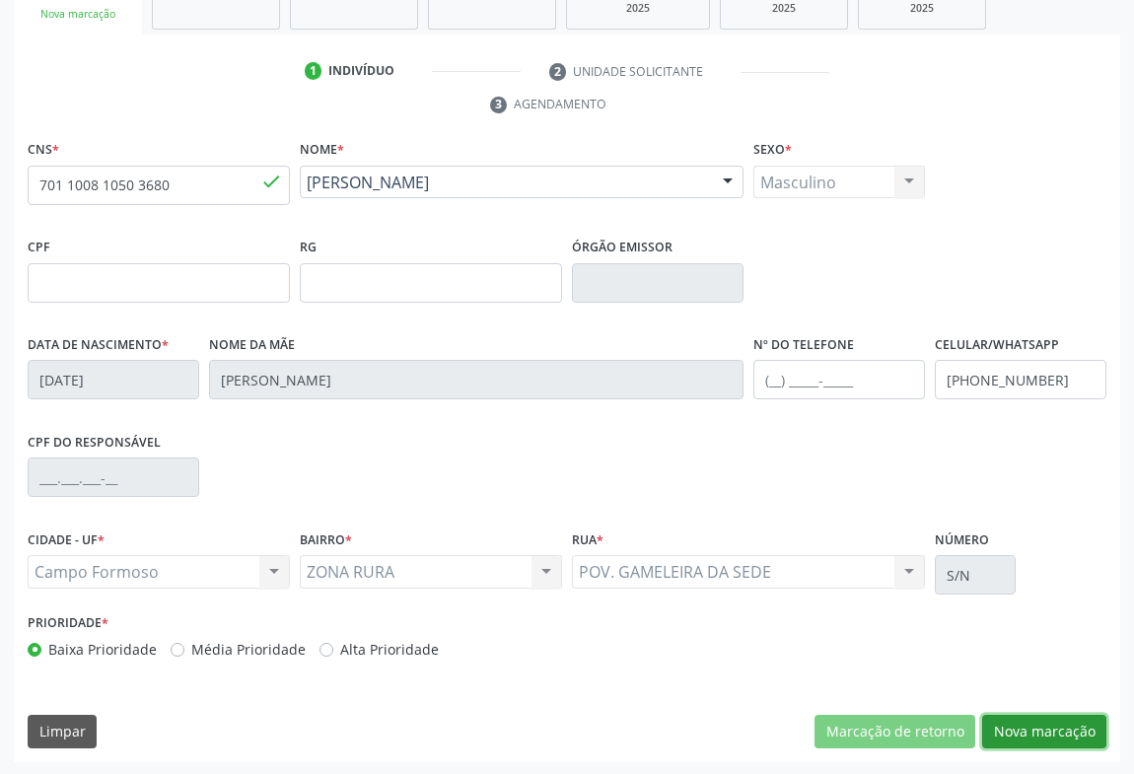
click at [1062, 737] on button "Nova marcação" at bounding box center [1044, 732] width 124 height 34
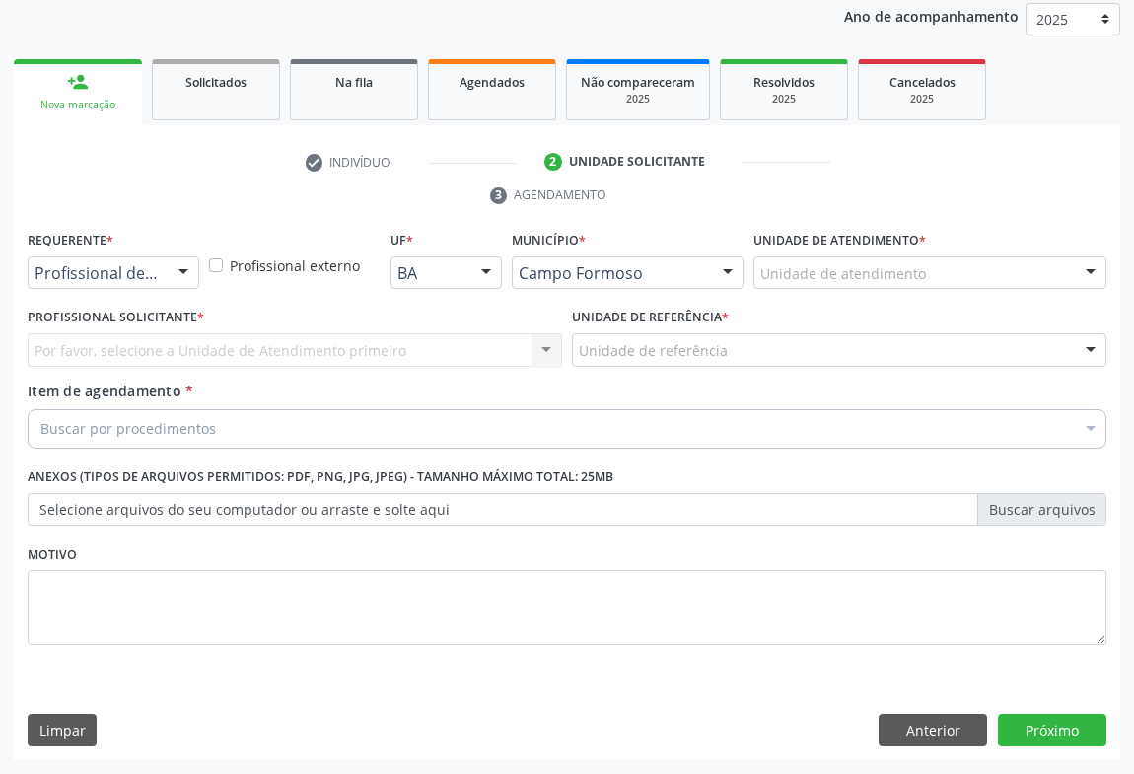
scroll to position [235, 0]
click at [165, 269] on div "Profissional de Saúde Profissional de Saúde Paciente Nenhum resultado encontrad…" at bounding box center [114, 274] width 172 height 34
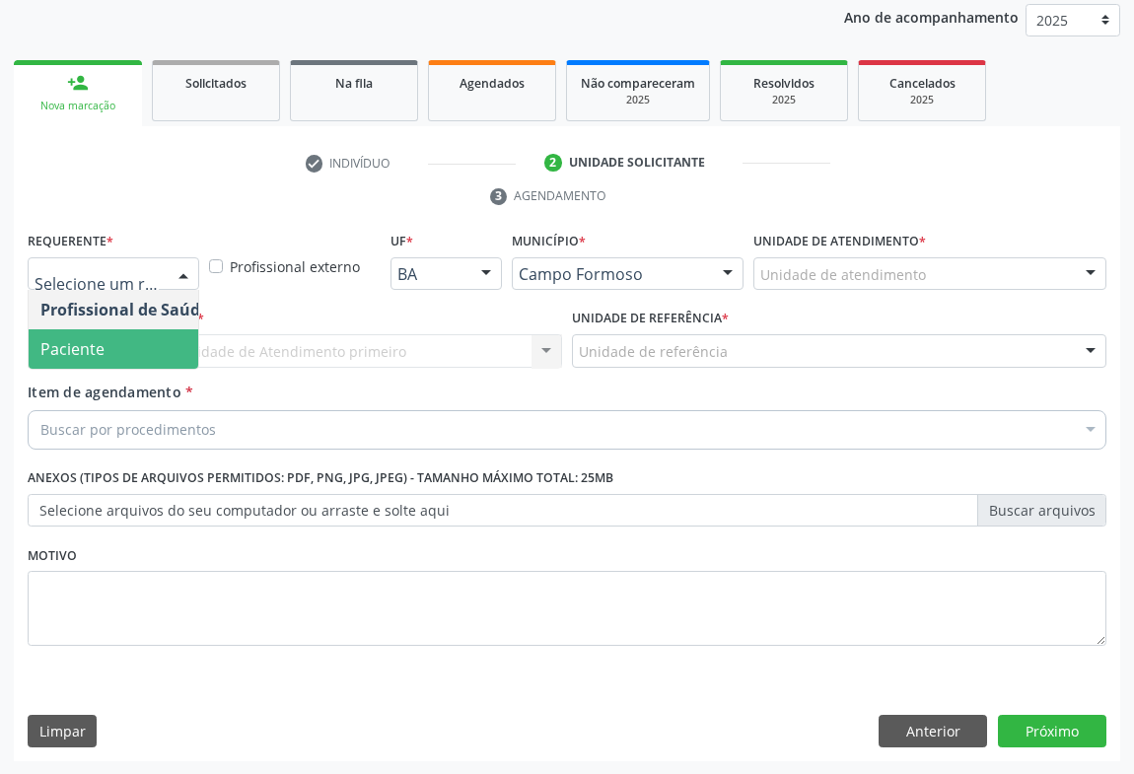
click at [118, 349] on span "Paciente" at bounding box center [125, 348] width 192 height 39
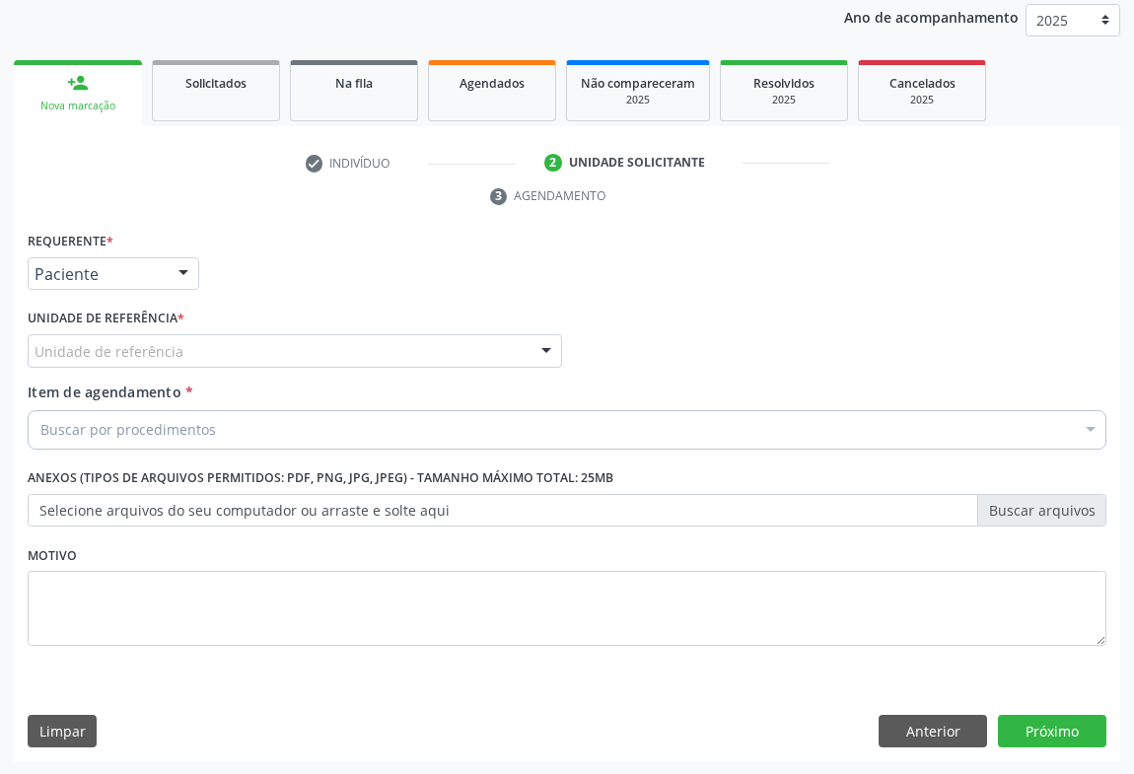
drag, startPoint x: 232, startPoint y: 342, endPoint x: 233, endPoint y: 355, distance: 12.9
click at [233, 343] on div "Unidade de referência" at bounding box center [295, 351] width 535 height 34
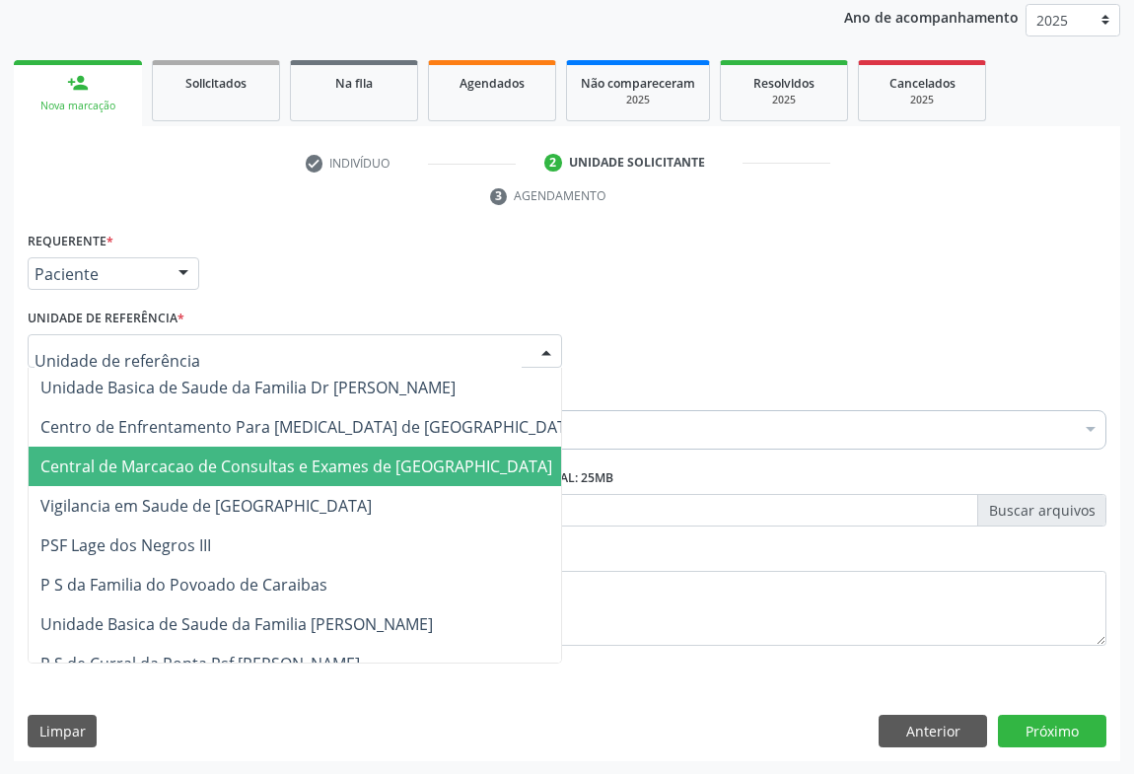
click at [233, 462] on span "Central de Marcacao de Consultas e Exames de [GEOGRAPHIC_DATA]" at bounding box center [296, 467] width 512 height 22
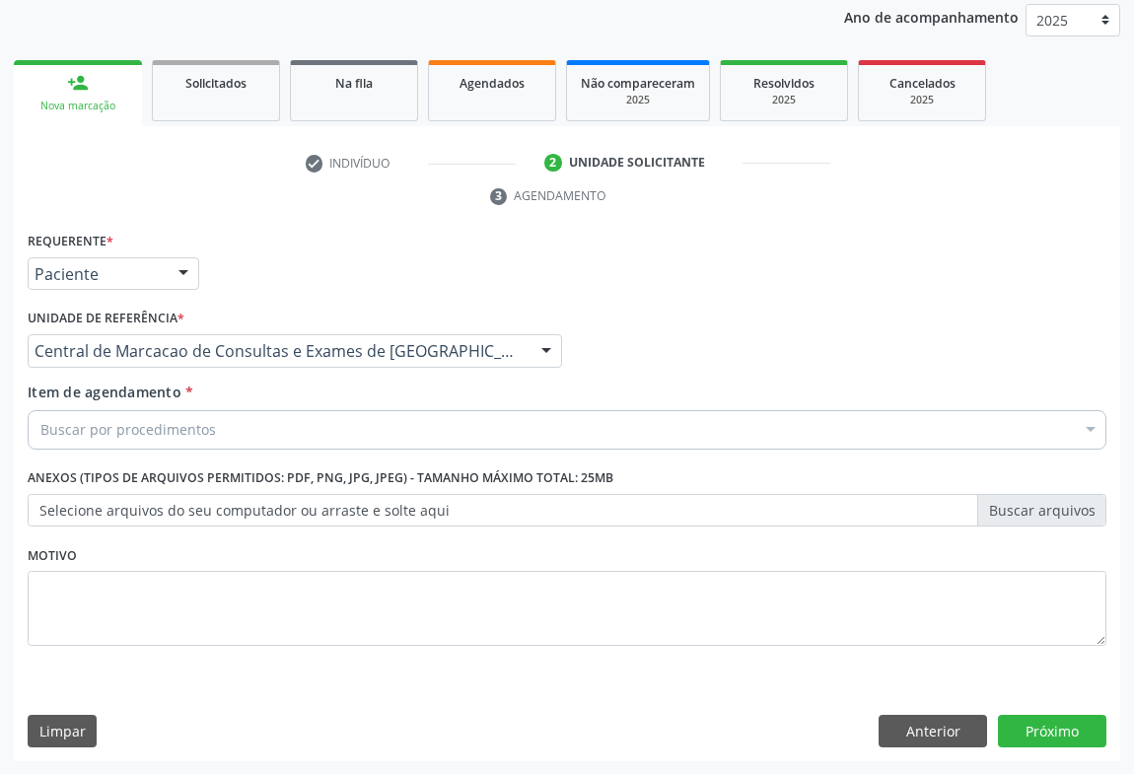
click at [244, 437] on div "Buscar por procedimentos" at bounding box center [567, 429] width 1079 height 39
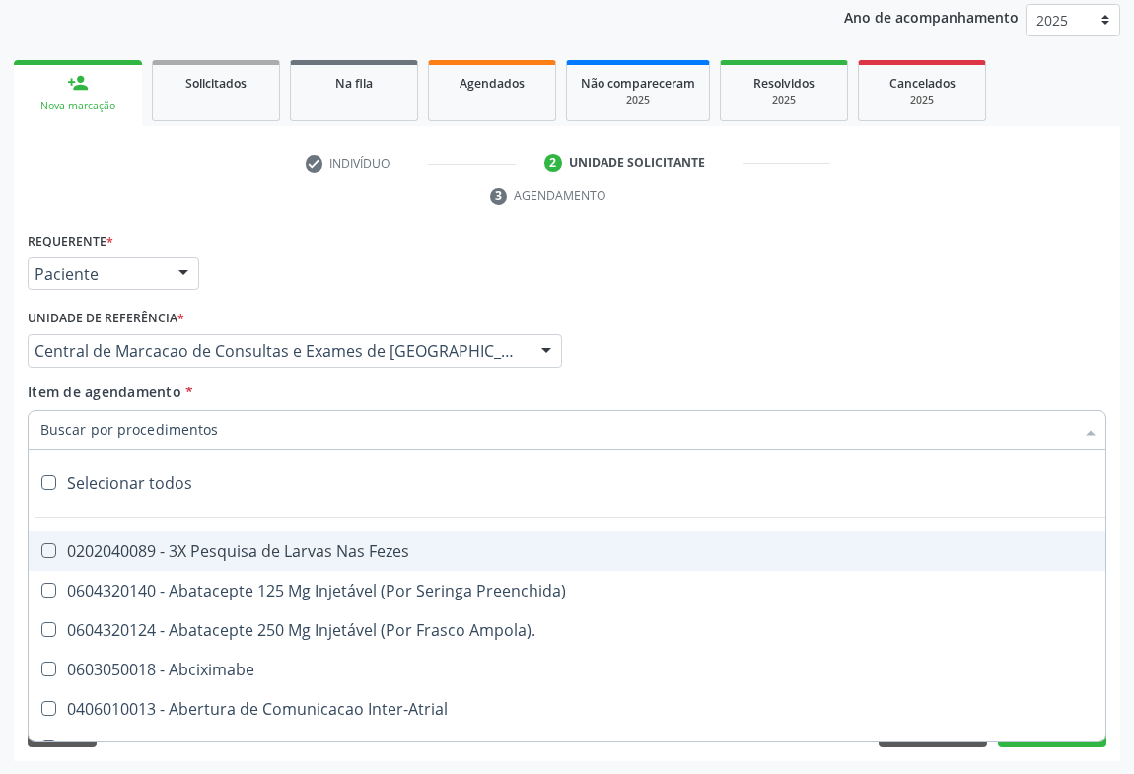
click at [185, 432] on input "Item de agendamento *" at bounding box center [557, 429] width 1034 height 39
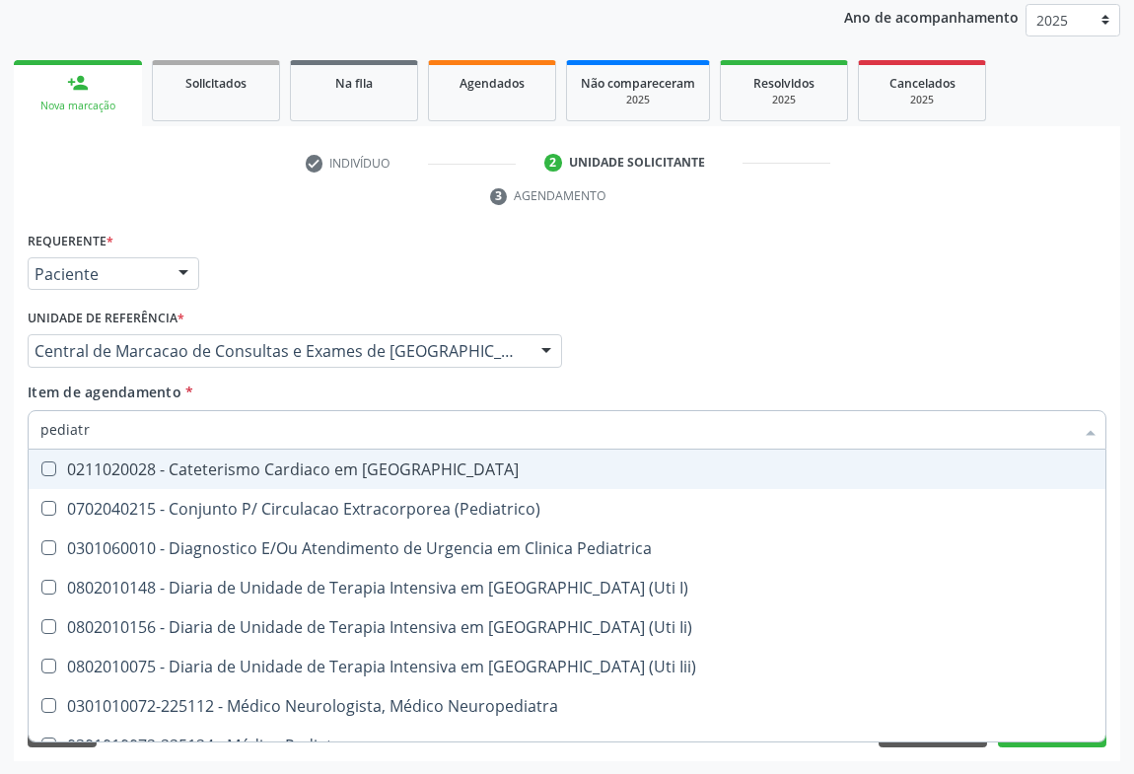
type input "pediatra"
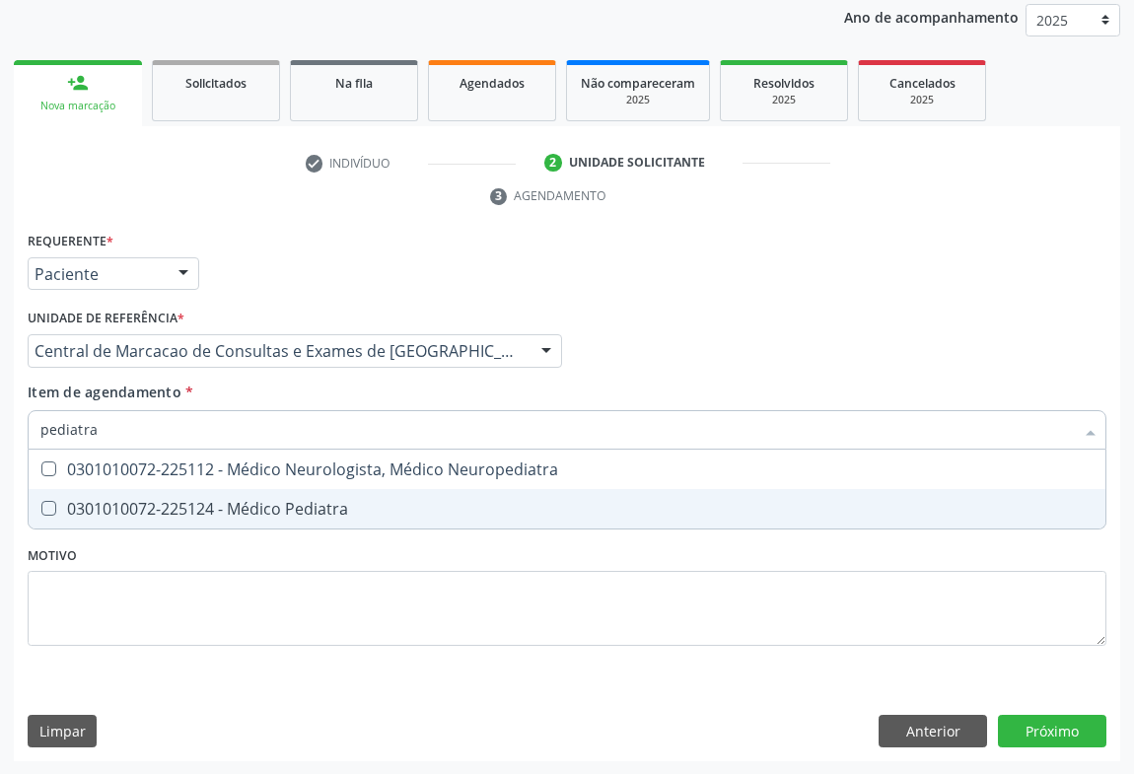
click at [226, 517] on span "0301010072-225124 - Médico Pediatra" at bounding box center [567, 508] width 1077 height 39
checkbox Pediatra "true"
click at [1065, 726] on div "Requerente * Paciente Profissional de Saúde Paciente Nenhum resultado encontrad…" at bounding box center [567, 495] width 1107 height 536
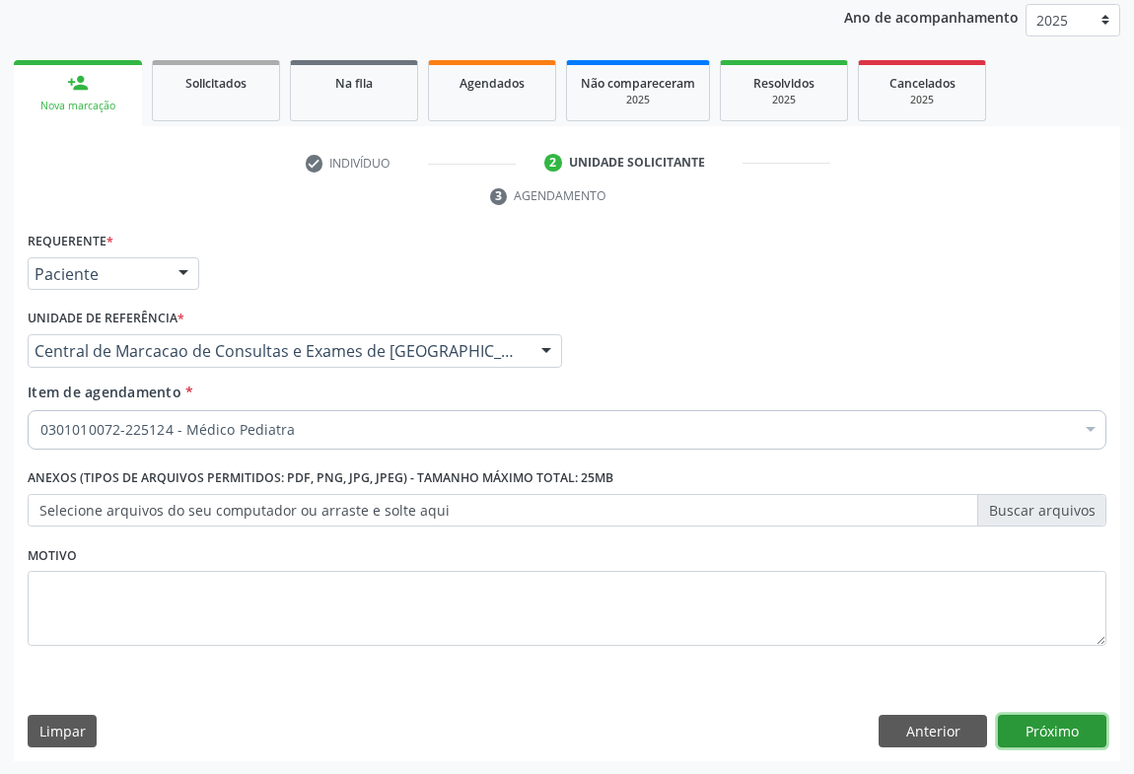
click at [1077, 737] on button "Próximo" at bounding box center [1052, 732] width 108 height 34
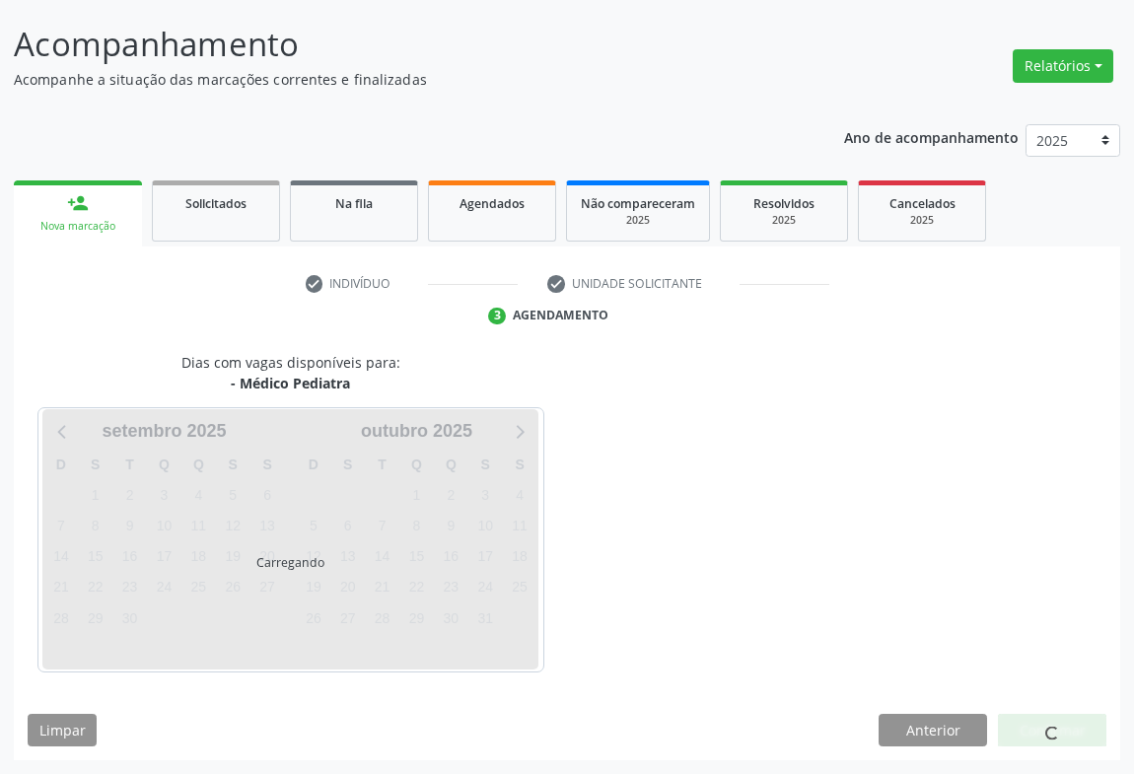
scroll to position [113, 0]
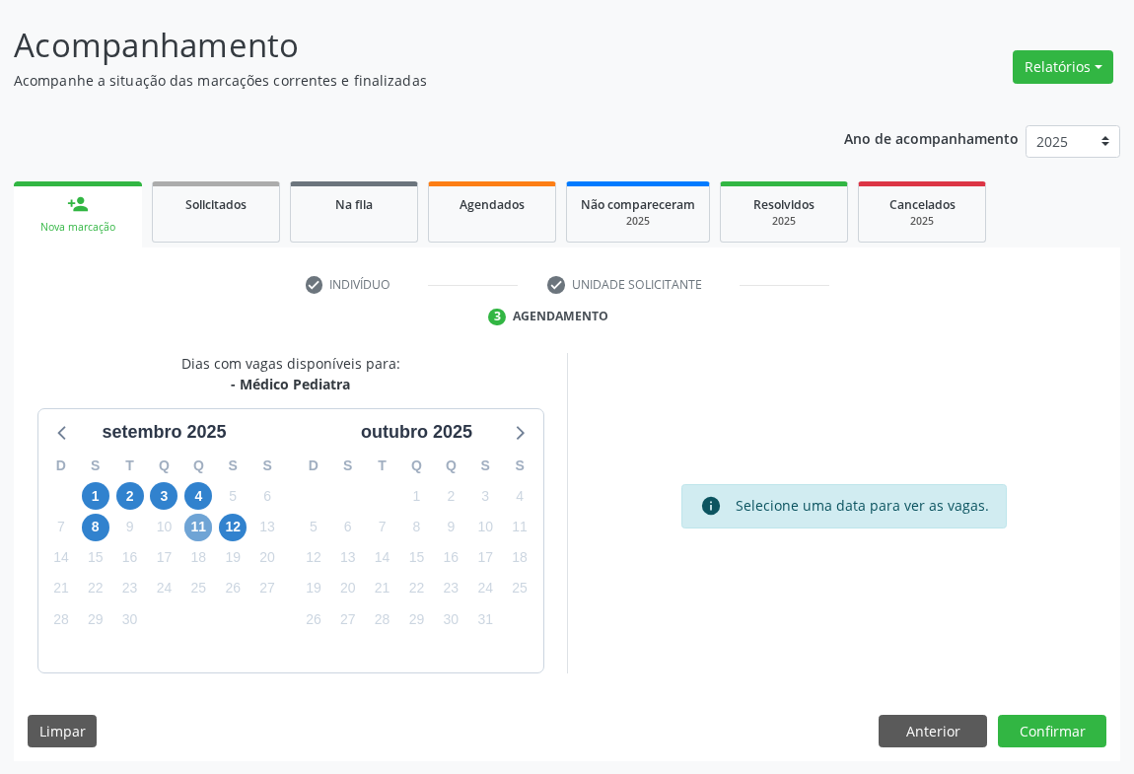
click at [191, 524] on span "11" at bounding box center [198, 528] width 28 height 28
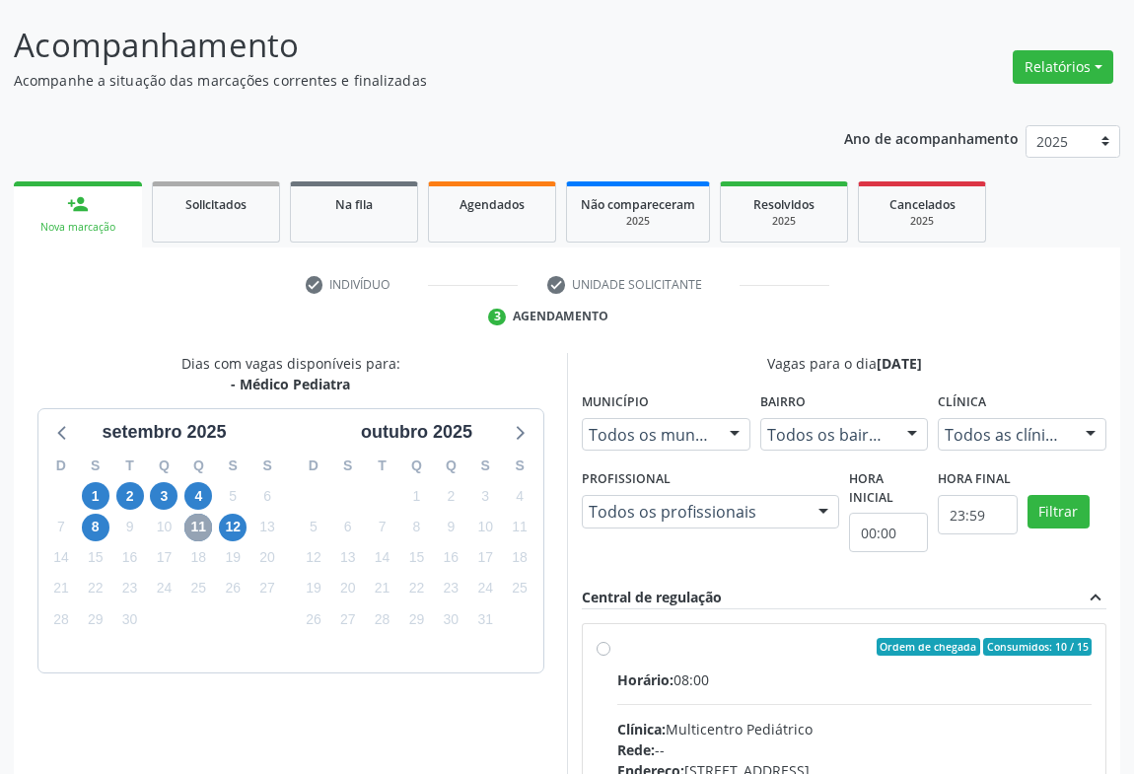
scroll to position [409, 0]
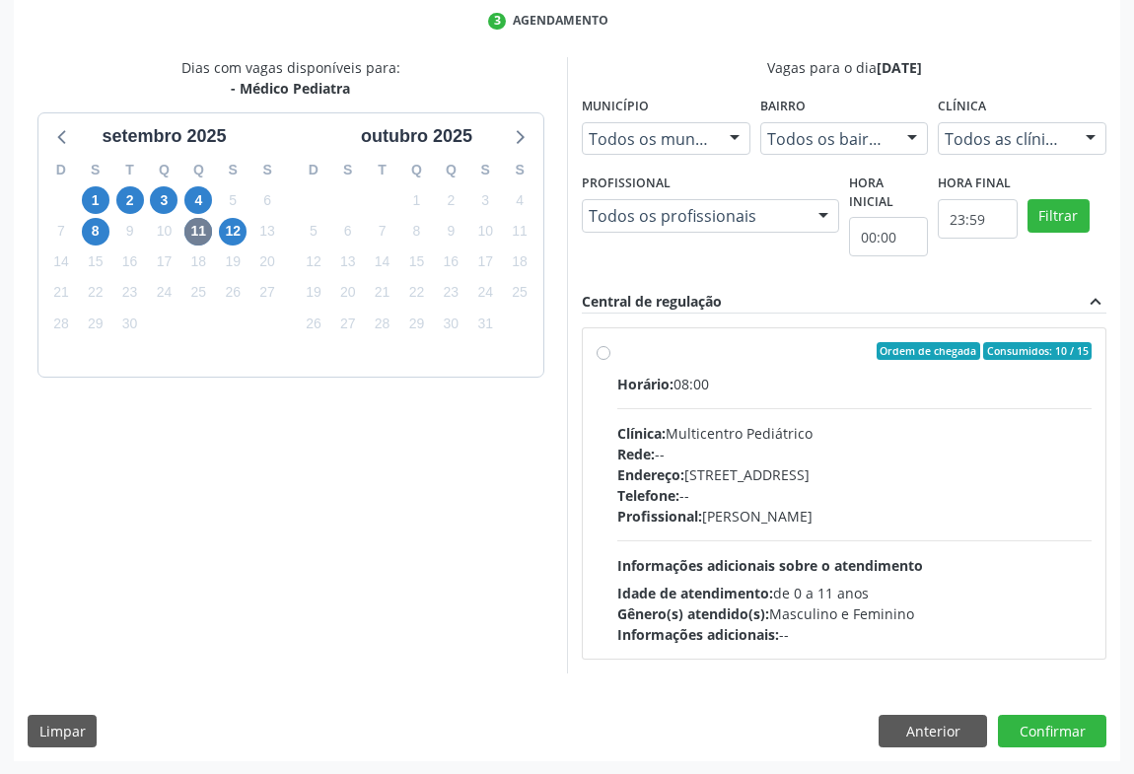
click at [757, 495] on div "Telefone: --" at bounding box center [854, 495] width 474 height 21
click at [611, 360] on input "Ordem de chegada Consumidos: 10 / 15 Horário: 08:00 Clínica: Multicentro Pediát…" at bounding box center [604, 351] width 14 height 18
radio input "true"
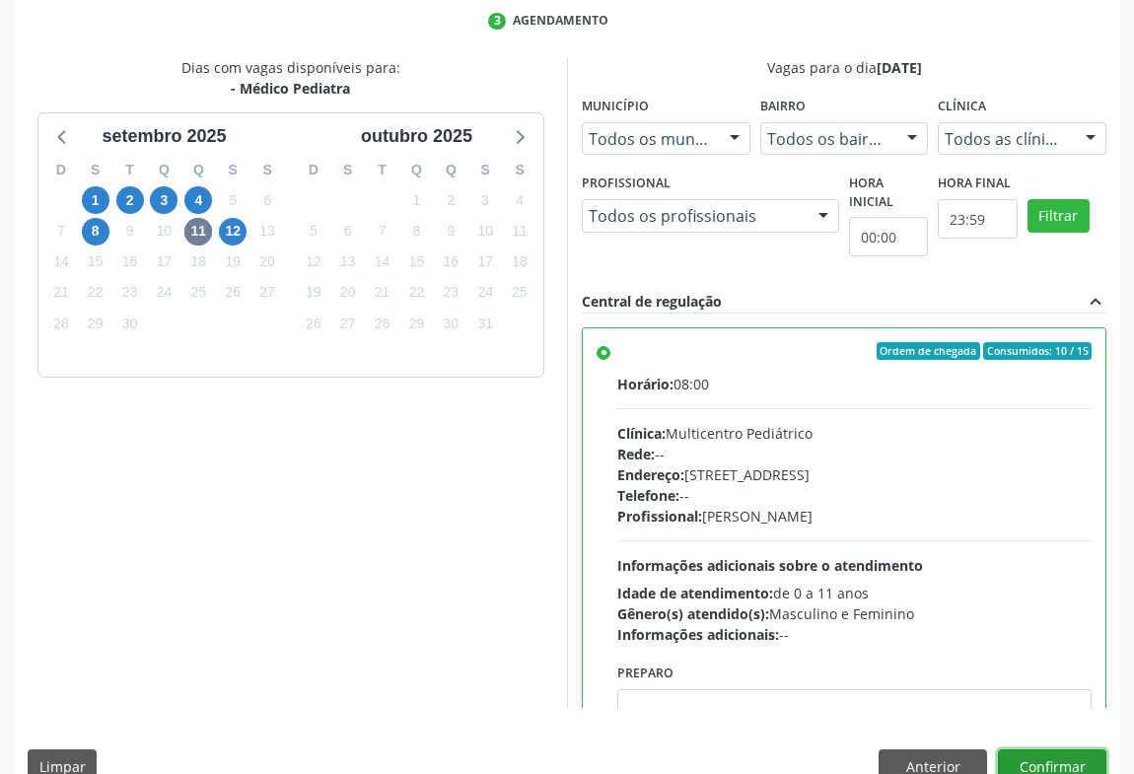
click at [1051, 765] on button "Confirmar" at bounding box center [1052, 767] width 108 height 34
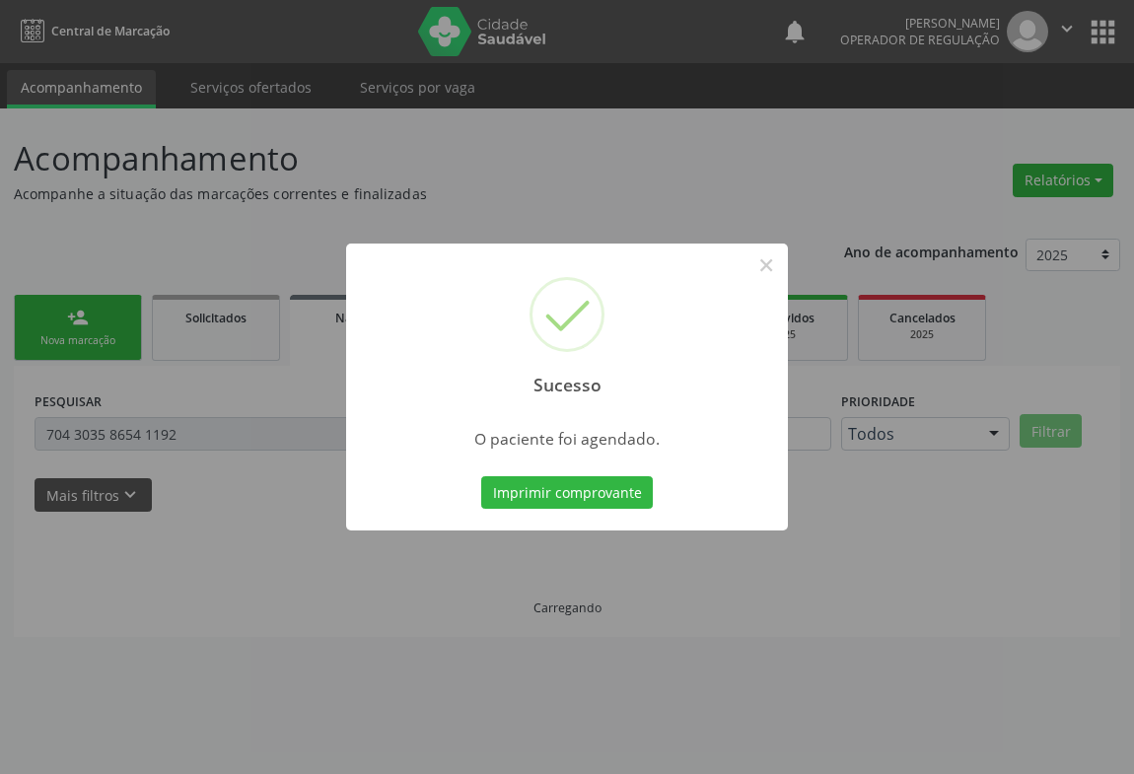
scroll to position [0, 0]
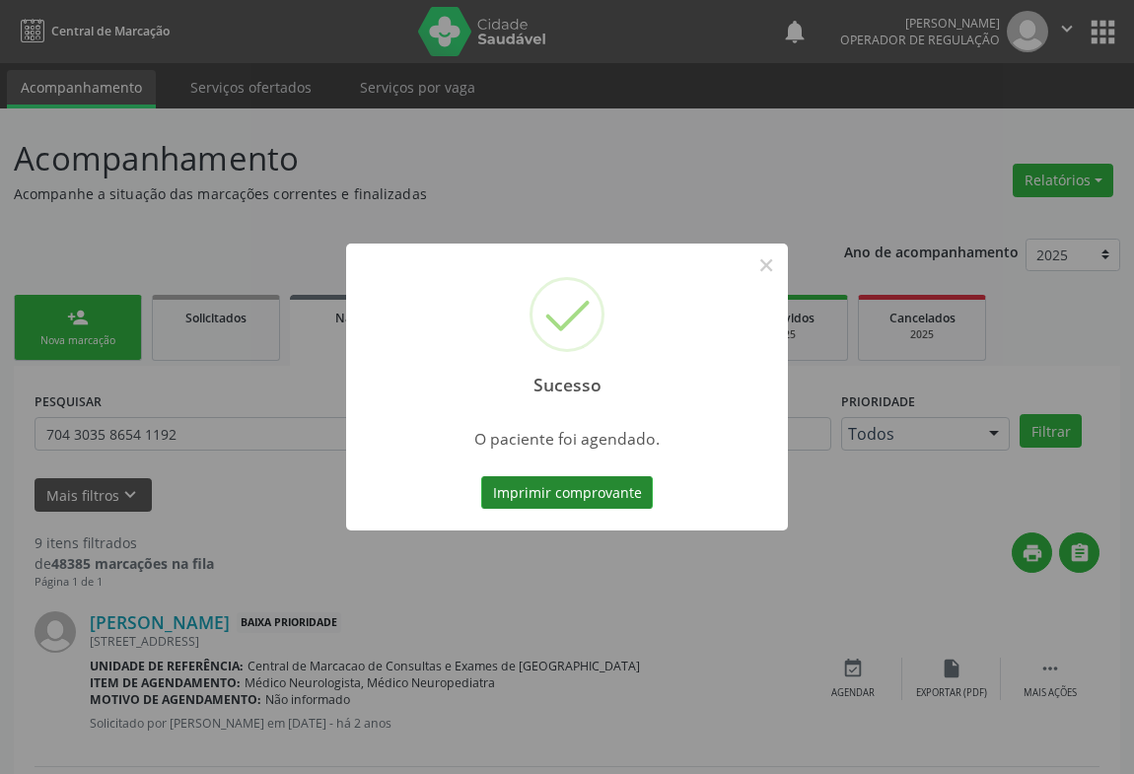
click at [583, 476] on button "Imprimir comprovante" at bounding box center [567, 493] width 172 height 34
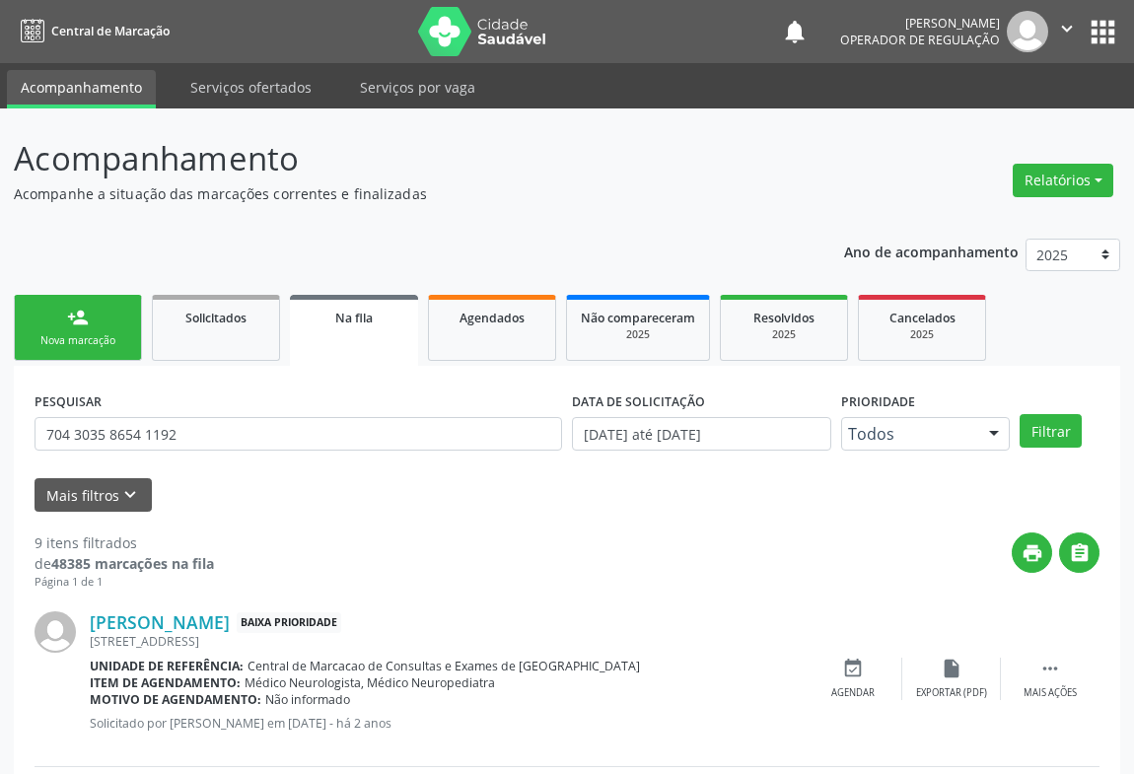
click at [102, 339] on div "Nova marcação" at bounding box center [78, 340] width 99 height 15
